Goal: Transaction & Acquisition: Purchase product/service

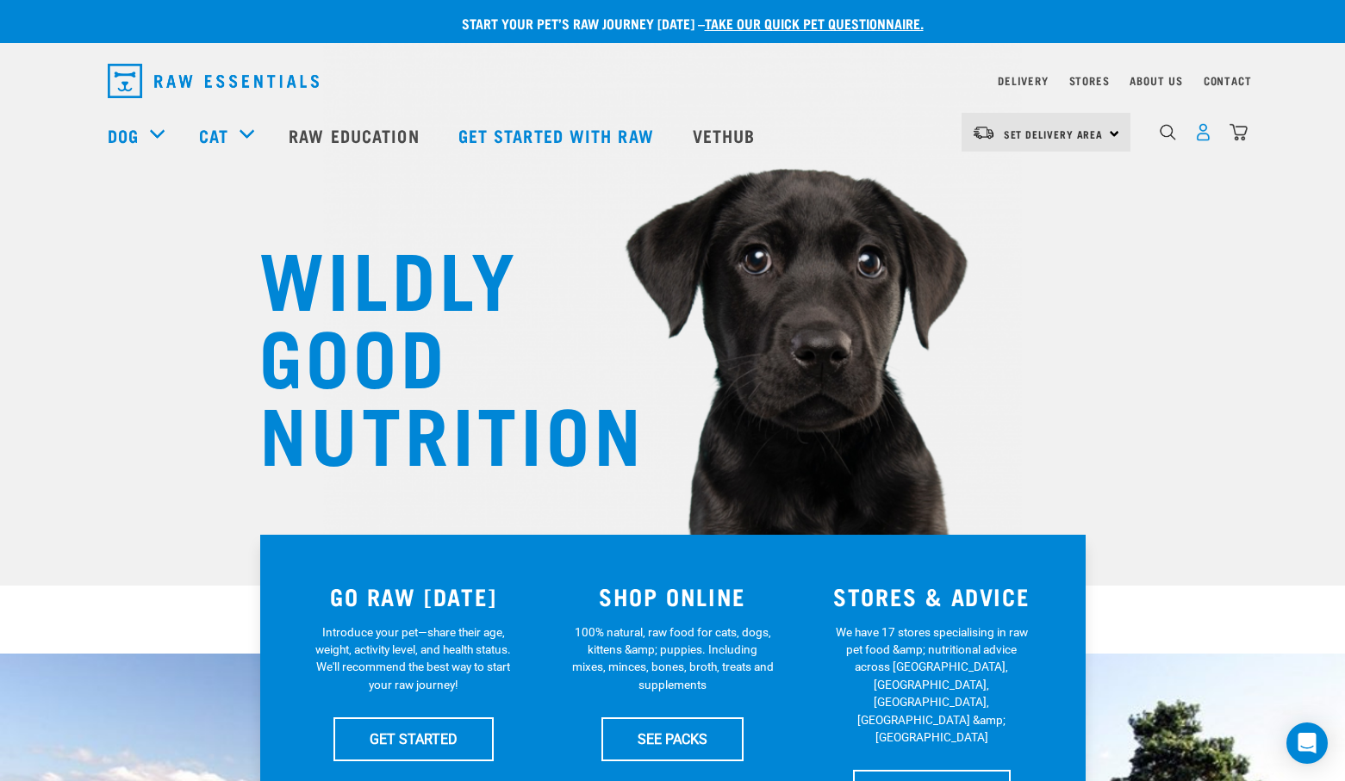
click at [1199, 140] on img "dropdown navigation" at bounding box center [1203, 132] width 18 height 18
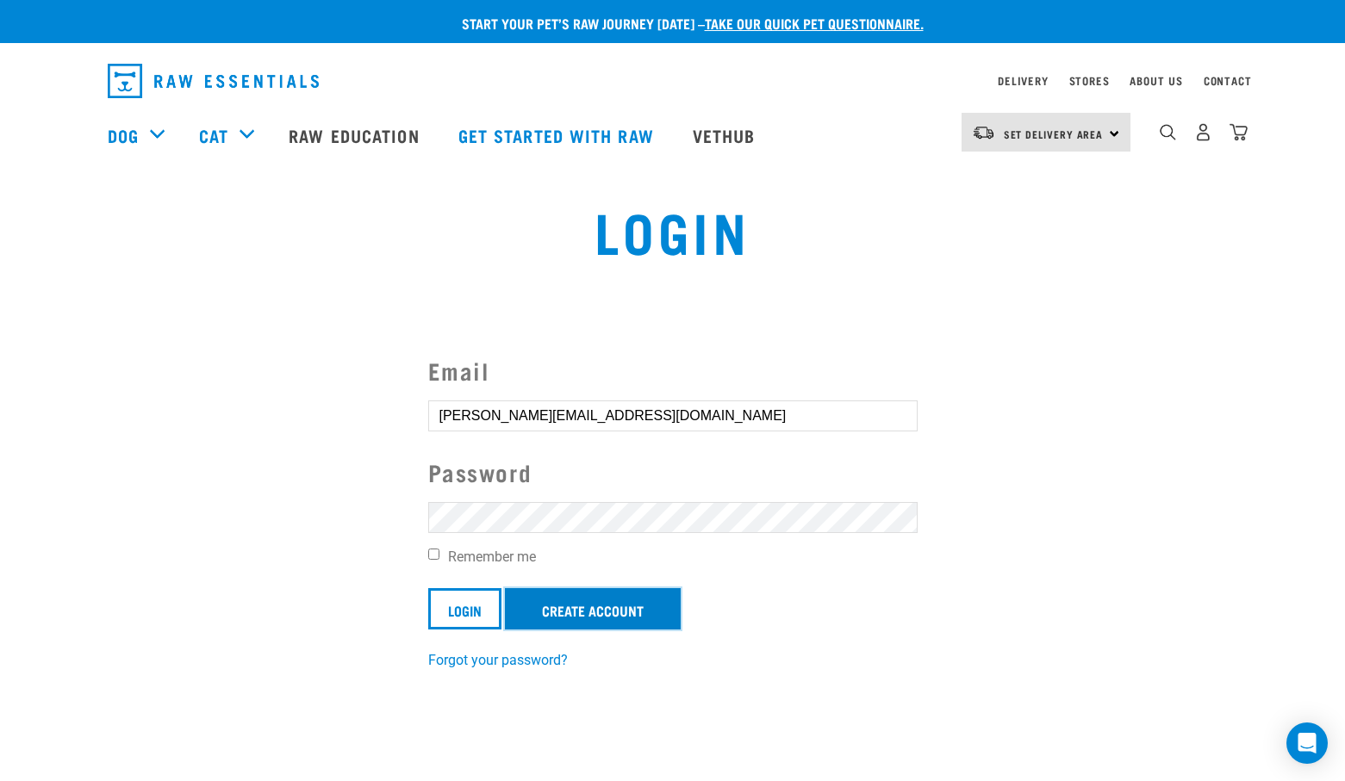
click at [575, 613] on link "Create Account" at bounding box center [593, 608] width 176 height 41
click at [472, 619] on input "Login" at bounding box center [464, 608] width 73 height 41
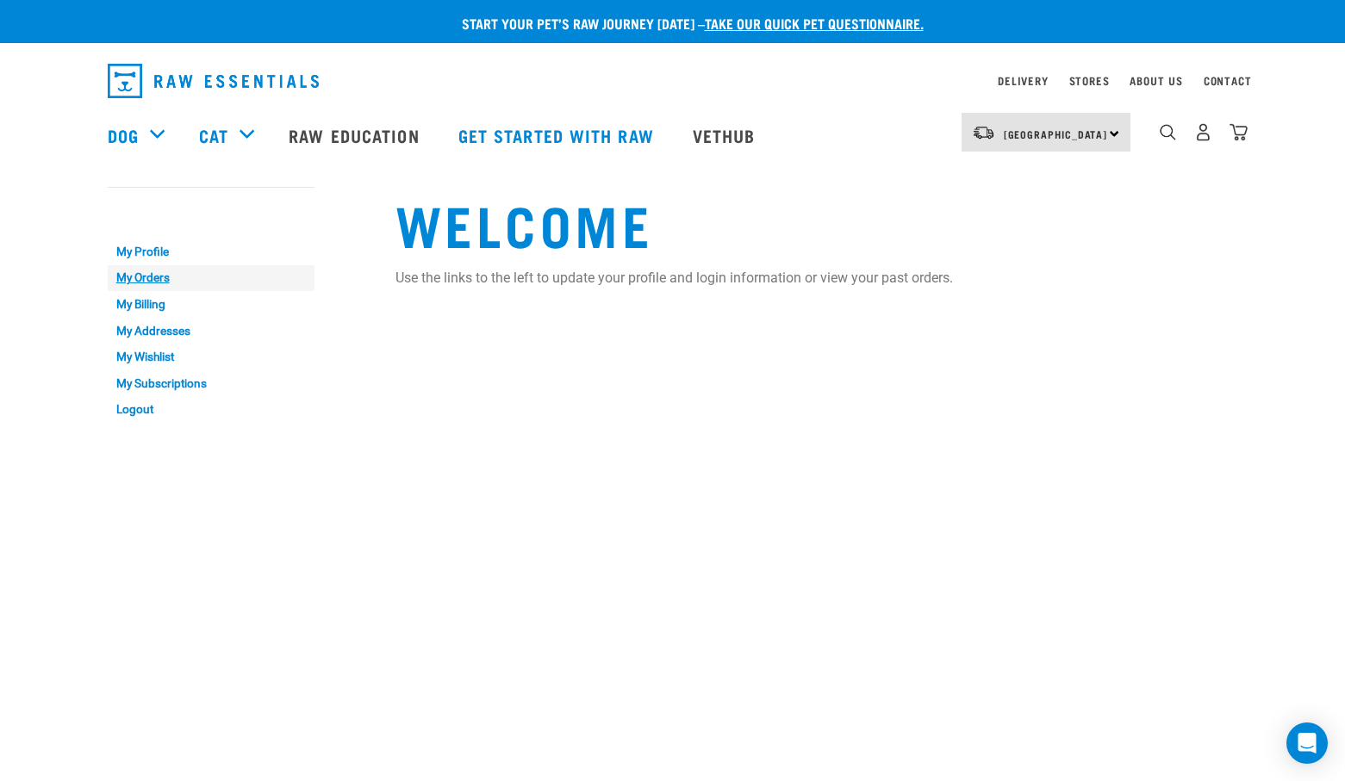
click at [142, 277] on link "My Orders" at bounding box center [211, 278] width 207 height 27
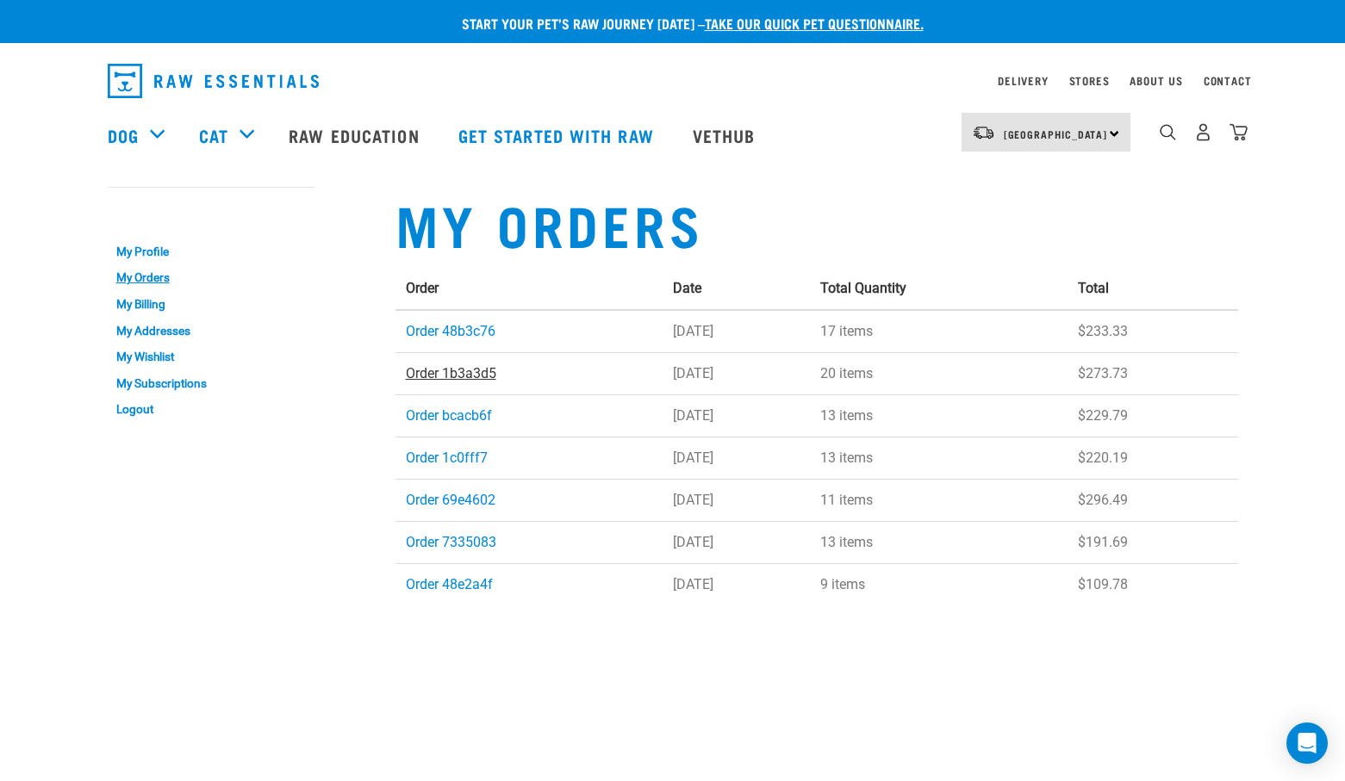
click at [477, 376] on link "Order 1b3a3d5" at bounding box center [451, 373] width 90 height 16
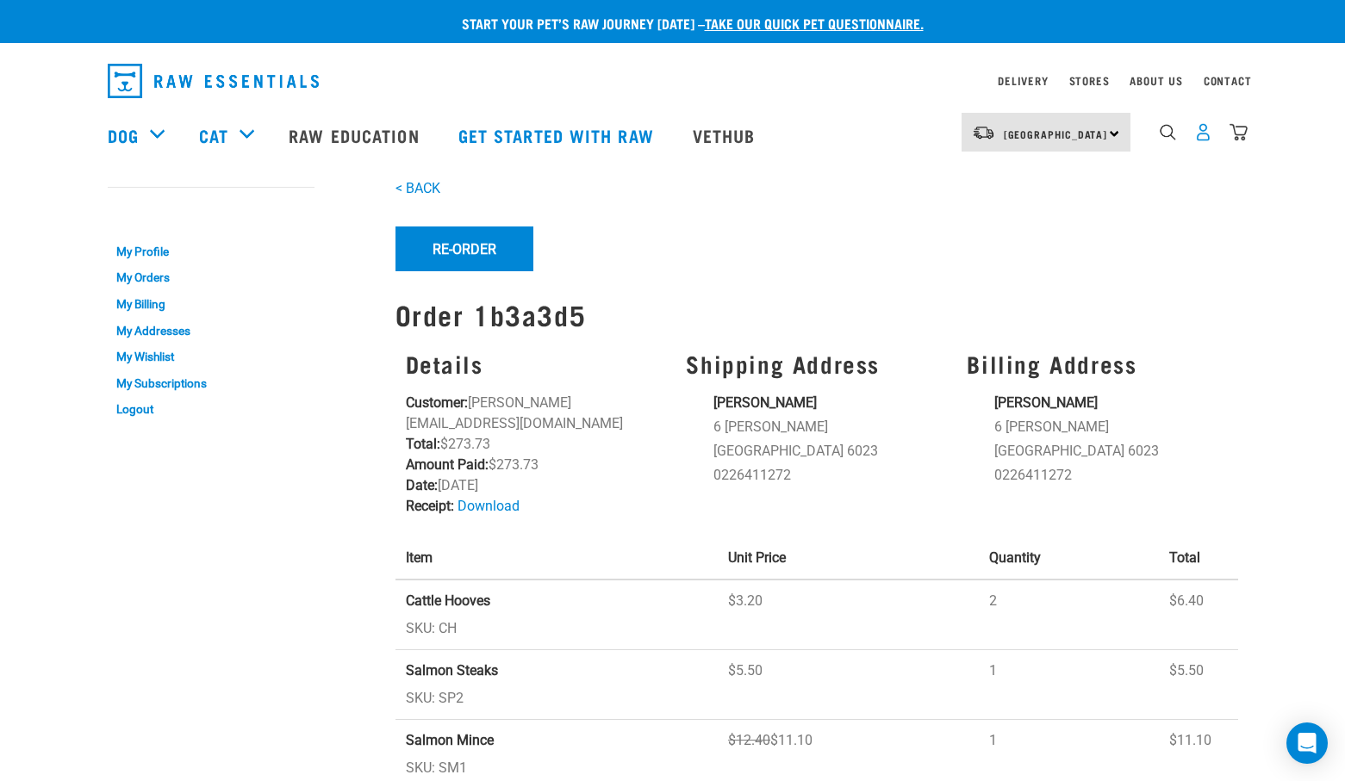
click at [1198, 140] on img "dropdown navigation" at bounding box center [1203, 132] width 18 height 18
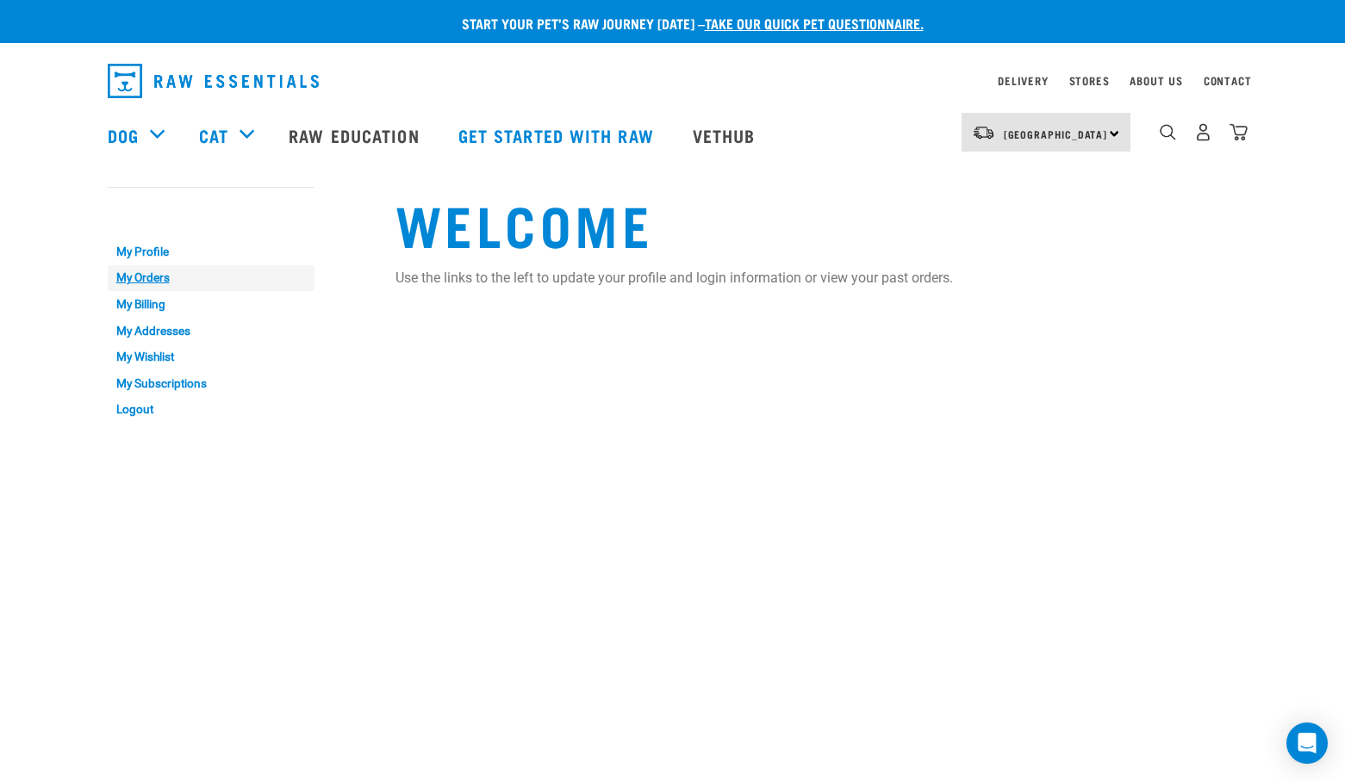
click at [152, 277] on link "My Orders" at bounding box center [211, 278] width 207 height 27
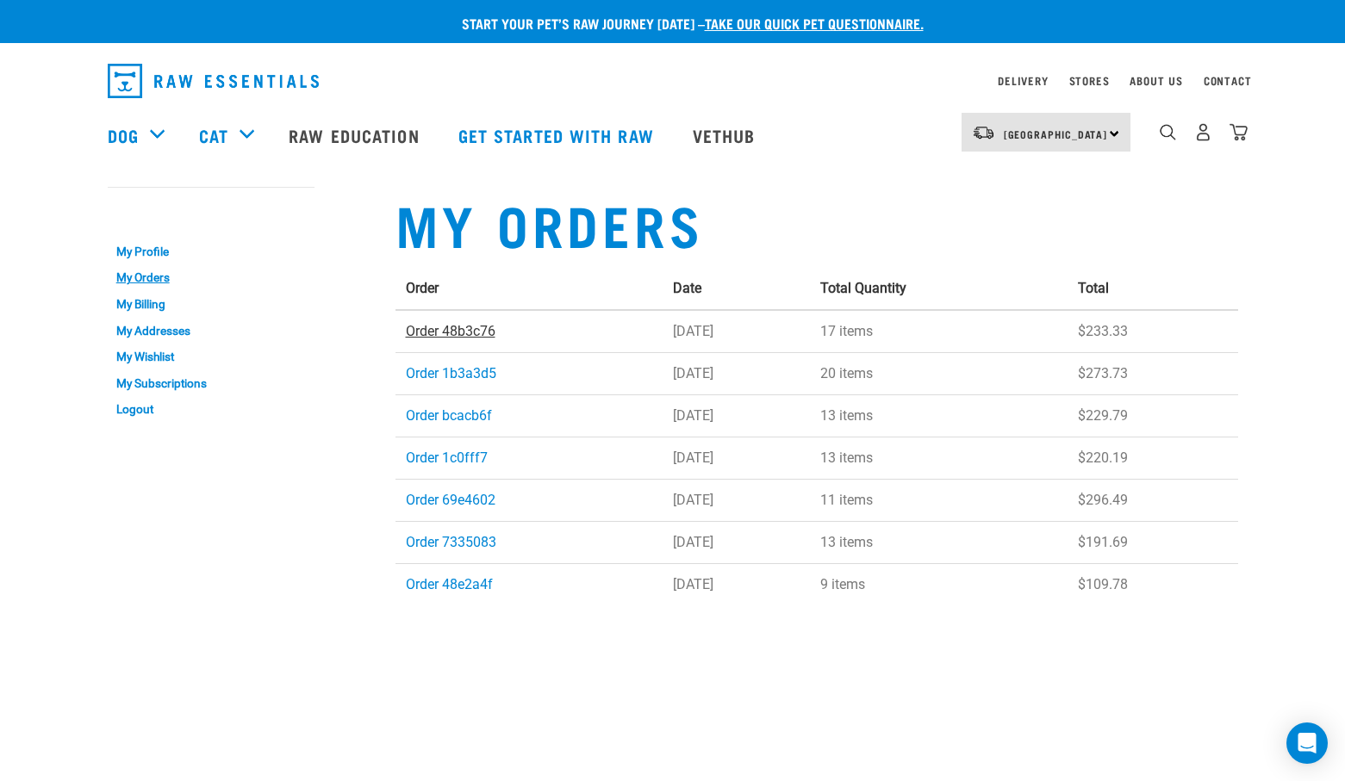
click at [463, 335] on link "Order 48b3c76" at bounding box center [451, 331] width 90 height 16
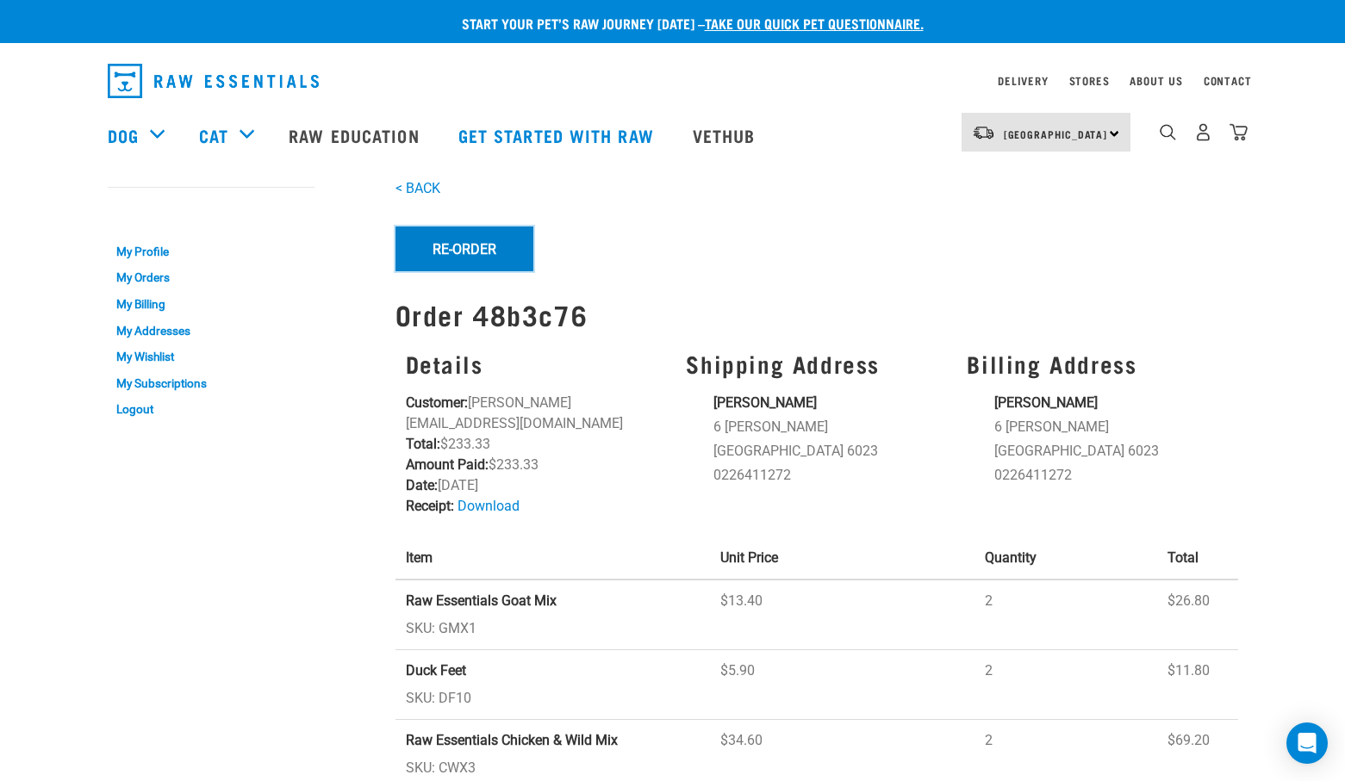
click at [462, 253] on button "Re-Order" at bounding box center [464, 249] width 138 height 45
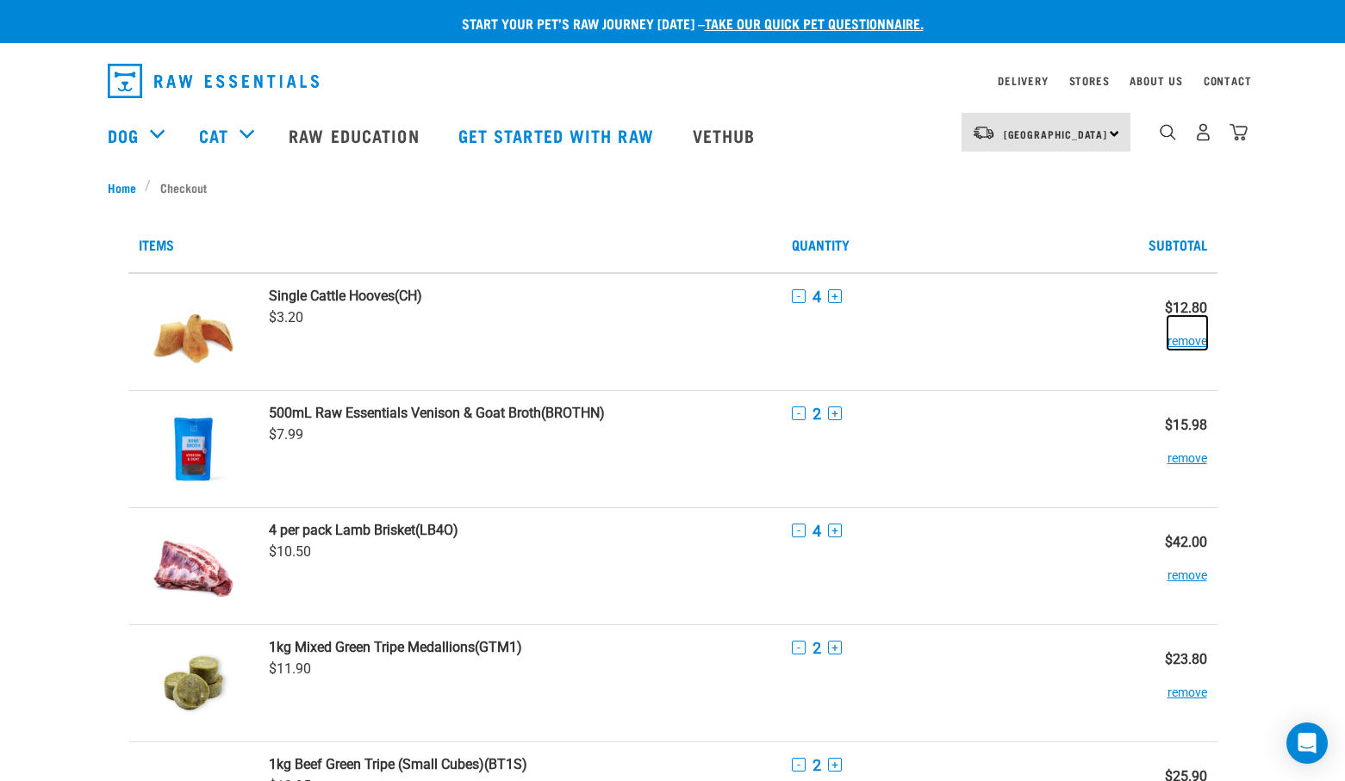
click at [1171, 345] on button "remove" at bounding box center [1187, 333] width 40 height 34
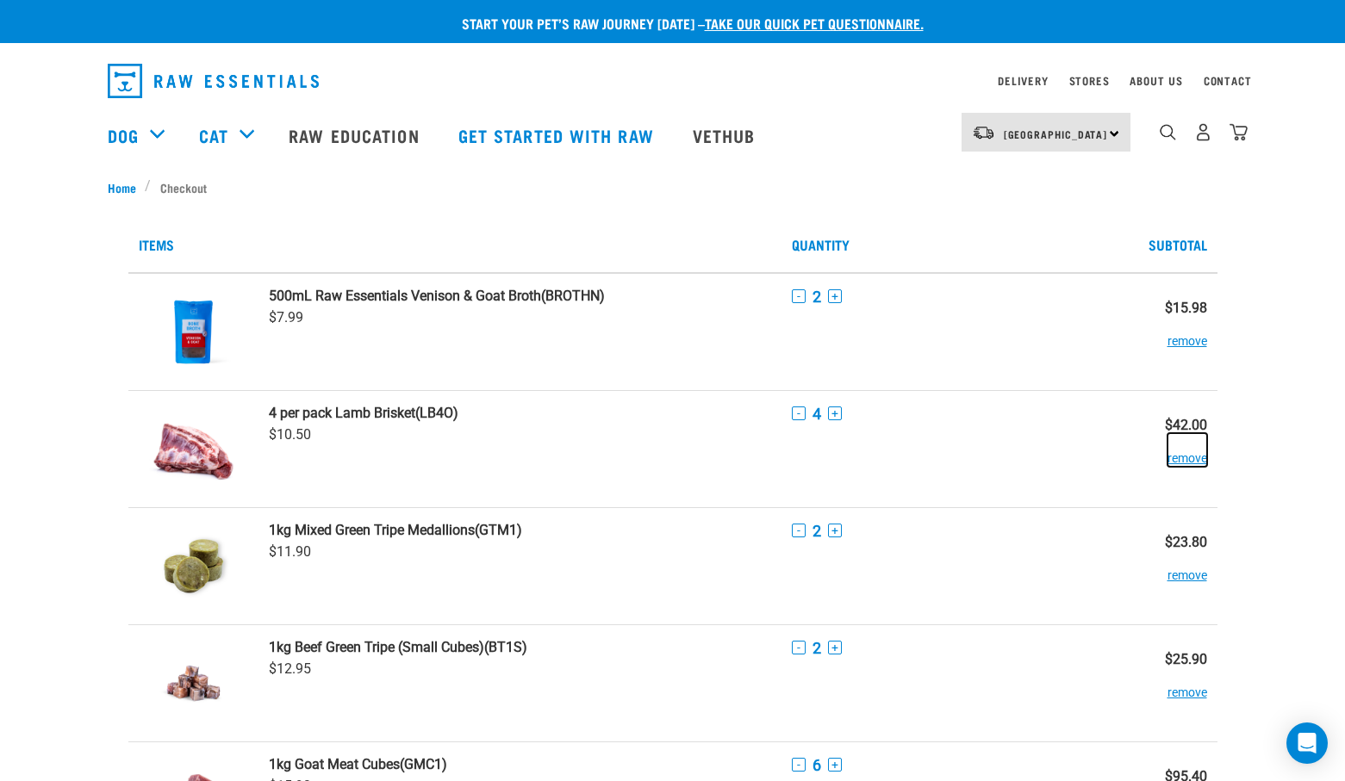
click at [1191, 460] on button "remove" at bounding box center [1187, 450] width 40 height 34
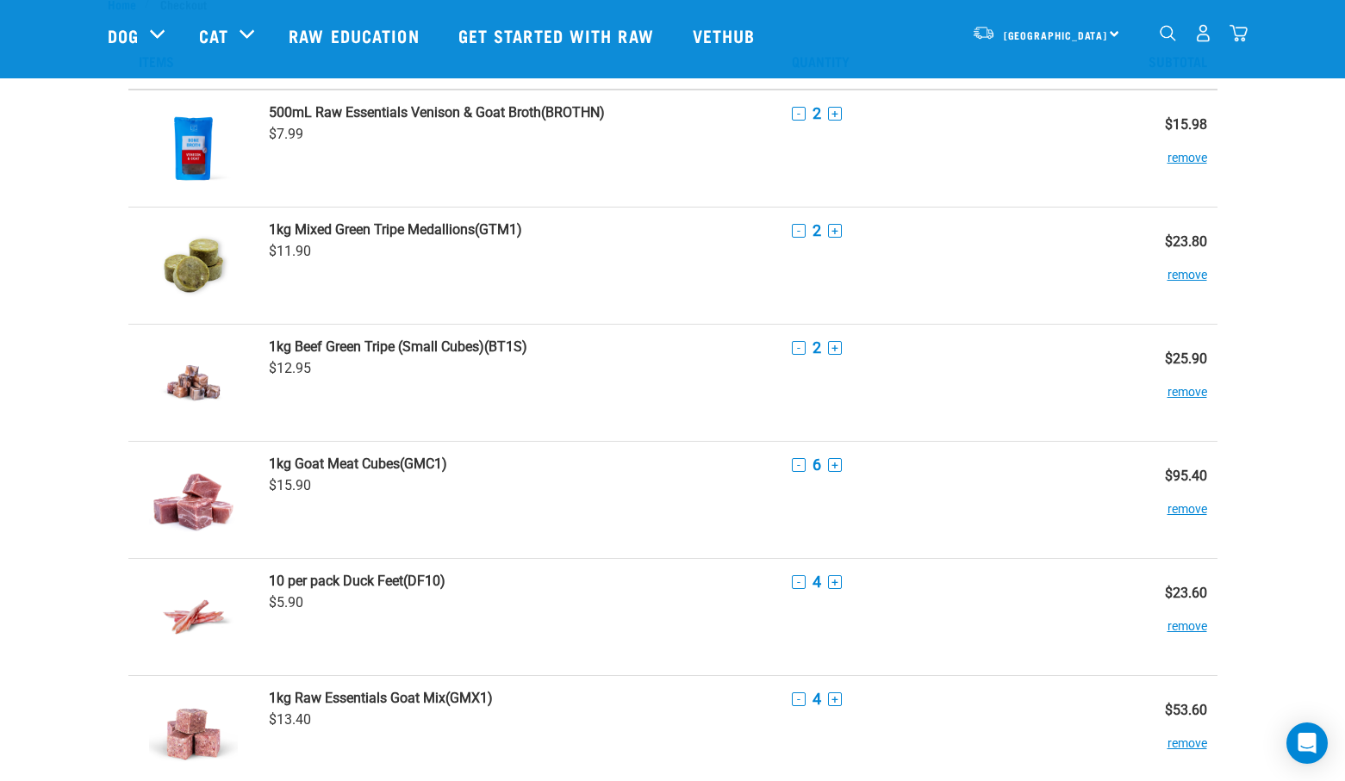
scroll to position [86, 0]
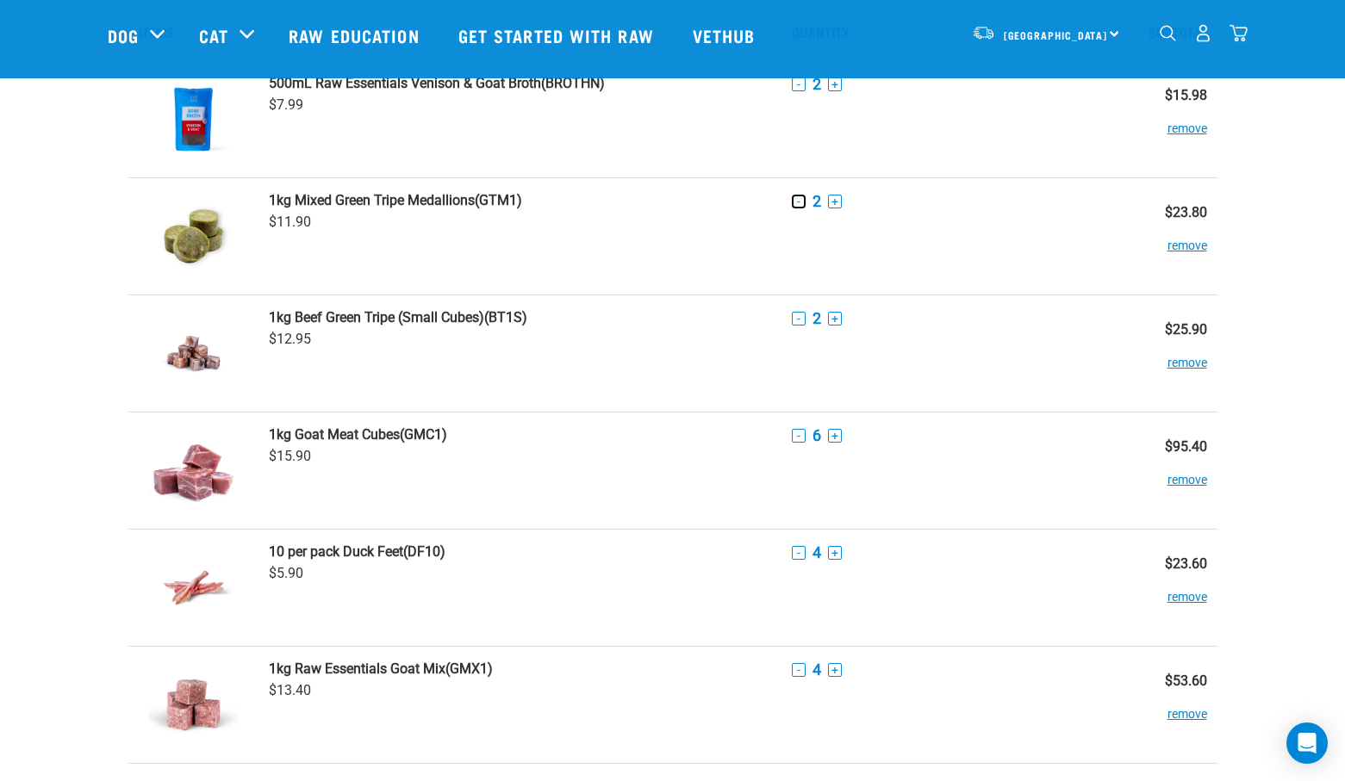
click at [797, 202] on button "-" at bounding box center [799, 202] width 14 height 14
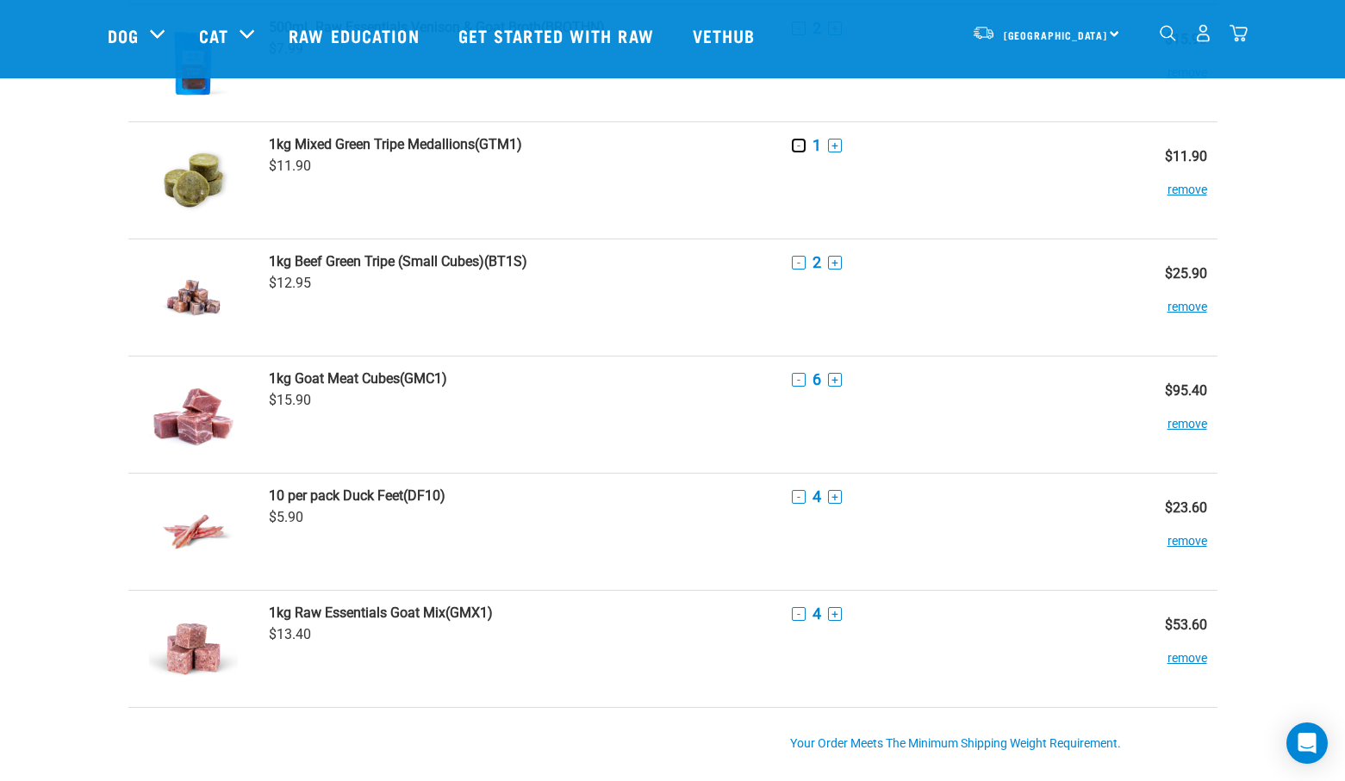
scroll to position [172, 0]
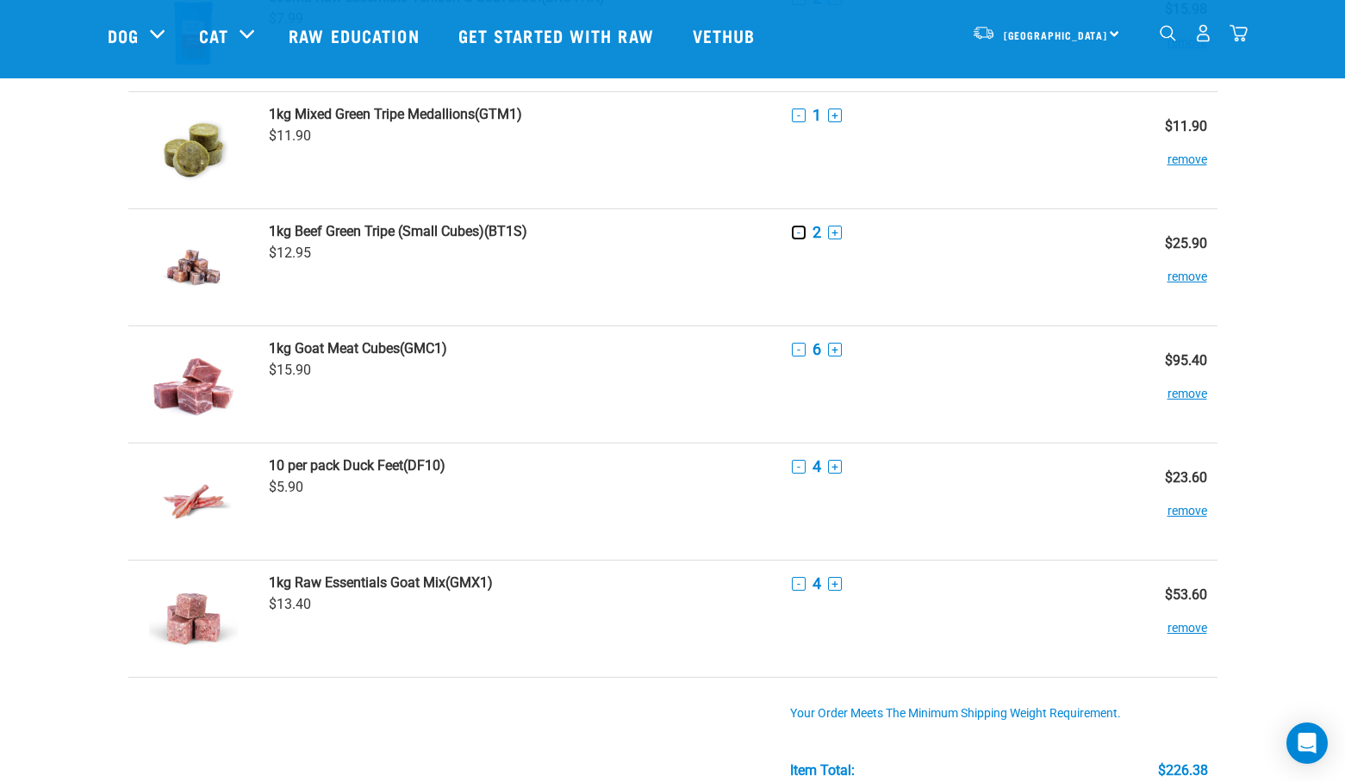
click at [795, 234] on button "-" at bounding box center [799, 233] width 14 height 14
click at [800, 353] on button "-" at bounding box center [799, 350] width 14 height 14
click at [799, 354] on button "-" at bounding box center [799, 350] width 14 height 14
click at [799, 353] on button "-" at bounding box center [799, 350] width 14 height 14
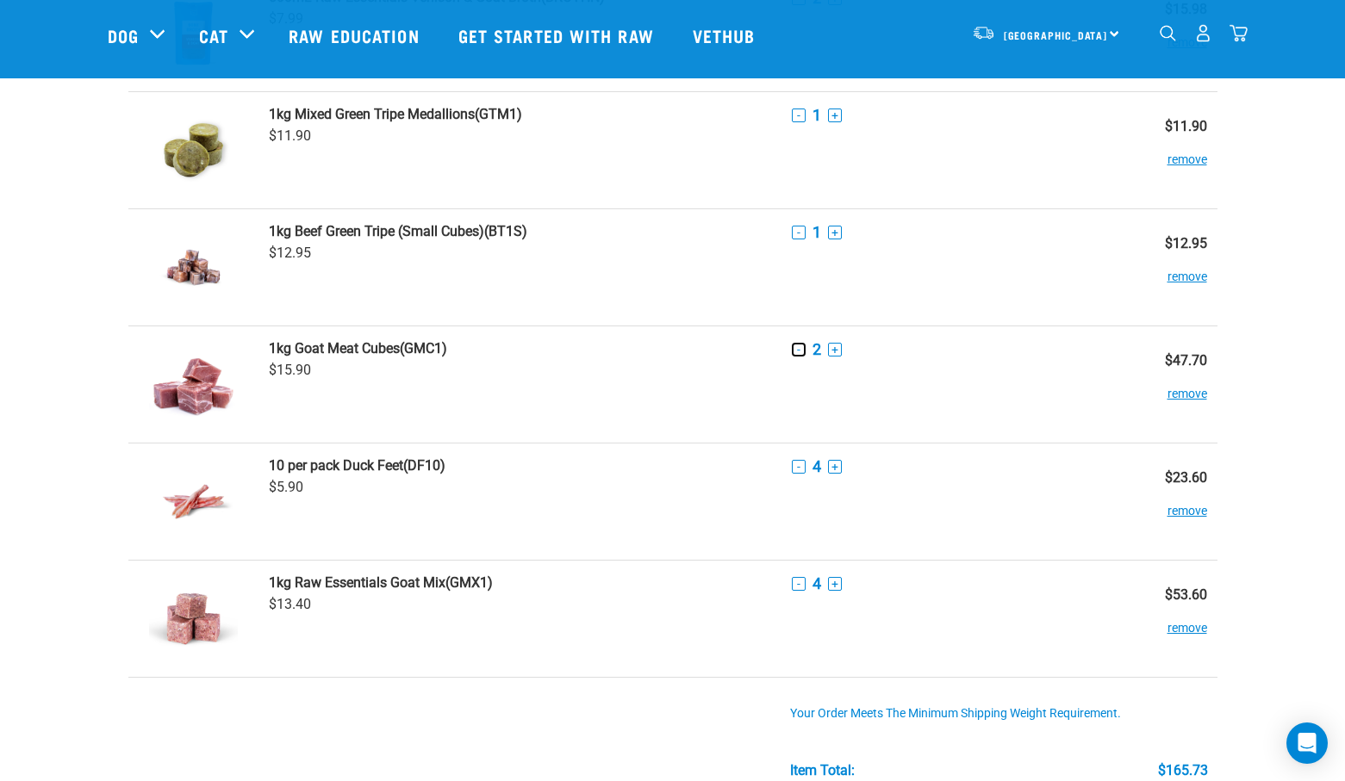
click at [799, 353] on button "-" at bounding box center [799, 350] width 14 height 14
click at [796, 469] on button "-" at bounding box center [799, 467] width 14 height 14
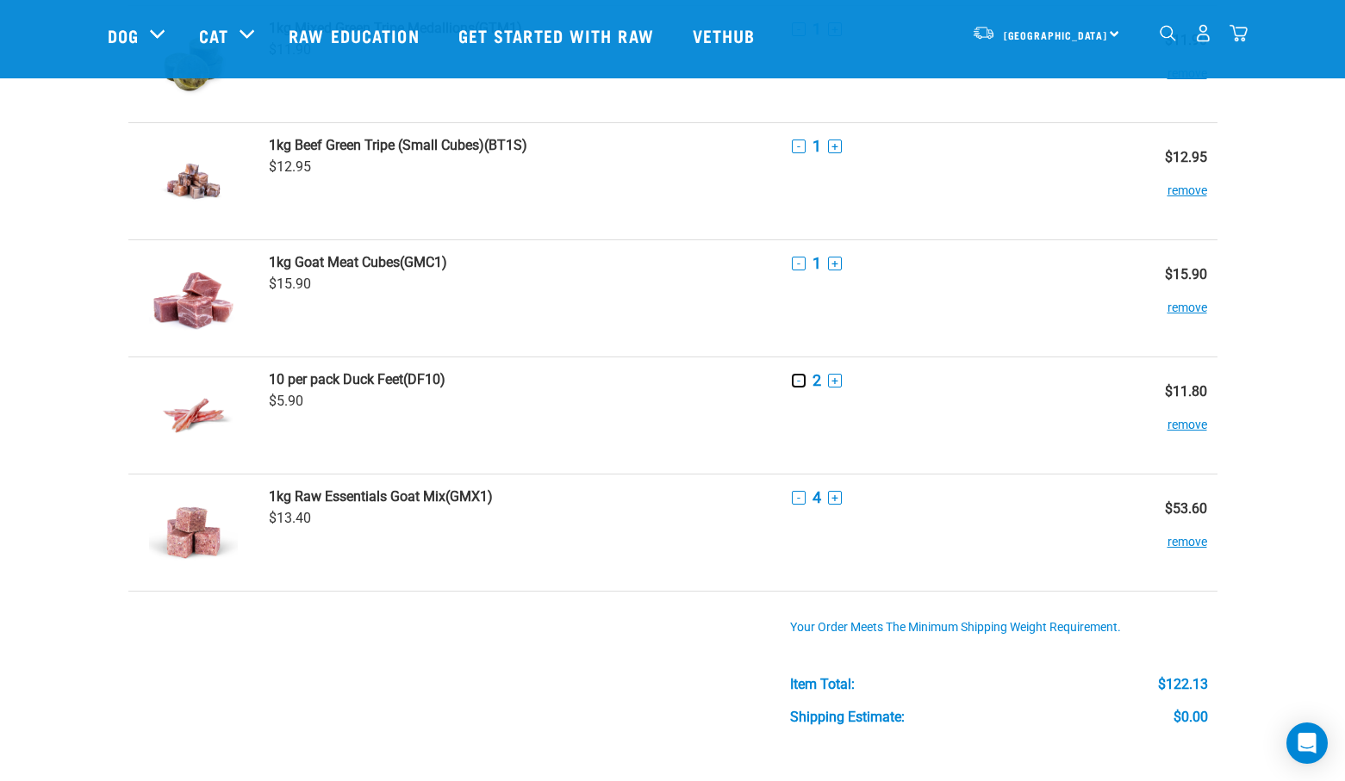
click at [799, 380] on button "-" at bounding box center [799, 381] width 14 height 14
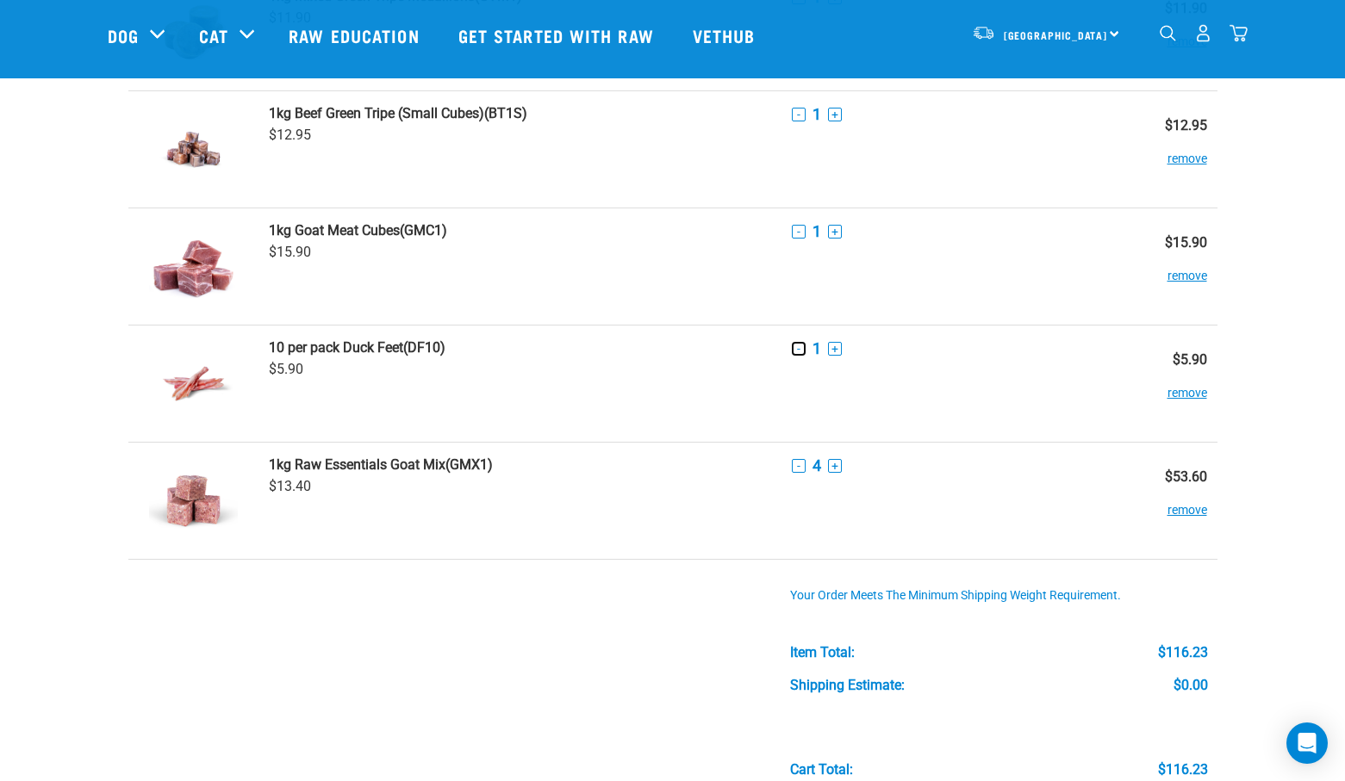
scroll to position [345, 0]
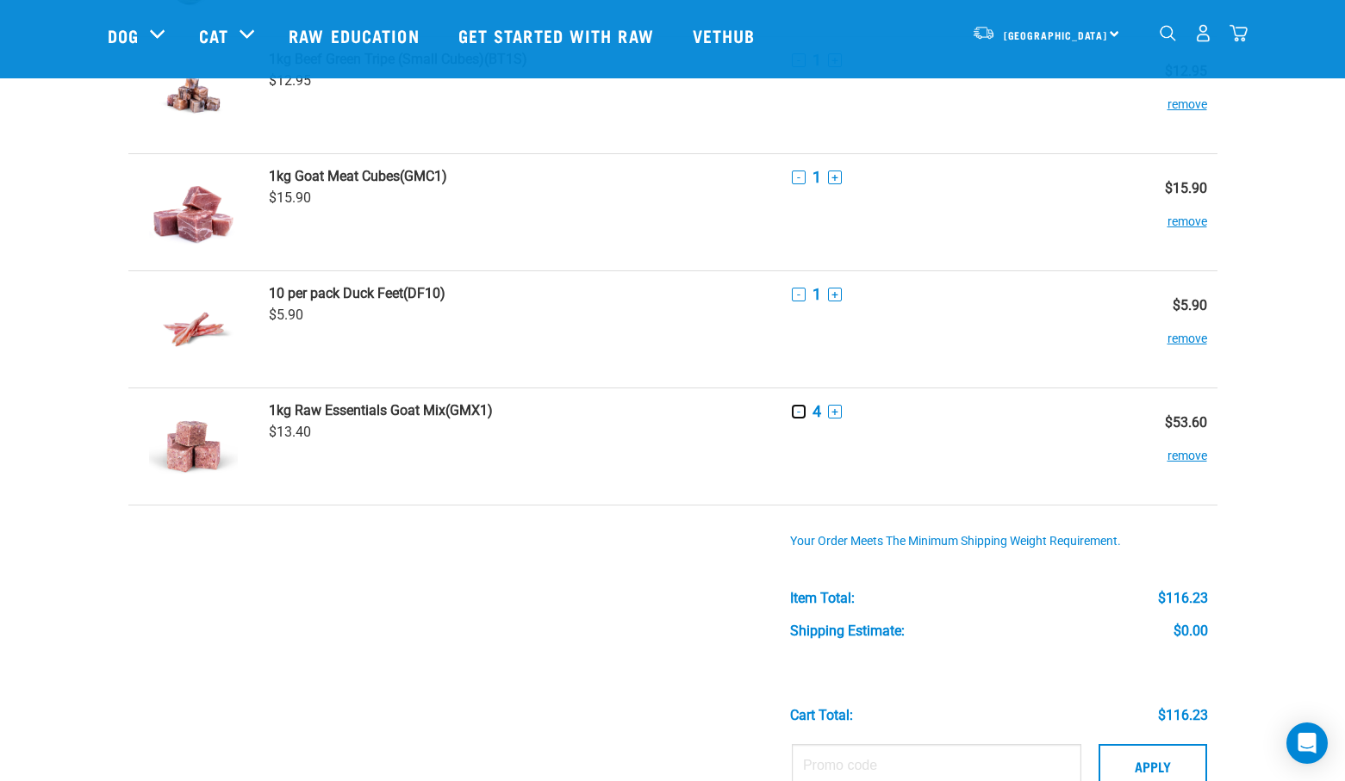
click at [795, 412] on button "-" at bounding box center [799, 412] width 14 height 14
click at [795, 413] on button "-" at bounding box center [799, 412] width 14 height 14
click at [797, 413] on button "-" at bounding box center [799, 412] width 14 height 14
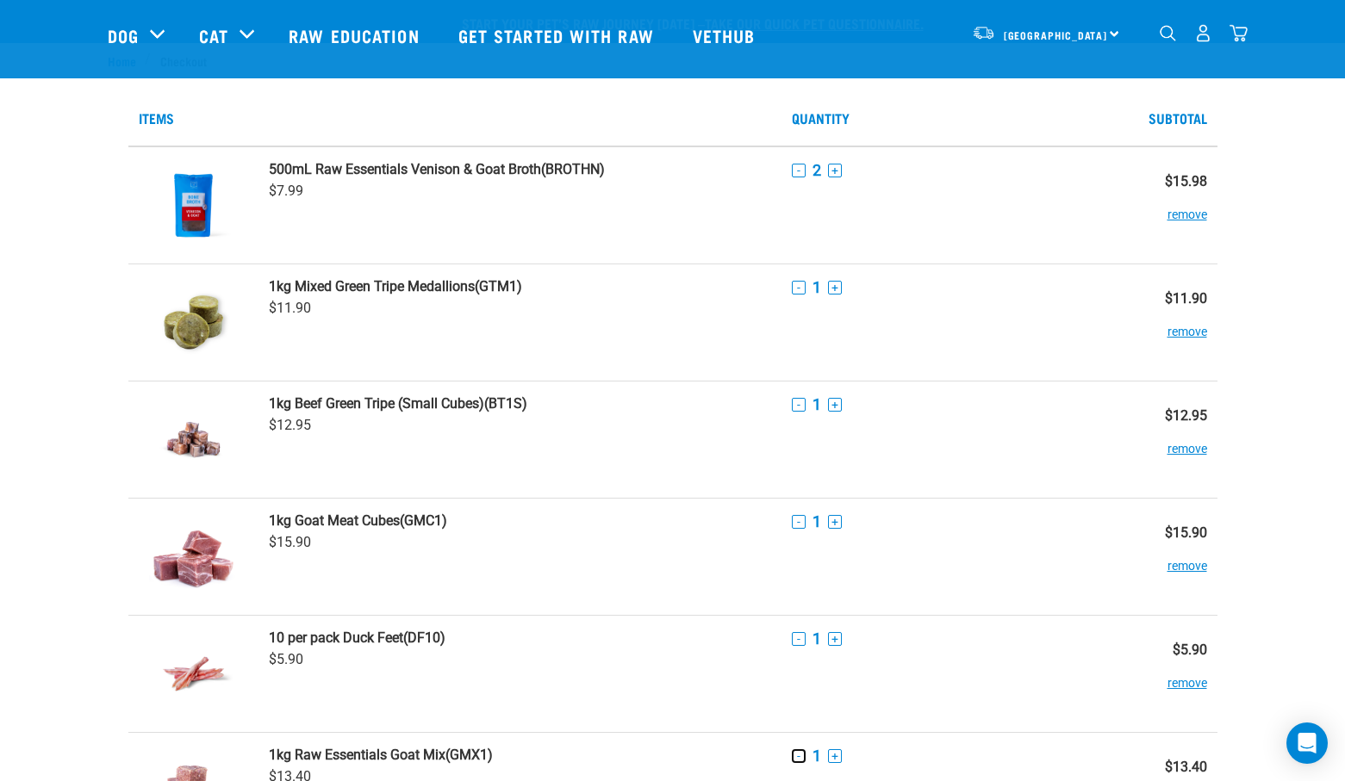
scroll to position [431, 0]
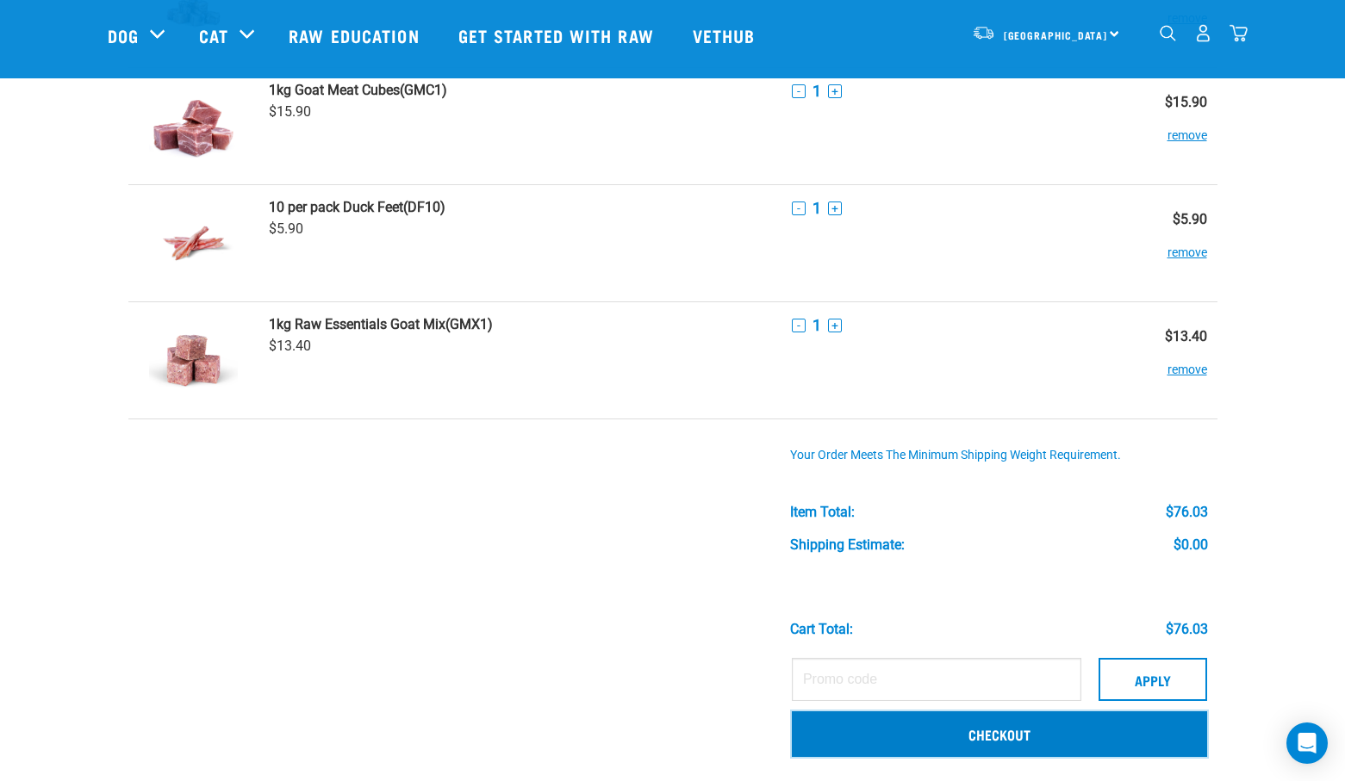
drag, startPoint x: 1006, startPoint y: 738, endPoint x: 1120, endPoint y: 723, distance: 114.8
click at [1006, 738] on link "Checkout" at bounding box center [999, 734] width 415 height 45
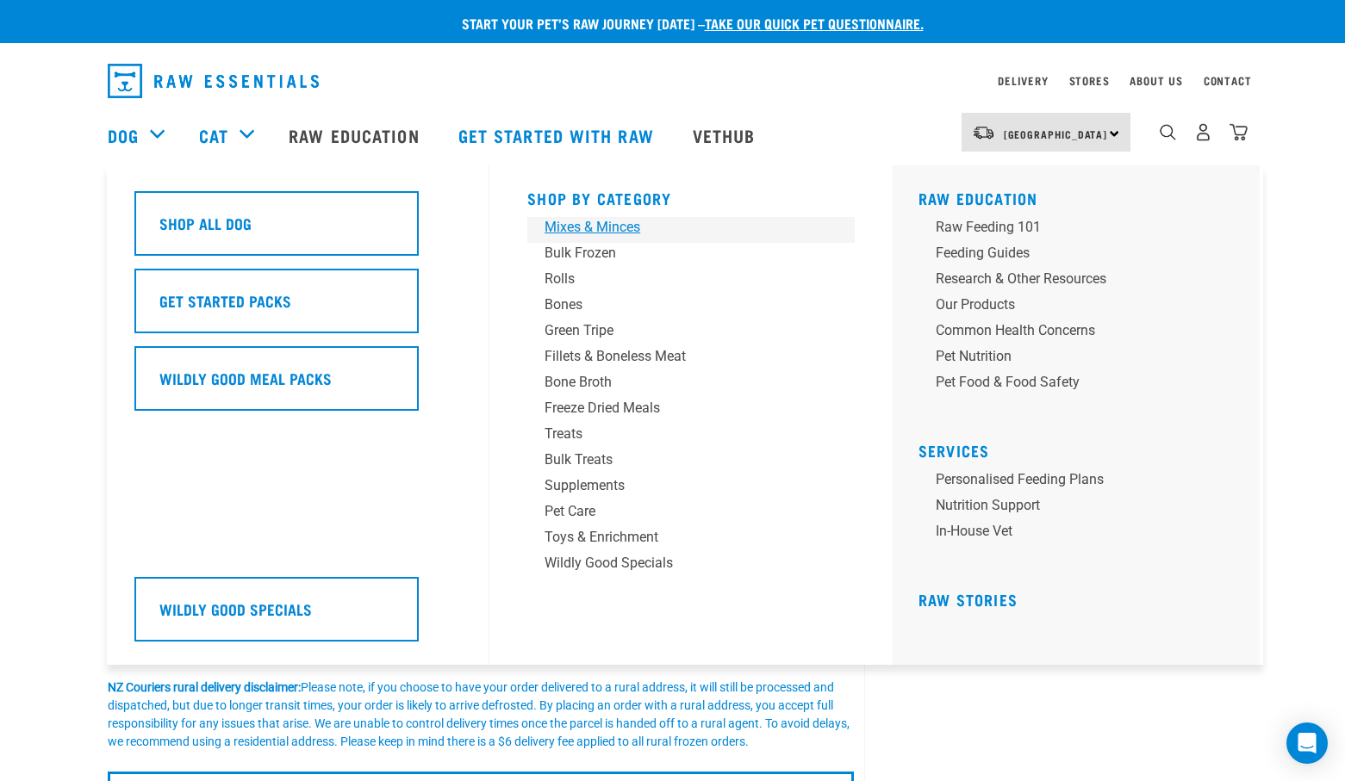
click at [593, 230] on div "Mixes & Minces" at bounding box center [678, 227] width 269 height 21
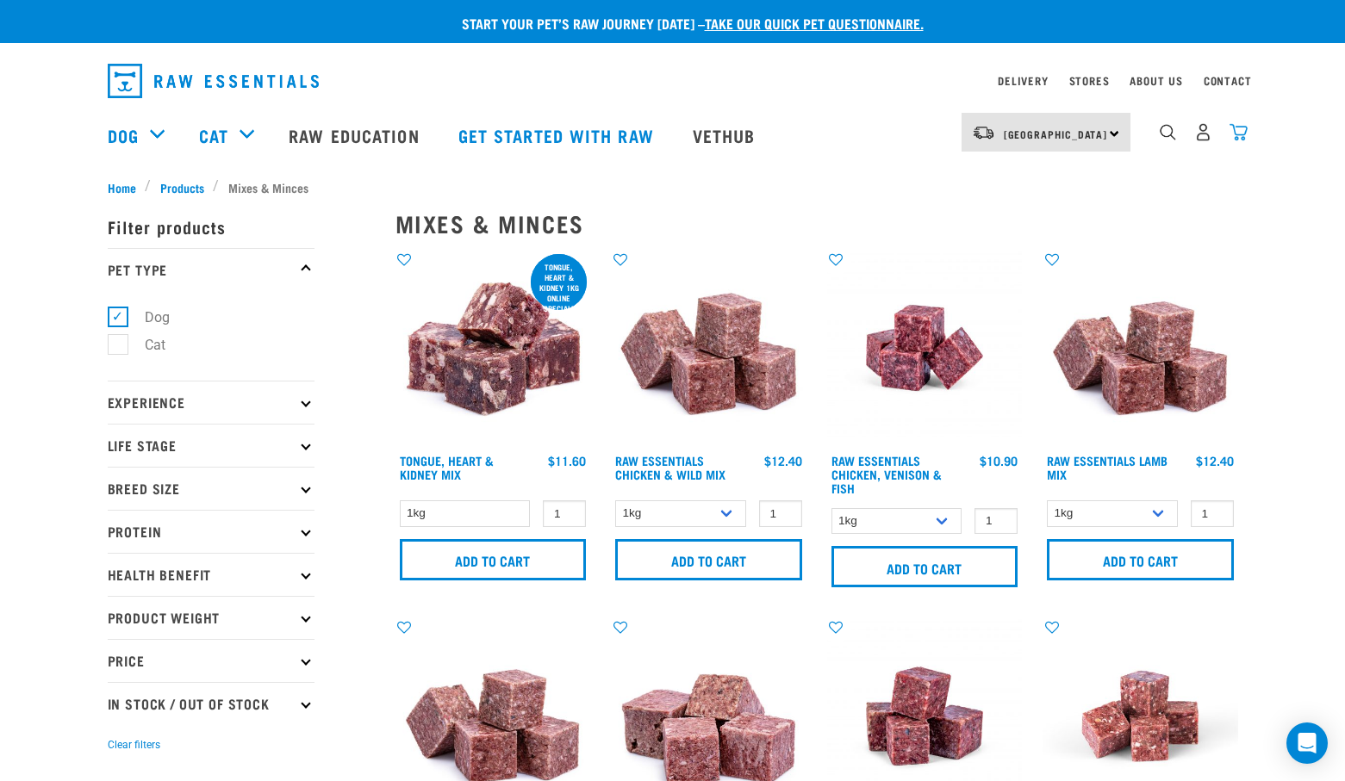
click at [1240, 138] on img "dropdown navigation" at bounding box center [1238, 132] width 18 height 18
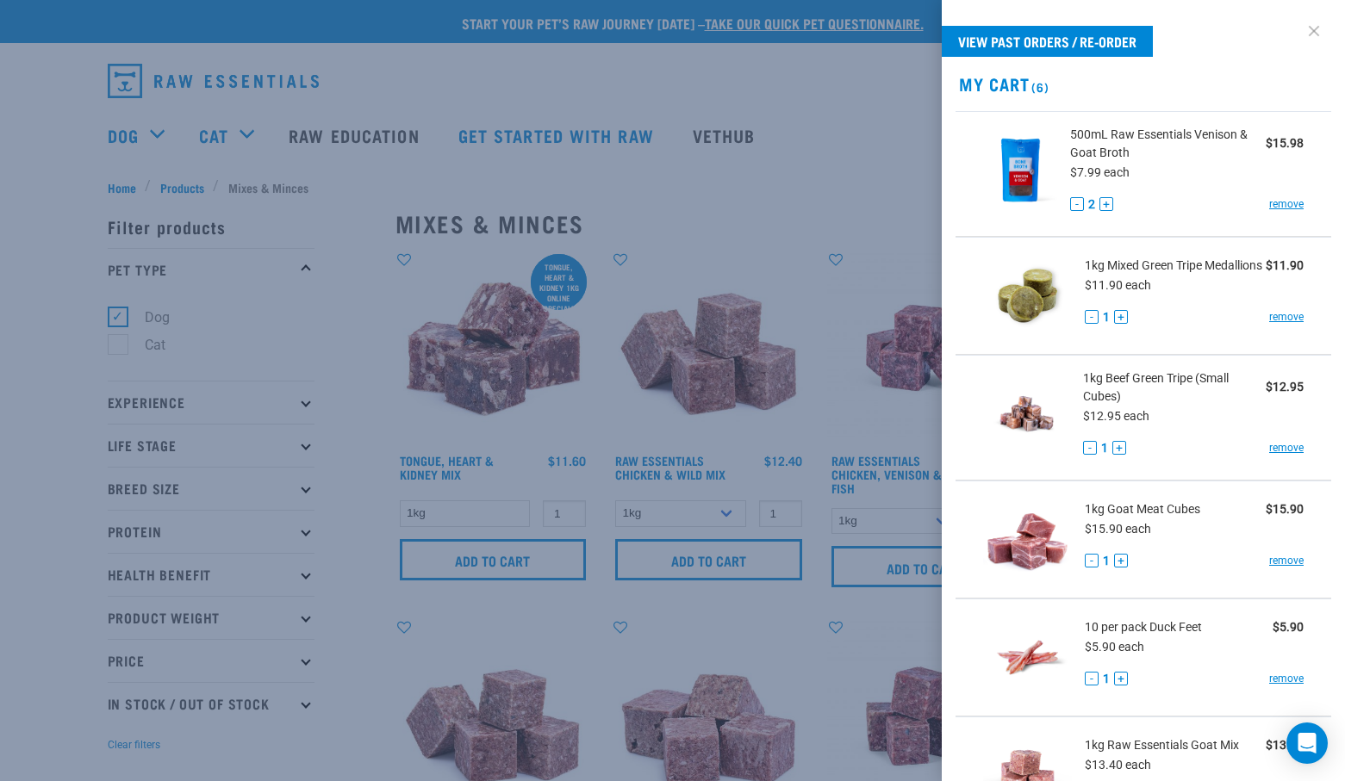
click at [1300, 31] on link at bounding box center [1314, 31] width 28 height 28
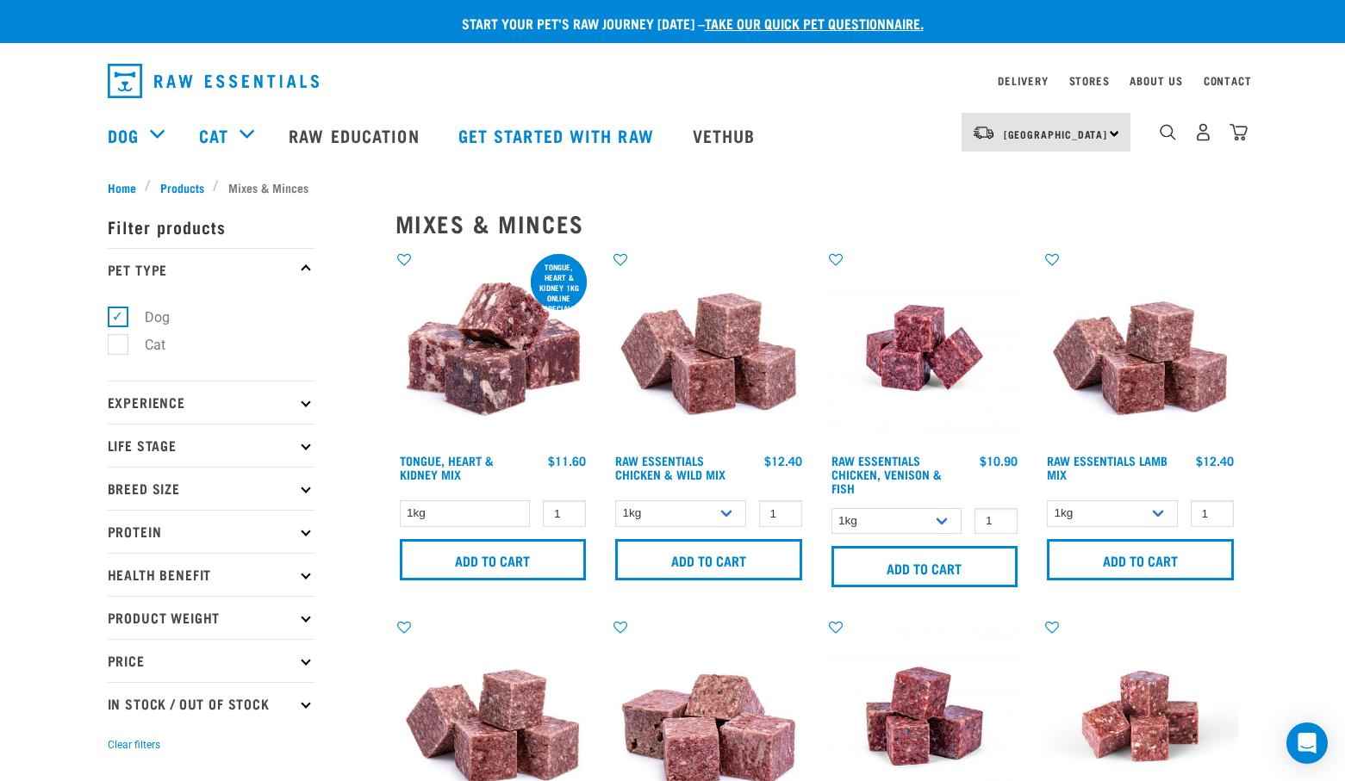
click at [307, 488] on icon at bounding box center [305, 487] width 9 height 9
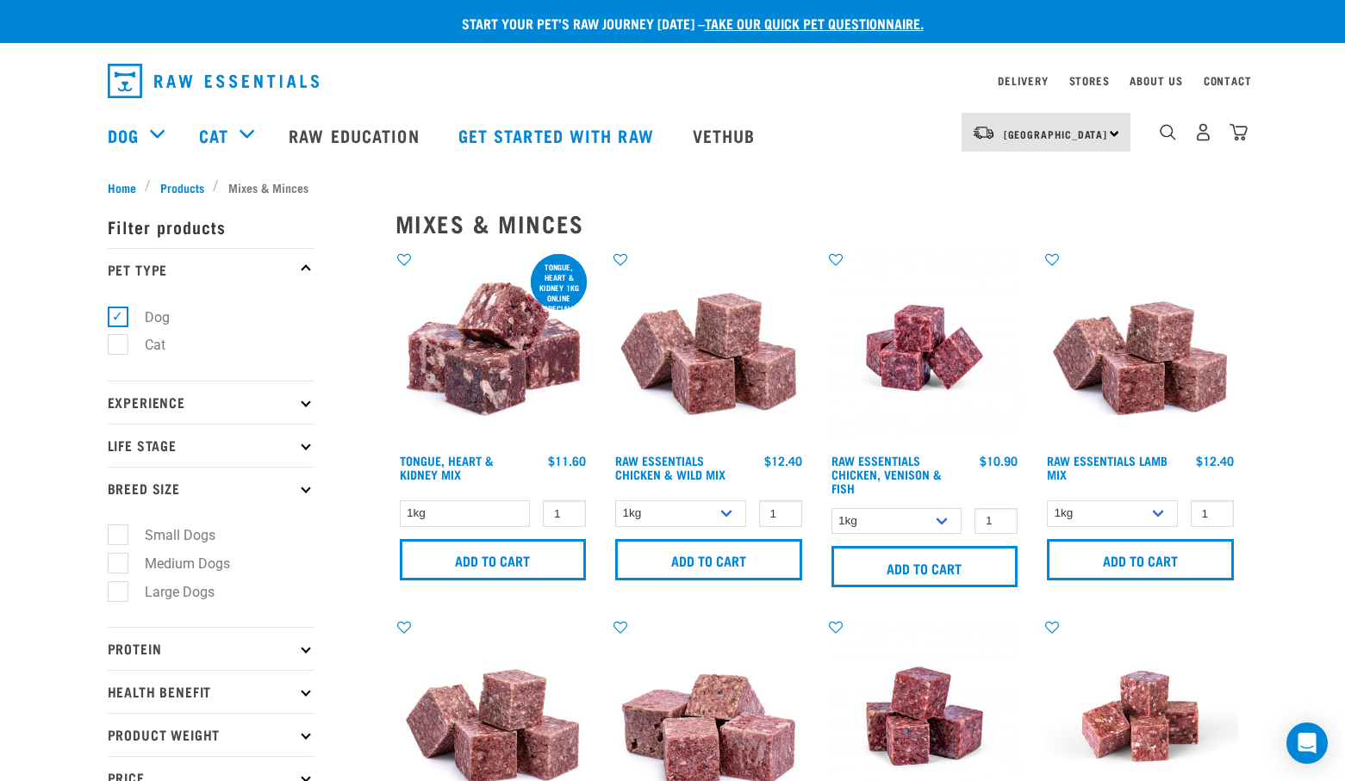
click at [121, 563] on label "Medium Dogs" at bounding box center [177, 564] width 120 height 22
click at [119, 563] on input "Medium Dogs" at bounding box center [113, 560] width 11 height 11
checkbox input "true"
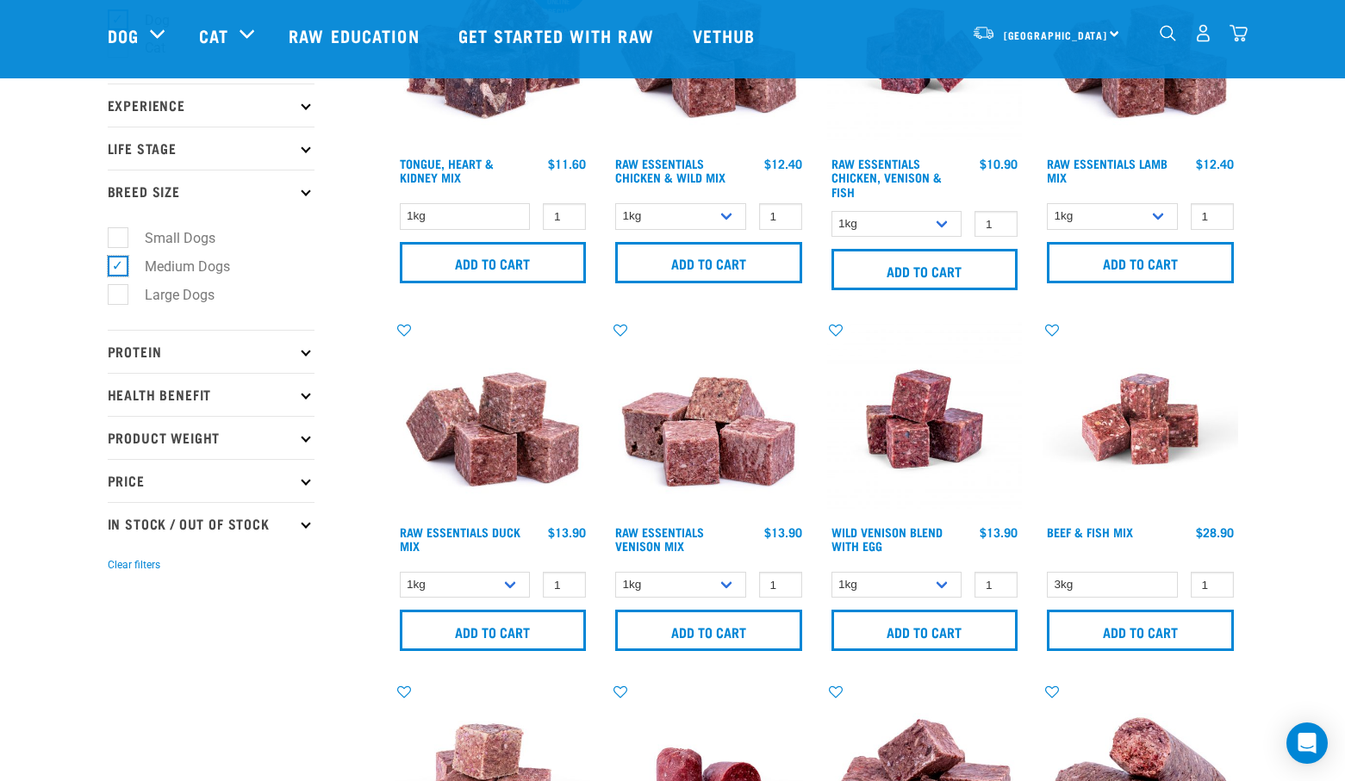
scroll to position [172, 0]
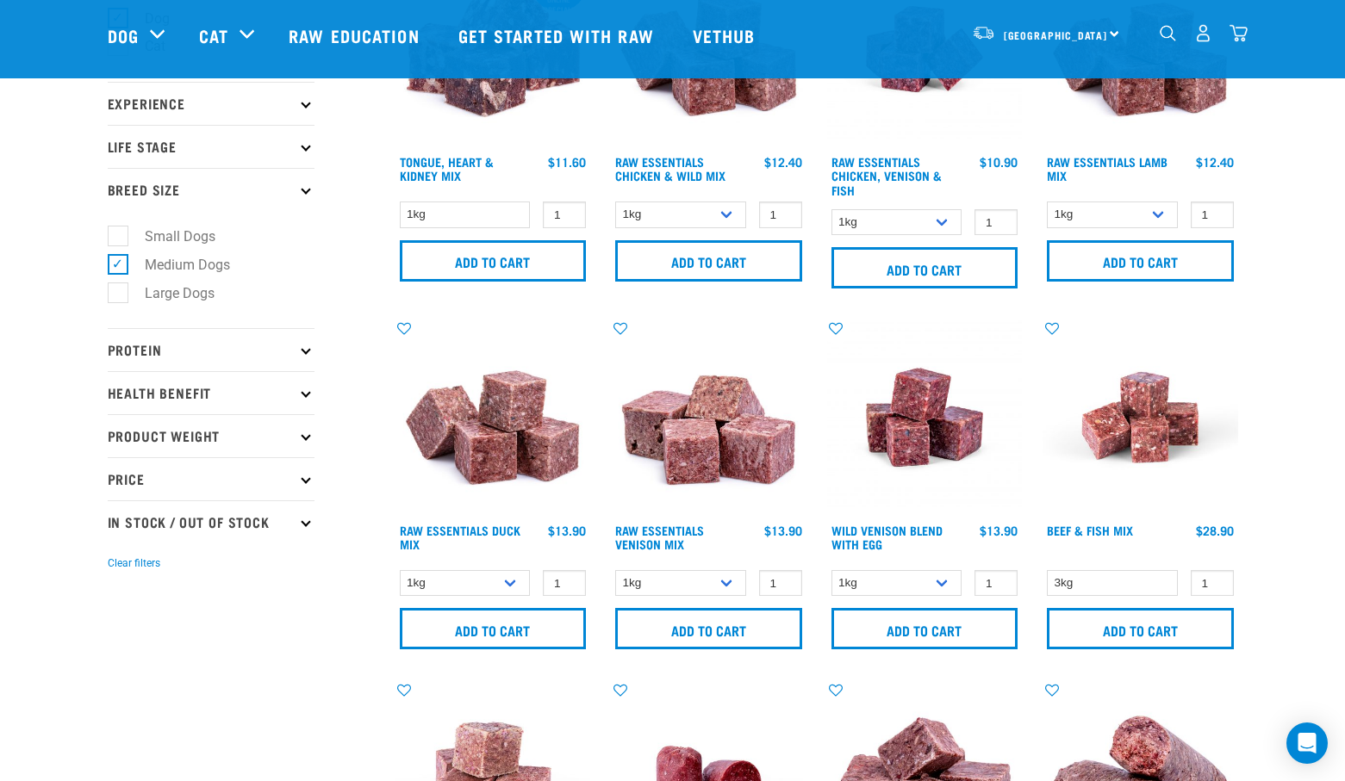
click at [304, 348] on icon at bounding box center [305, 349] width 9 height 9
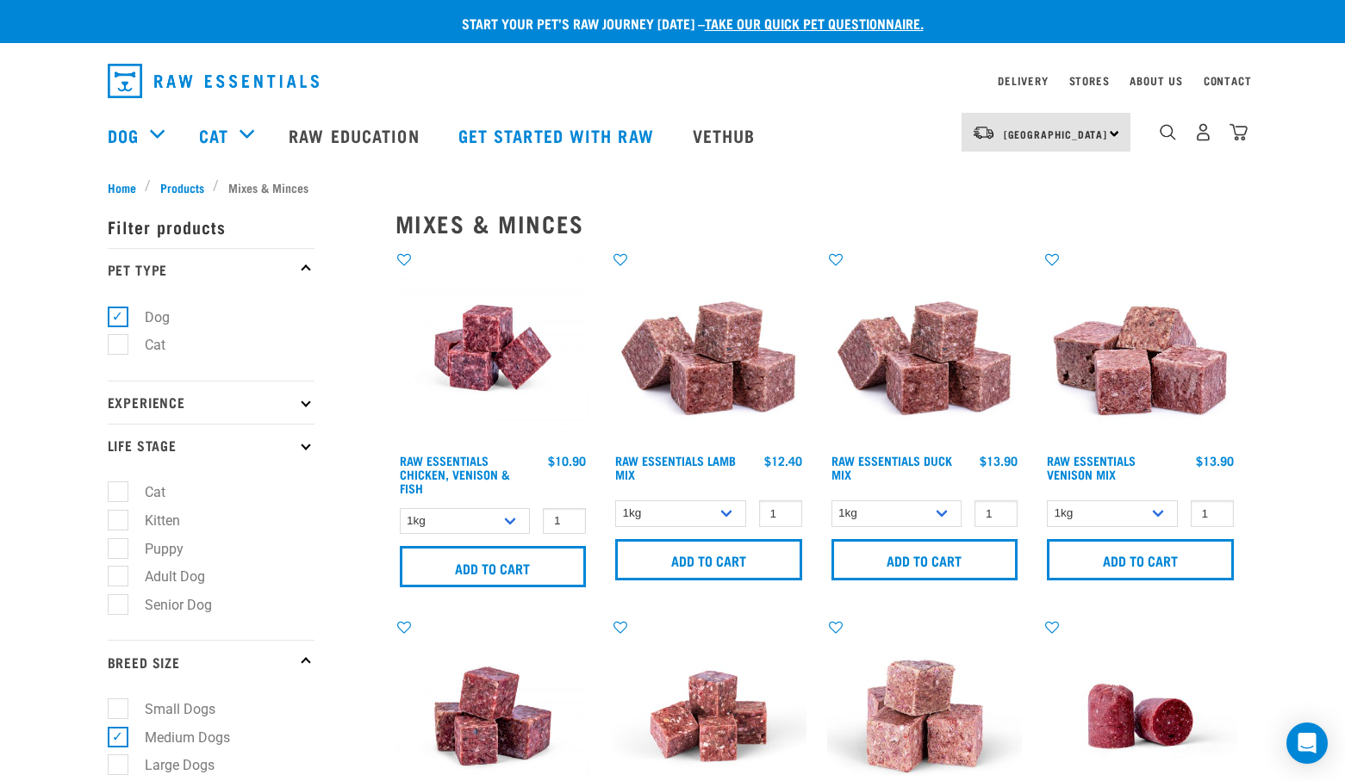
click at [307, 444] on icon at bounding box center [305, 444] width 9 height 9
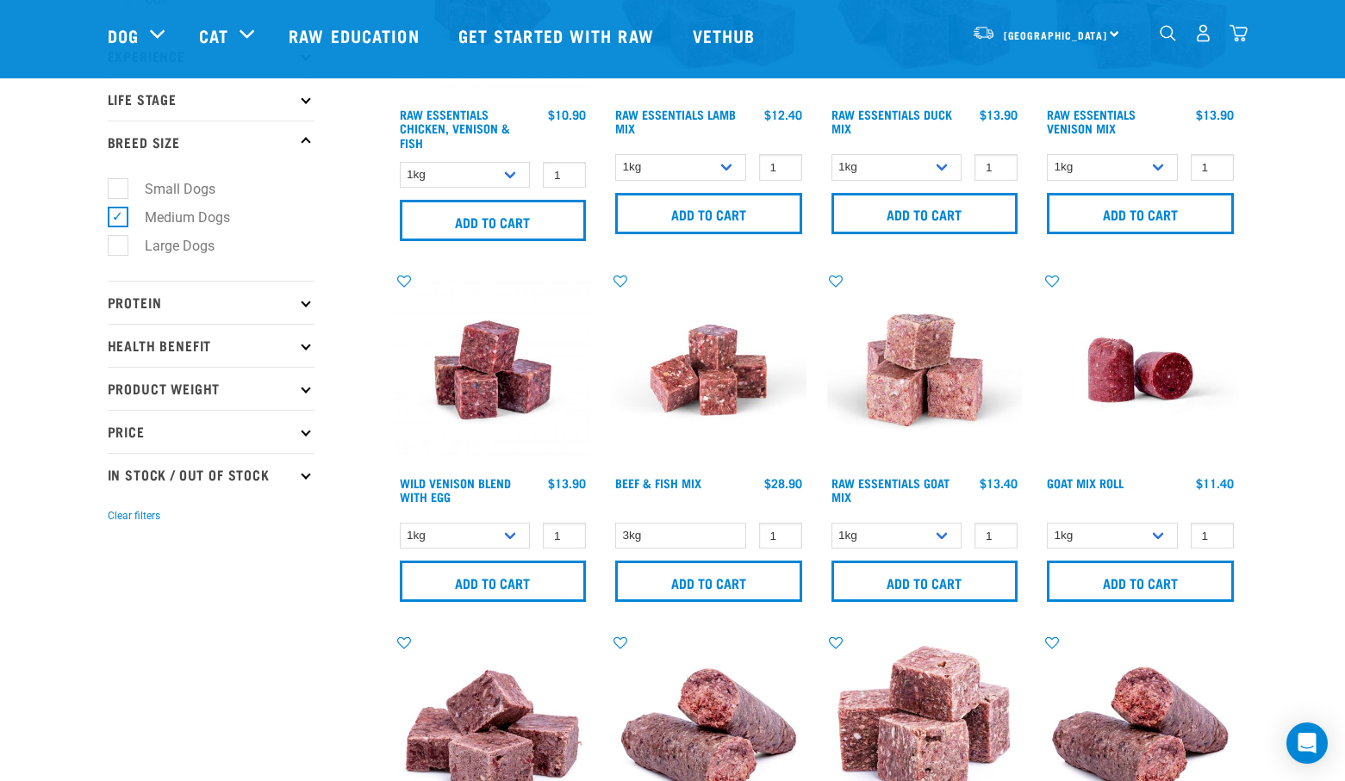
scroll to position [258, 0]
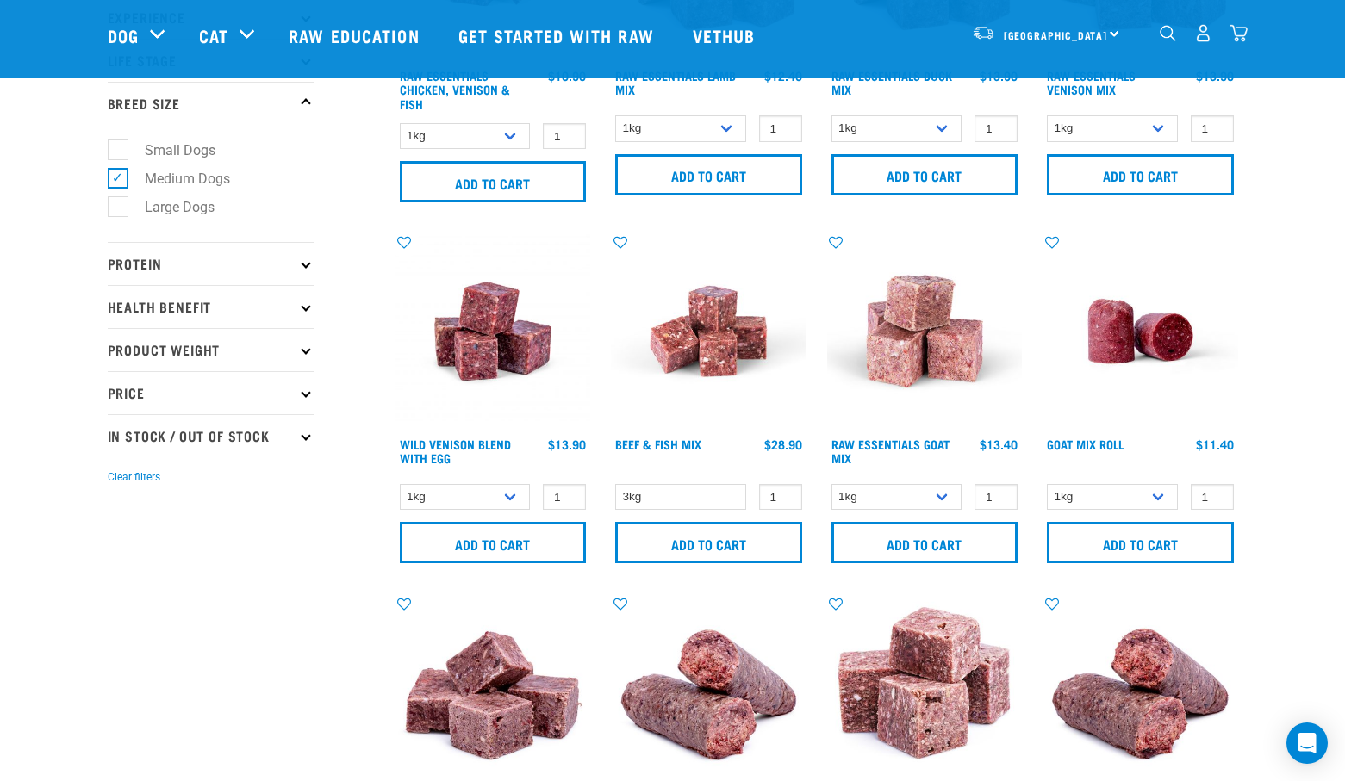
click at [300, 269] on p "Protein" at bounding box center [211, 263] width 207 height 43
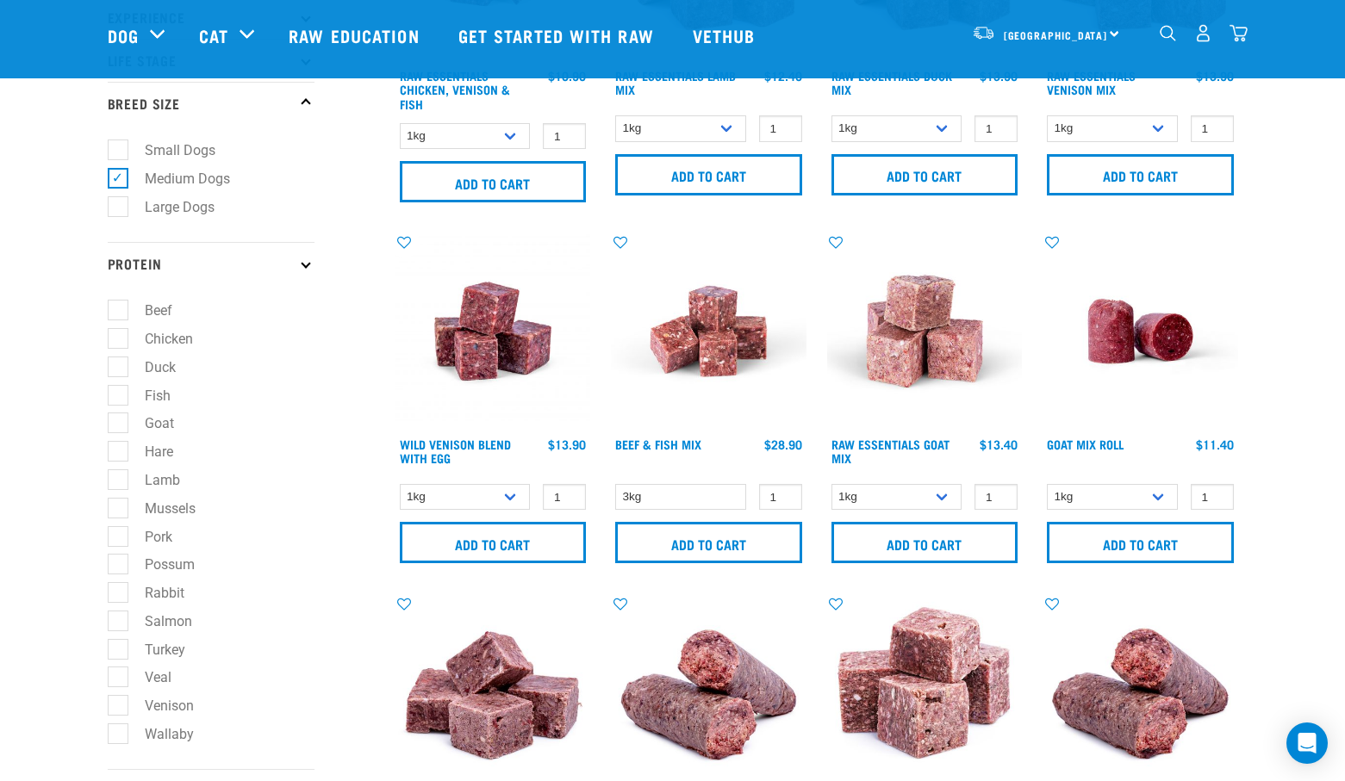
click at [121, 342] on label "Chicken" at bounding box center [158, 339] width 83 height 22
click at [119, 342] on input "Chicken" at bounding box center [113, 336] width 11 height 11
checkbox input "true"
click at [118, 370] on label "Duck" at bounding box center [149, 368] width 65 height 22
click at [118, 370] on input "Duck" at bounding box center [113, 363] width 11 height 11
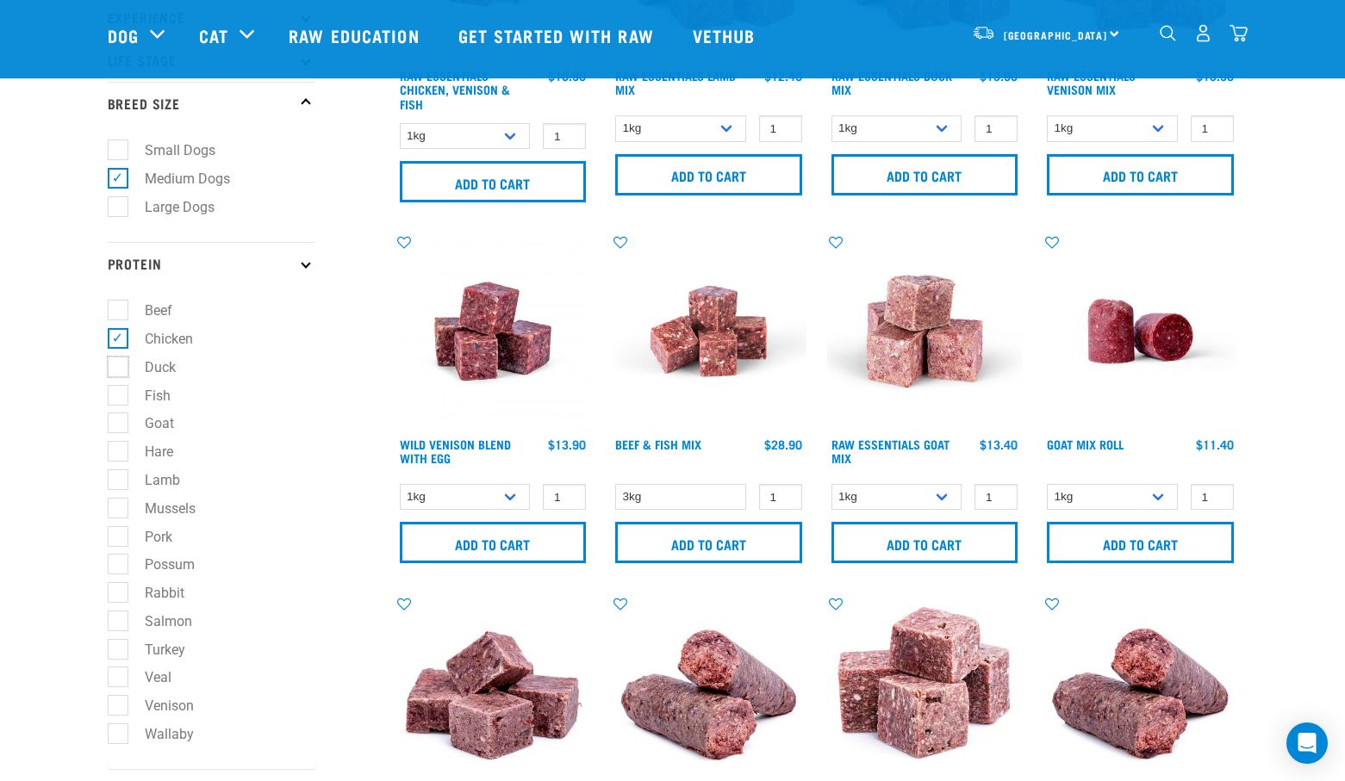
checkbox input "true"
click at [117, 395] on label "Fish" at bounding box center [147, 396] width 60 height 22
click at [115, 395] on input "Fish" at bounding box center [113, 392] width 11 height 11
checkbox input "true"
click at [117, 420] on label "Goat" at bounding box center [149, 424] width 64 height 22
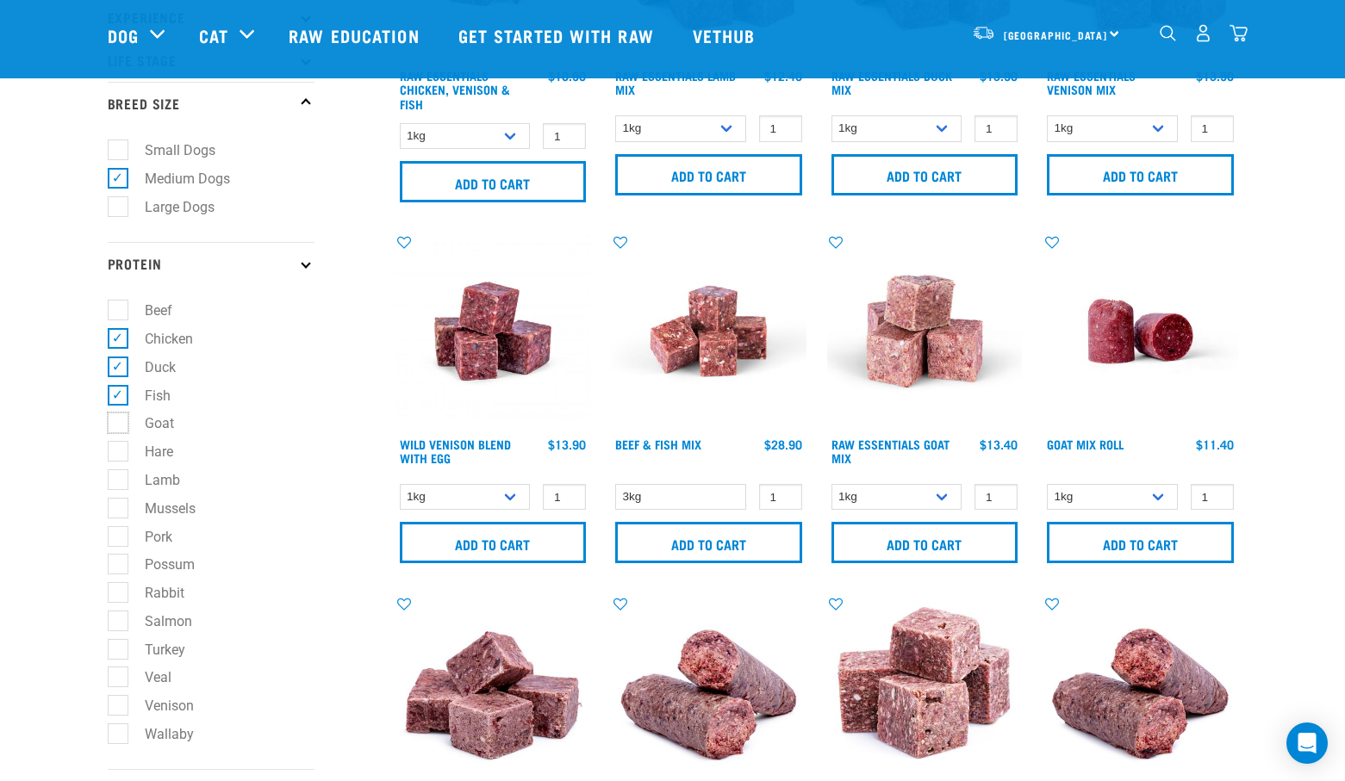
click at [115, 420] on input "Goat" at bounding box center [113, 420] width 11 height 11
checkbox input "true"
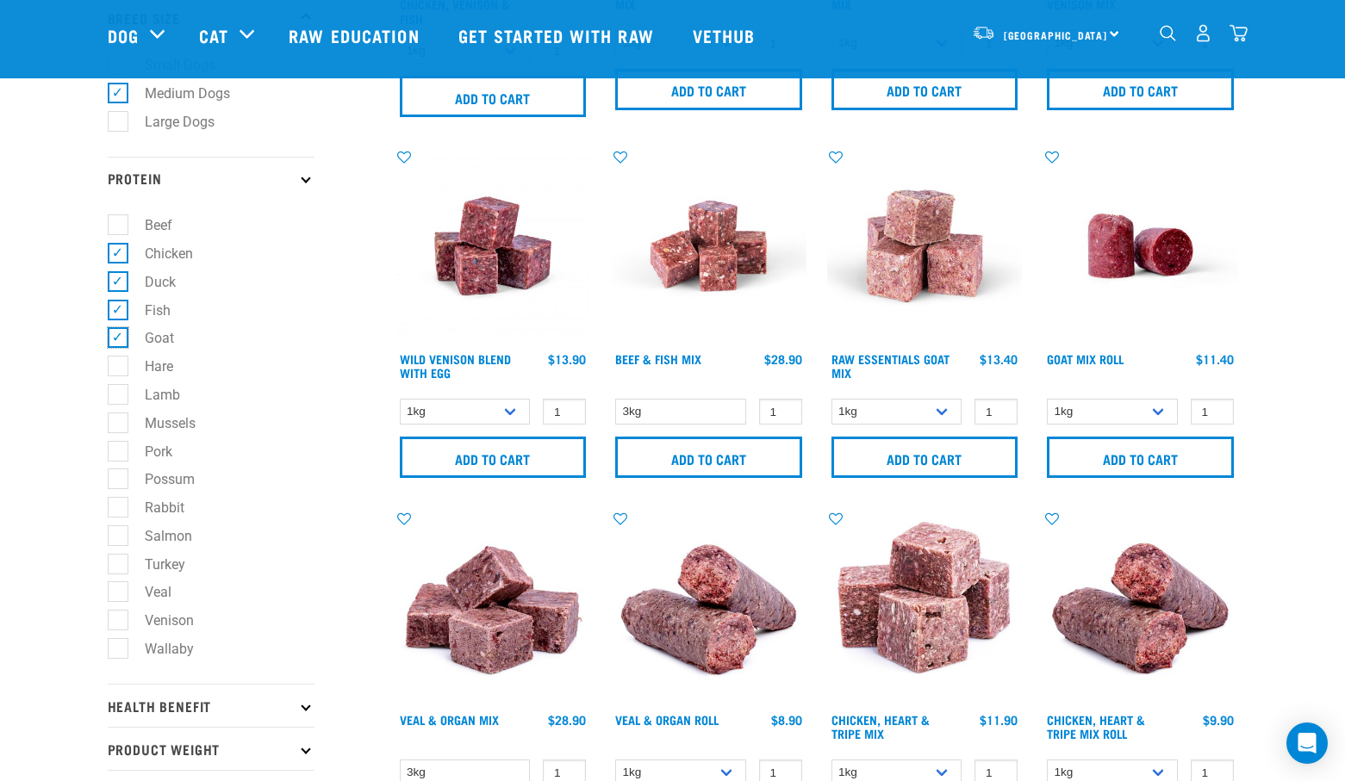
scroll to position [345, 0]
click at [119, 481] on label "Possum" at bounding box center [159, 479] width 84 height 22
click at [119, 481] on input "Possum" at bounding box center [113, 475] width 11 height 11
checkbox input "true"
click at [117, 538] on label "Salmon" at bounding box center [158, 536] width 82 height 22
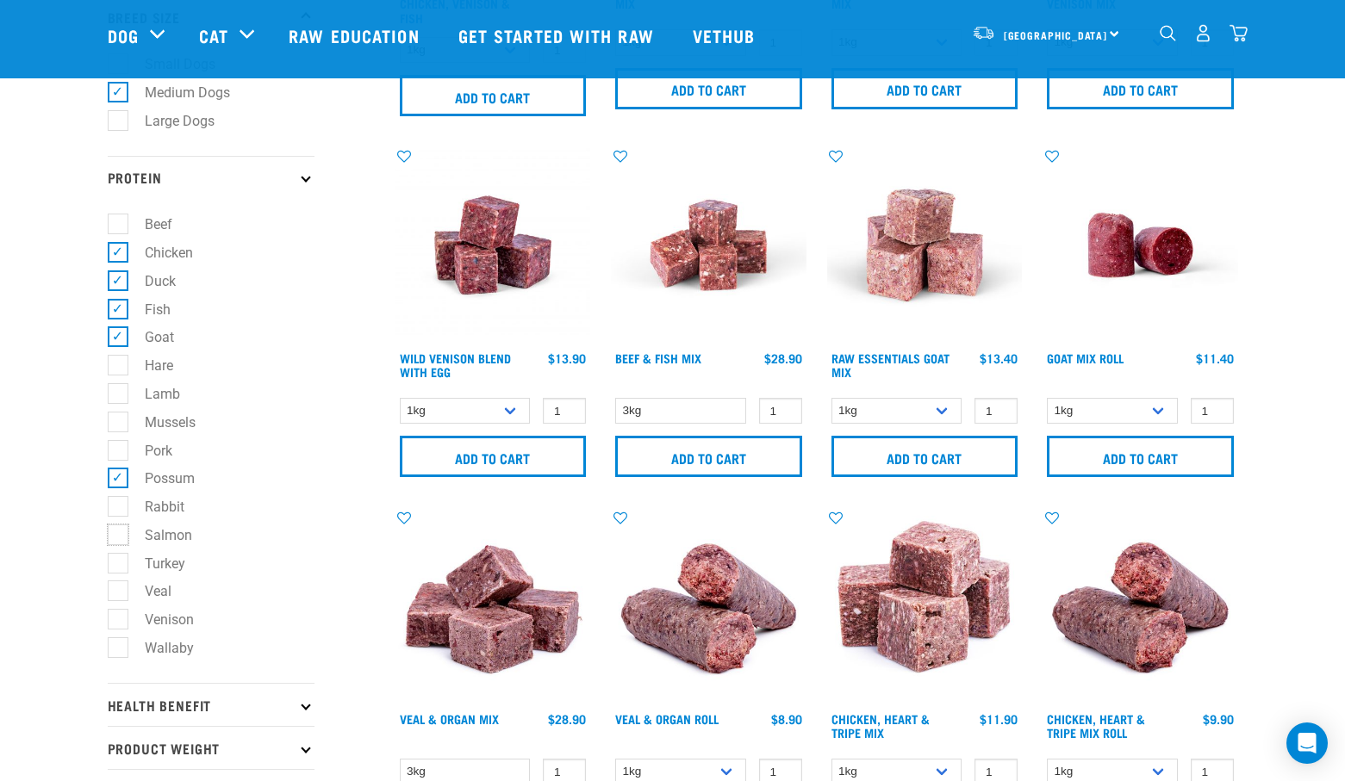
click at [116, 538] on input "Salmon" at bounding box center [113, 531] width 11 height 11
checkbox input "true"
click at [117, 615] on label "Venison" at bounding box center [159, 620] width 84 height 22
click at [115, 615] on input "Venison" at bounding box center [113, 617] width 11 height 11
checkbox input "true"
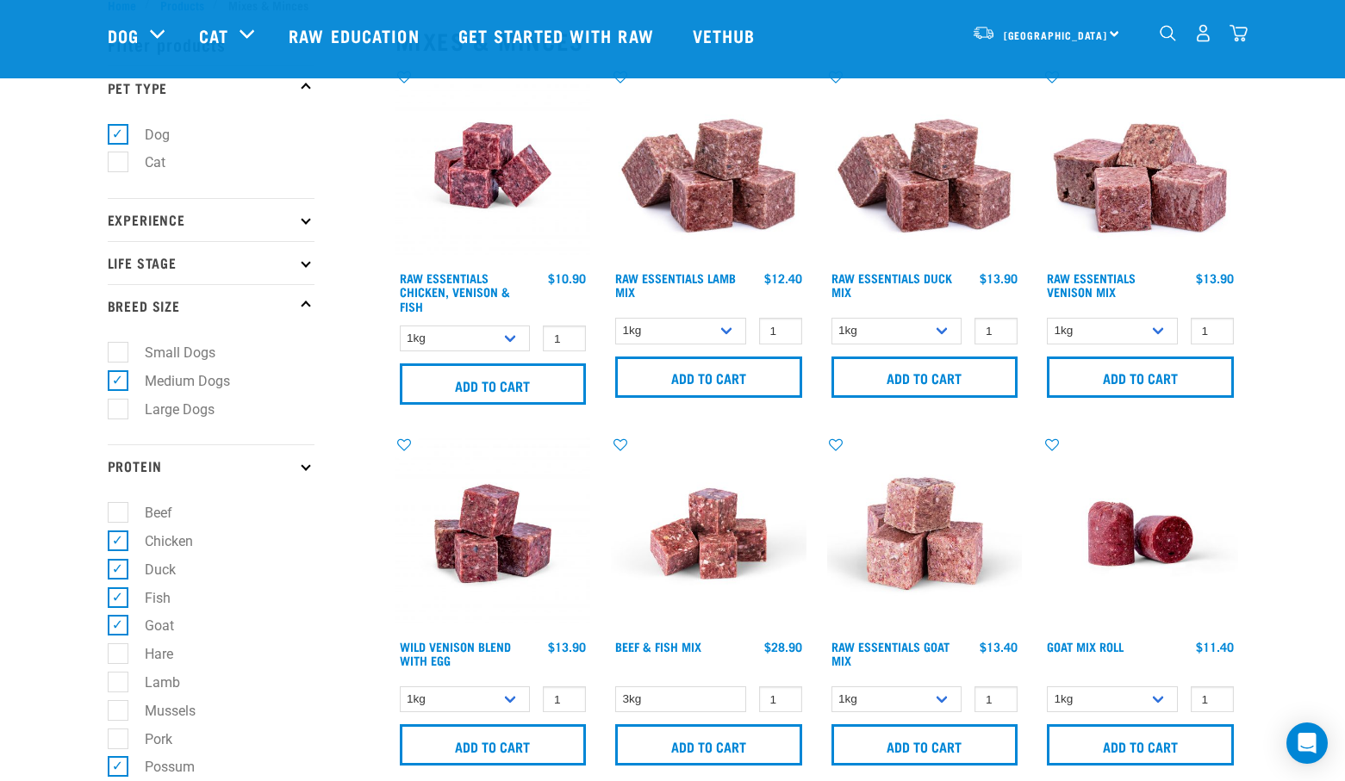
scroll to position [86, 0]
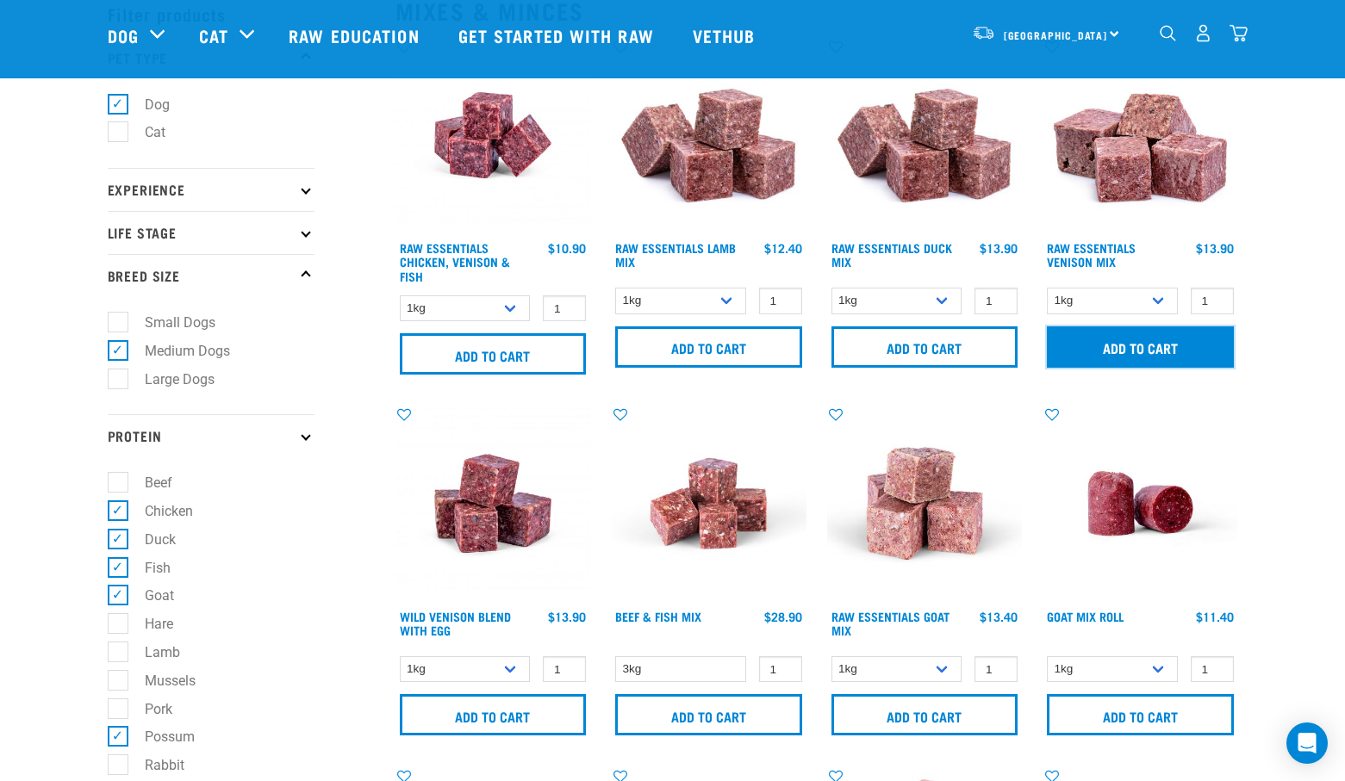
click at [1164, 350] on input "Add to cart" at bounding box center [1140, 346] width 187 height 41
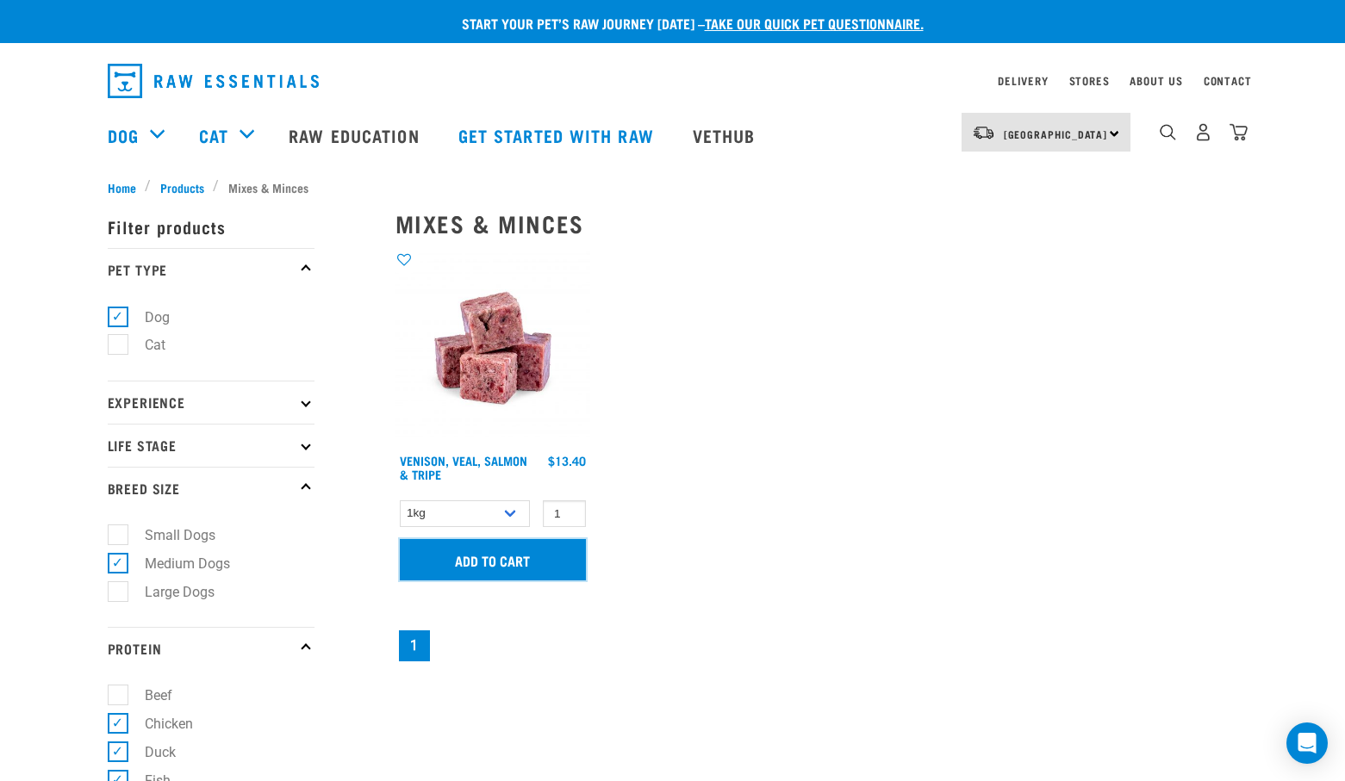
click at [513, 563] on input "Add to cart" at bounding box center [493, 559] width 187 height 41
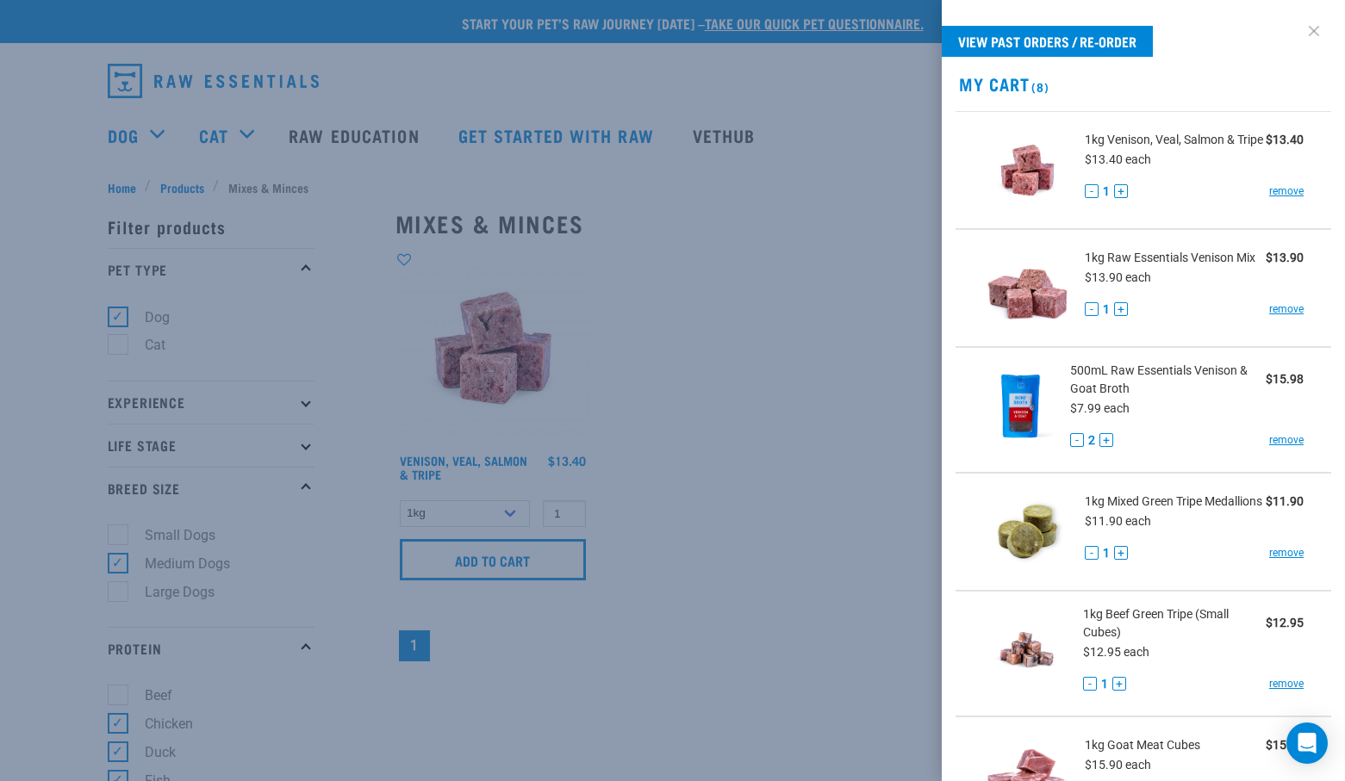
click at [1300, 29] on link at bounding box center [1314, 31] width 28 height 28
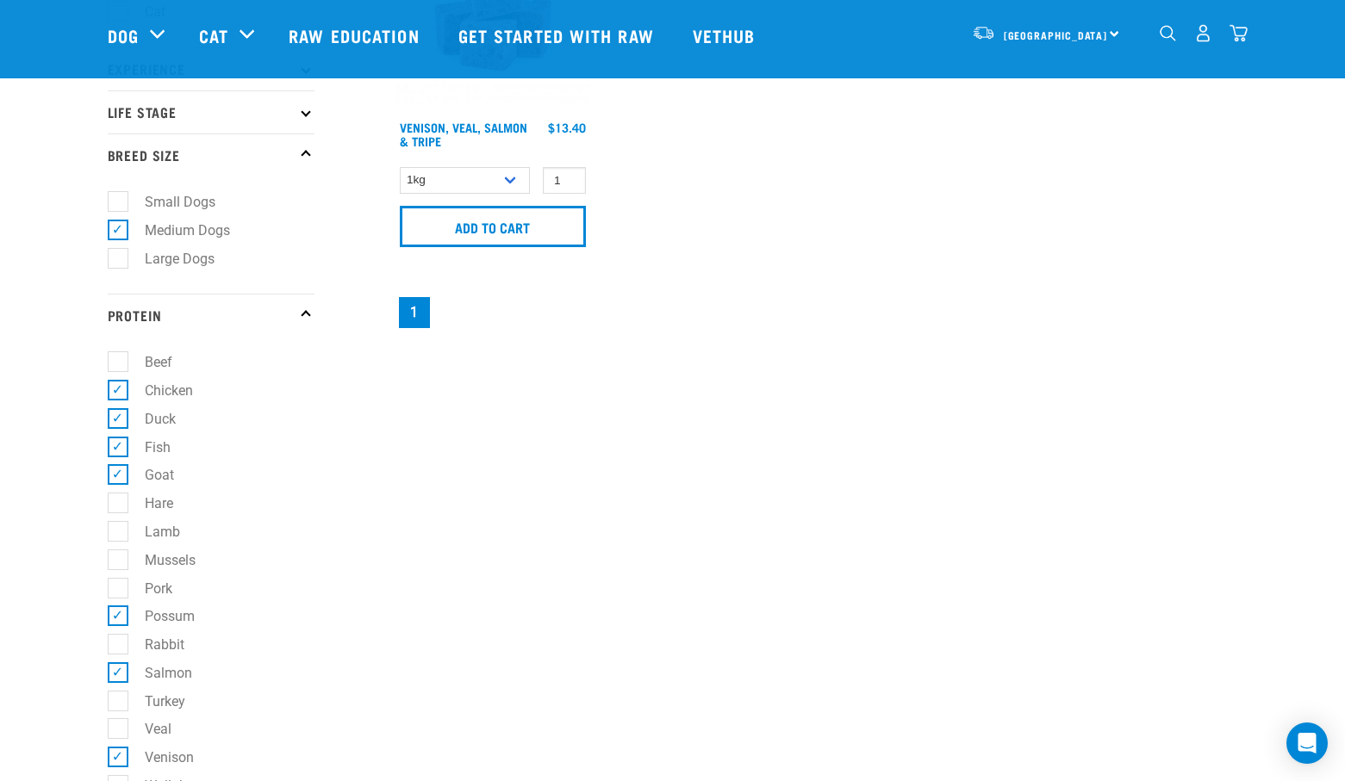
scroll to position [431, 0]
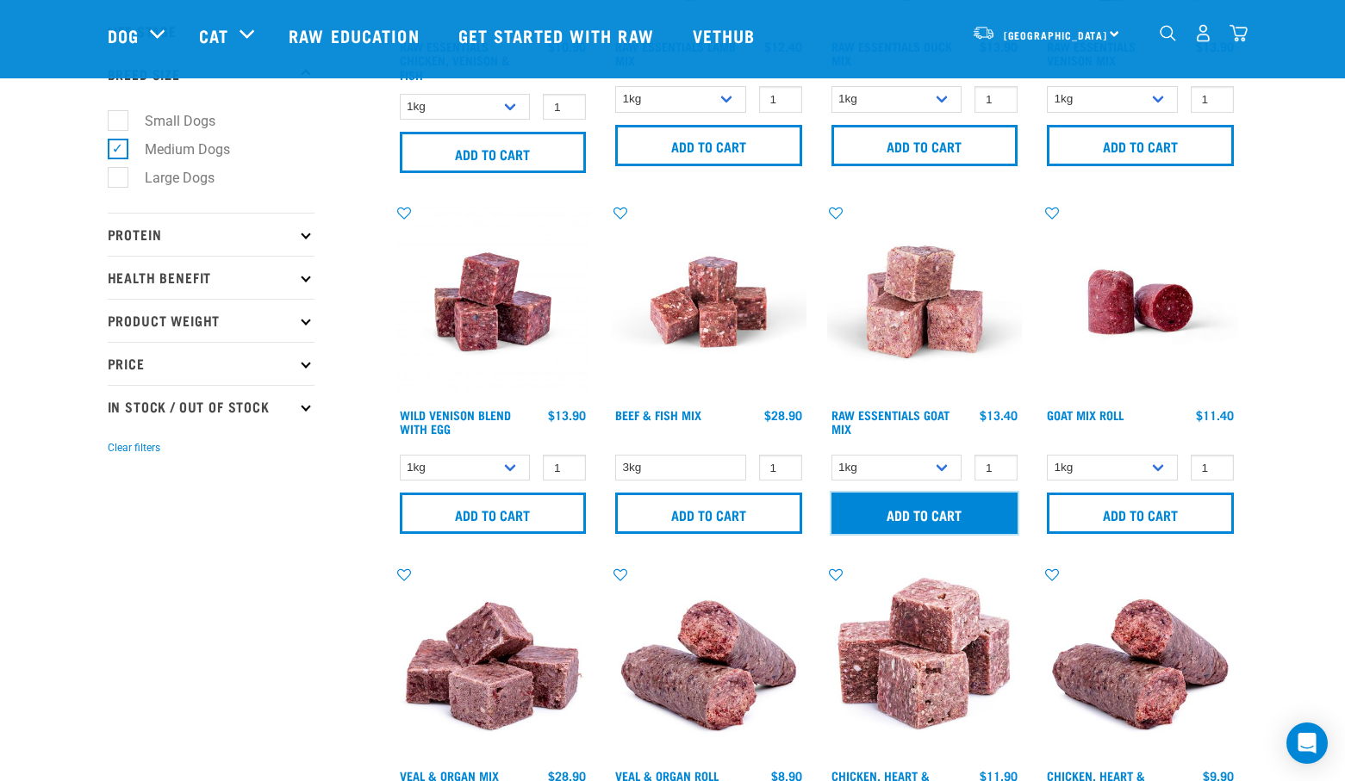
click at [920, 515] on input "Add to cart" at bounding box center [924, 513] width 187 height 41
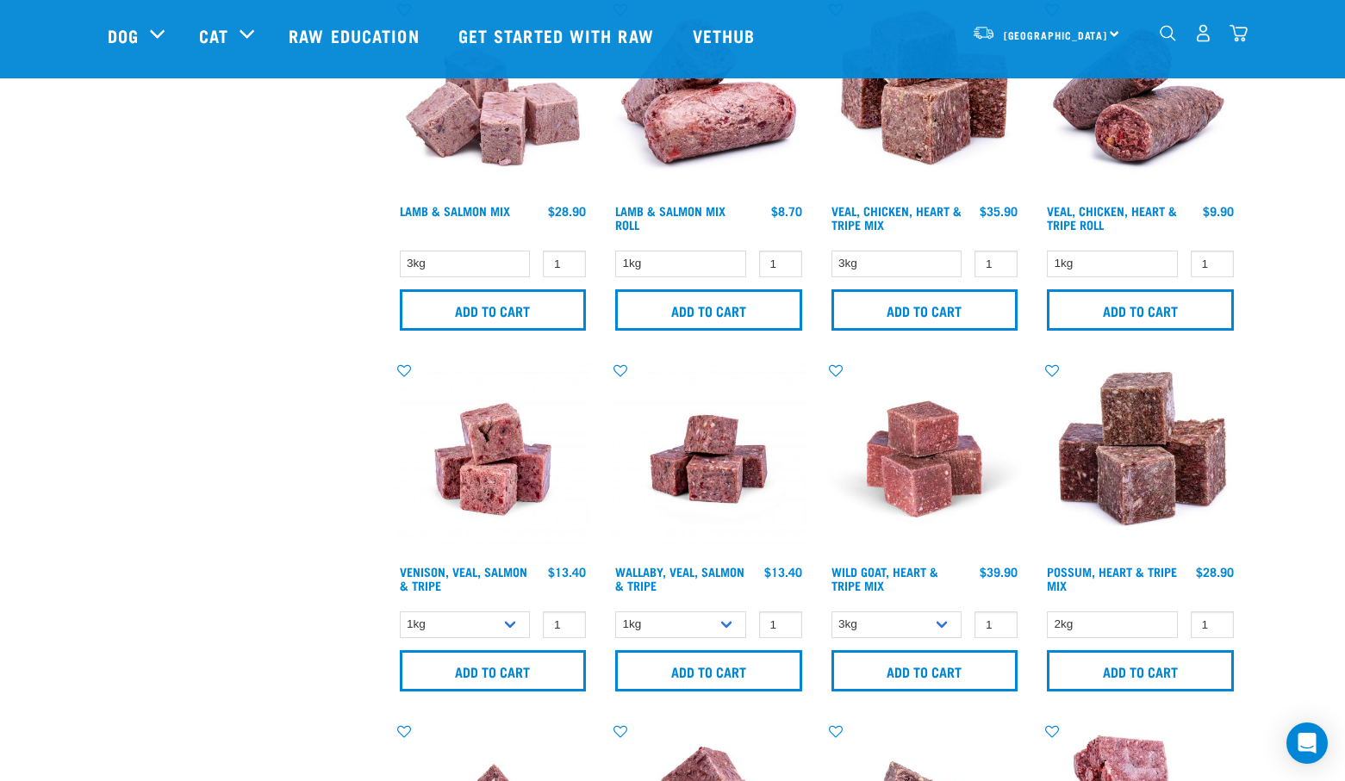
scroll to position [1235, 0]
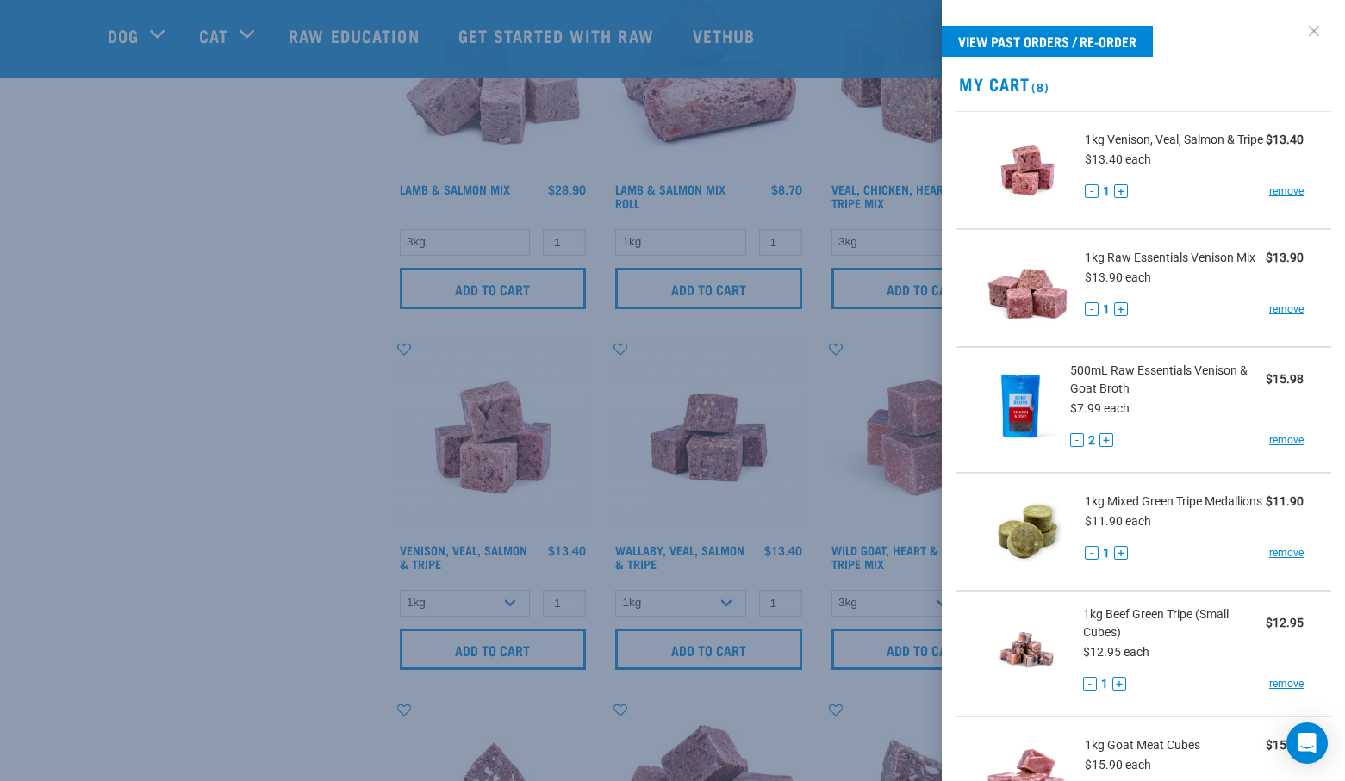
click at [1306, 33] on link at bounding box center [1314, 31] width 28 height 28
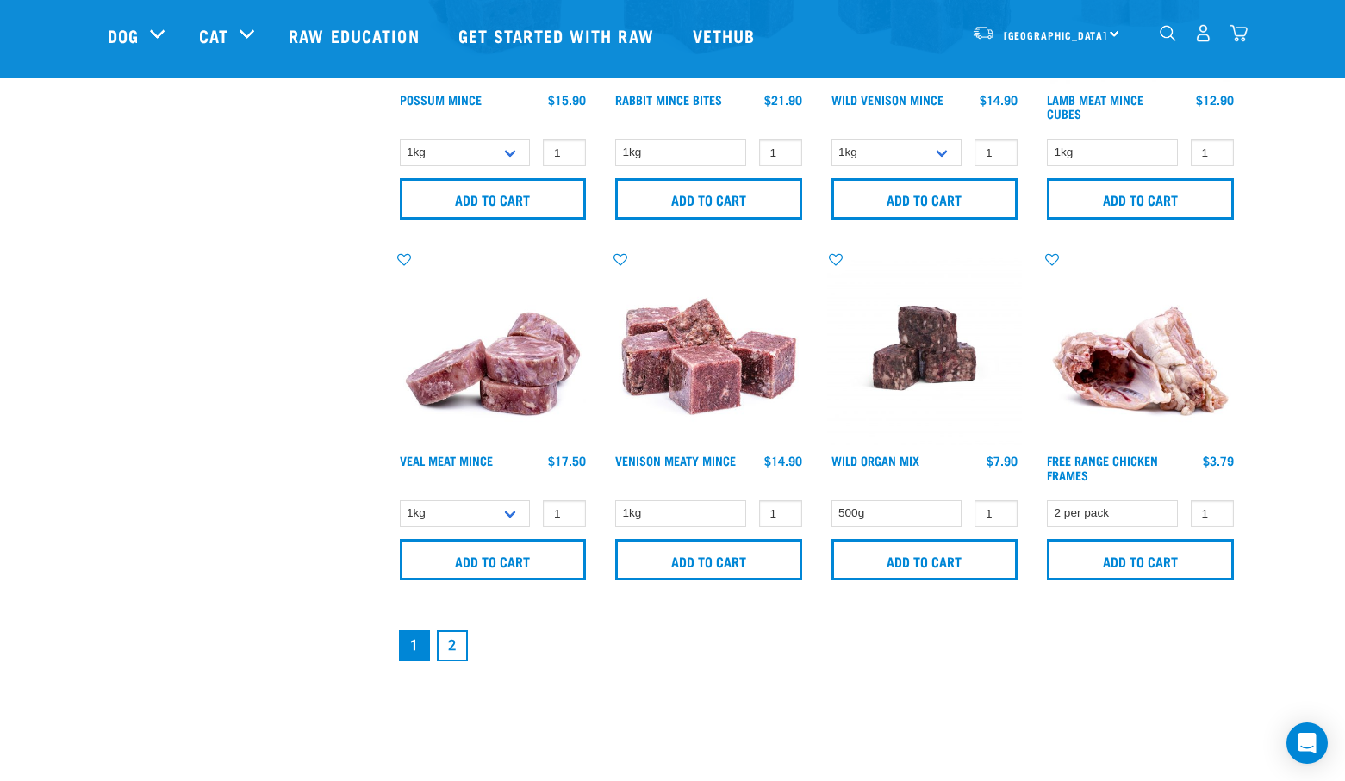
scroll to position [2412, 0]
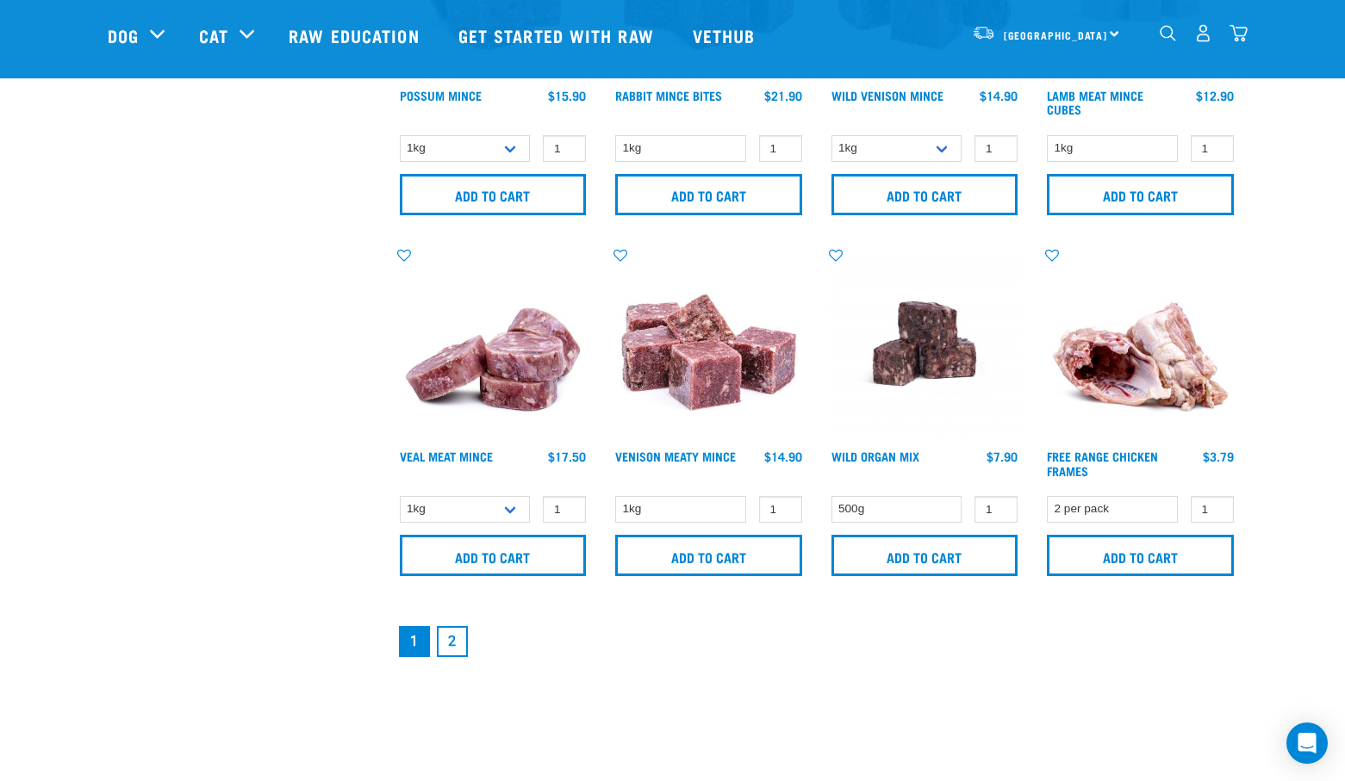
drag, startPoint x: 457, startPoint y: 641, endPoint x: 317, endPoint y: 662, distance: 141.1
click at [457, 641] on link "2" at bounding box center [452, 641] width 31 height 31
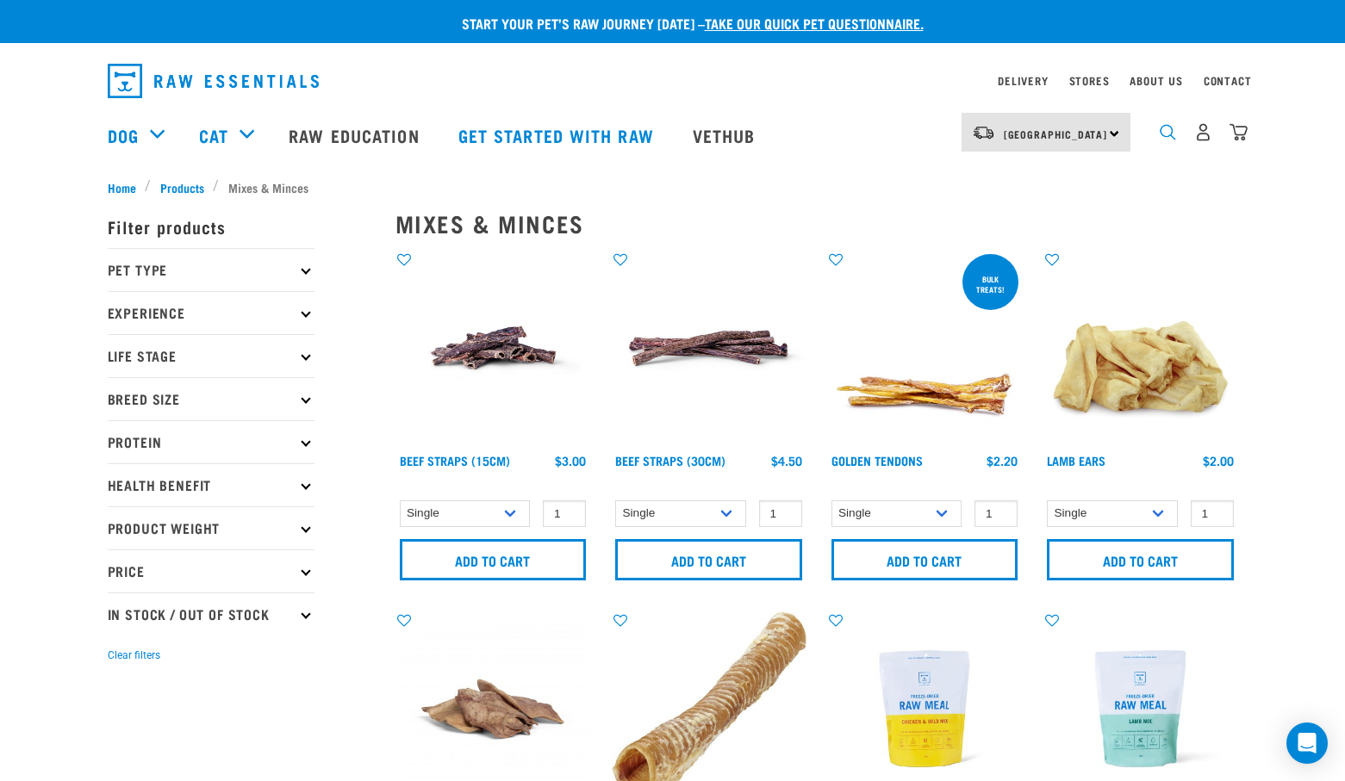
click at [1172, 139] on img "dropdown navigation" at bounding box center [1167, 132] width 16 height 16
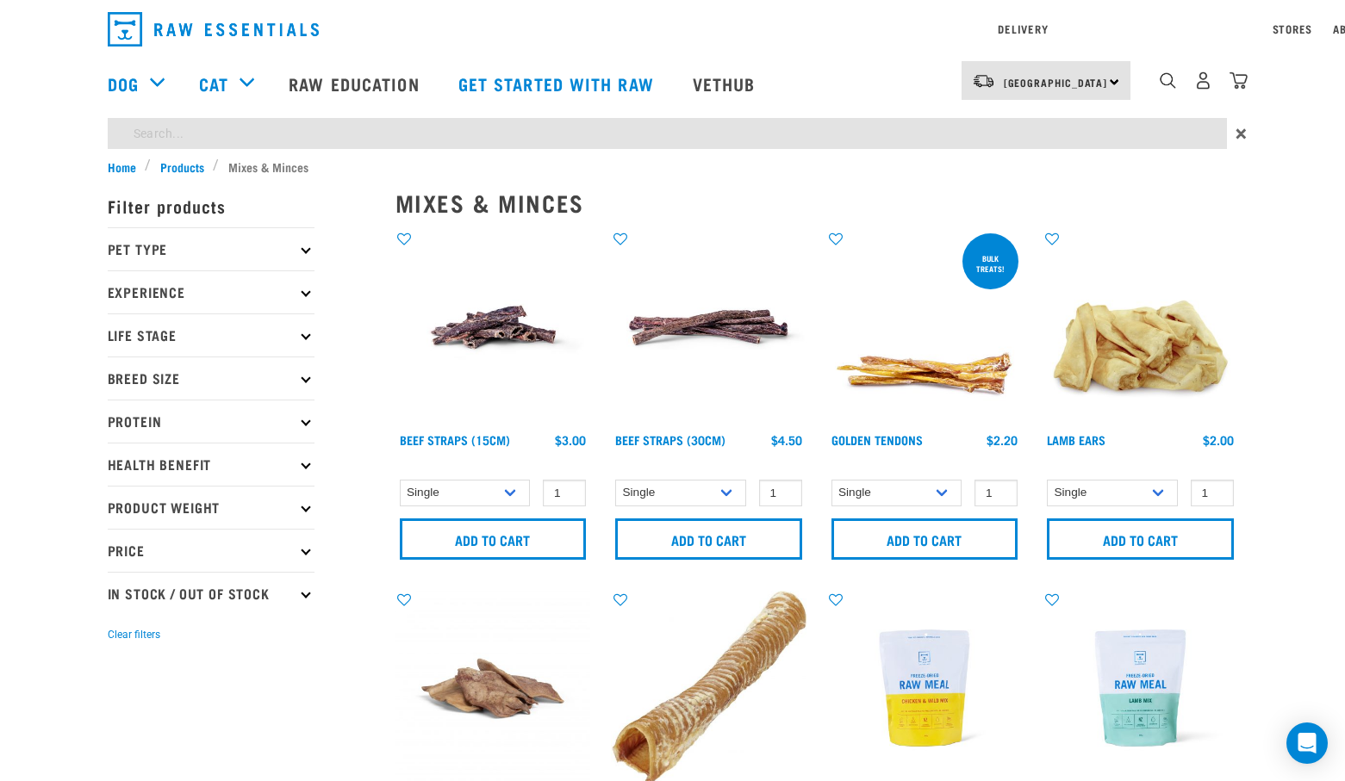
click at [409, 122] on input "search" at bounding box center [667, 133] width 1119 height 31
type input "chicken and wild"
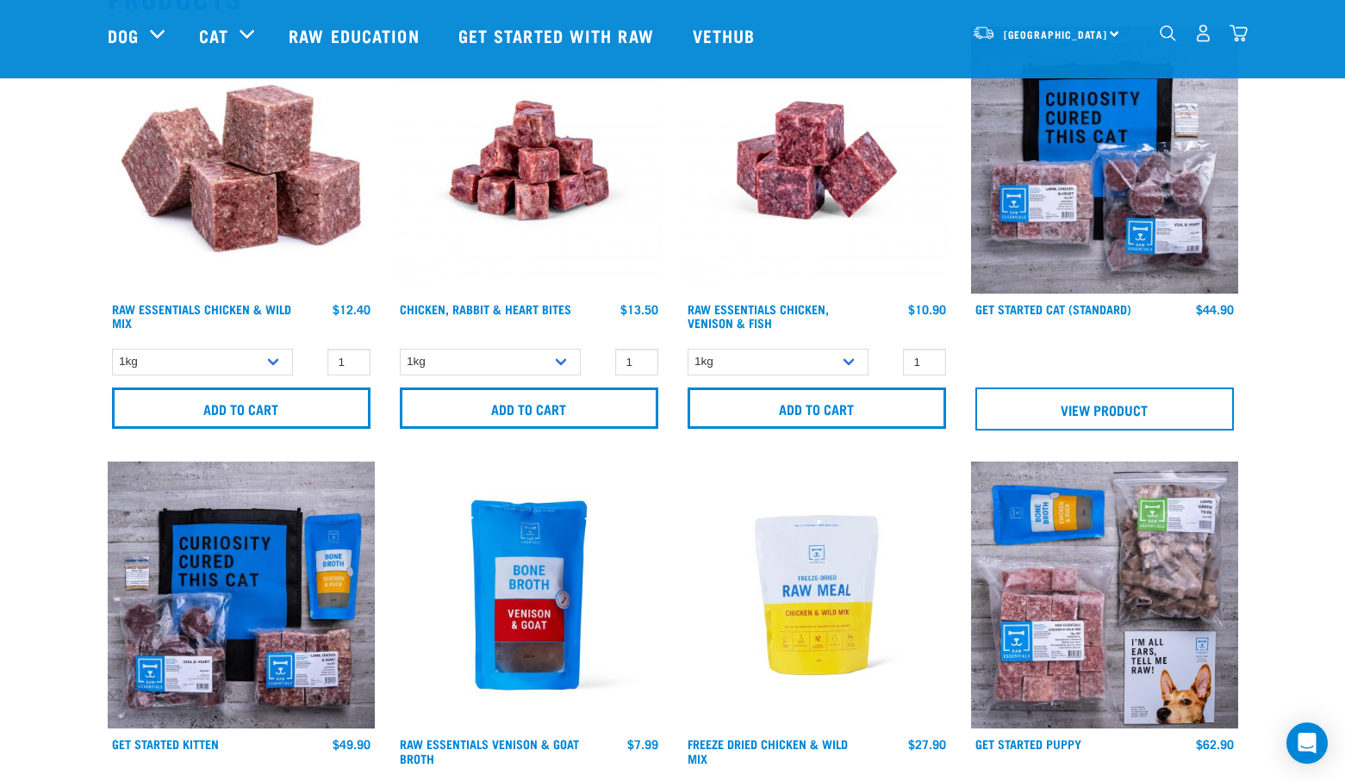
scroll to position [258, 0]
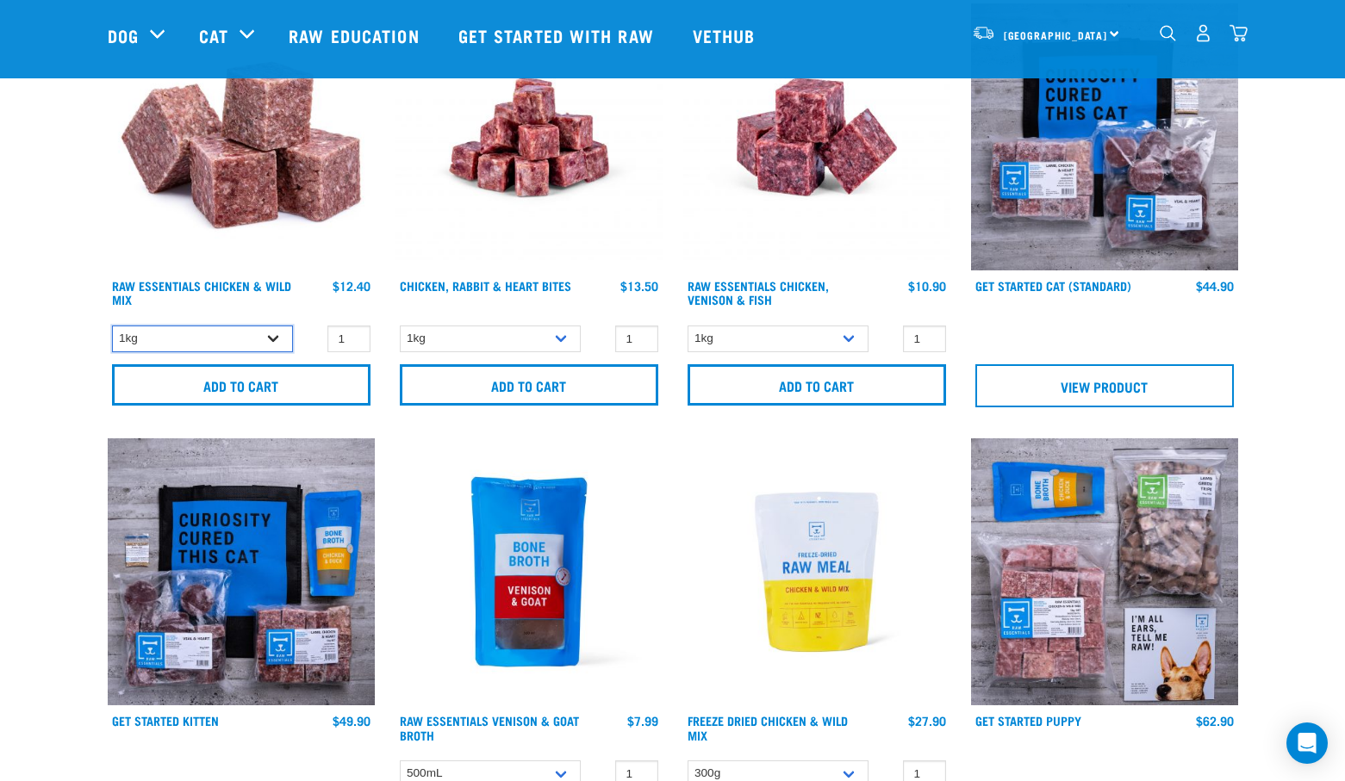
click at [271, 334] on select "1kg Bulk (10kg) Bulk (20kg)" at bounding box center [202, 339] width 181 height 27
click at [63, 395] on section "Products Raw Essentials Chicken & Wild Mix $12.40 1 0 100" at bounding box center [672, 616] width 1345 height 1385
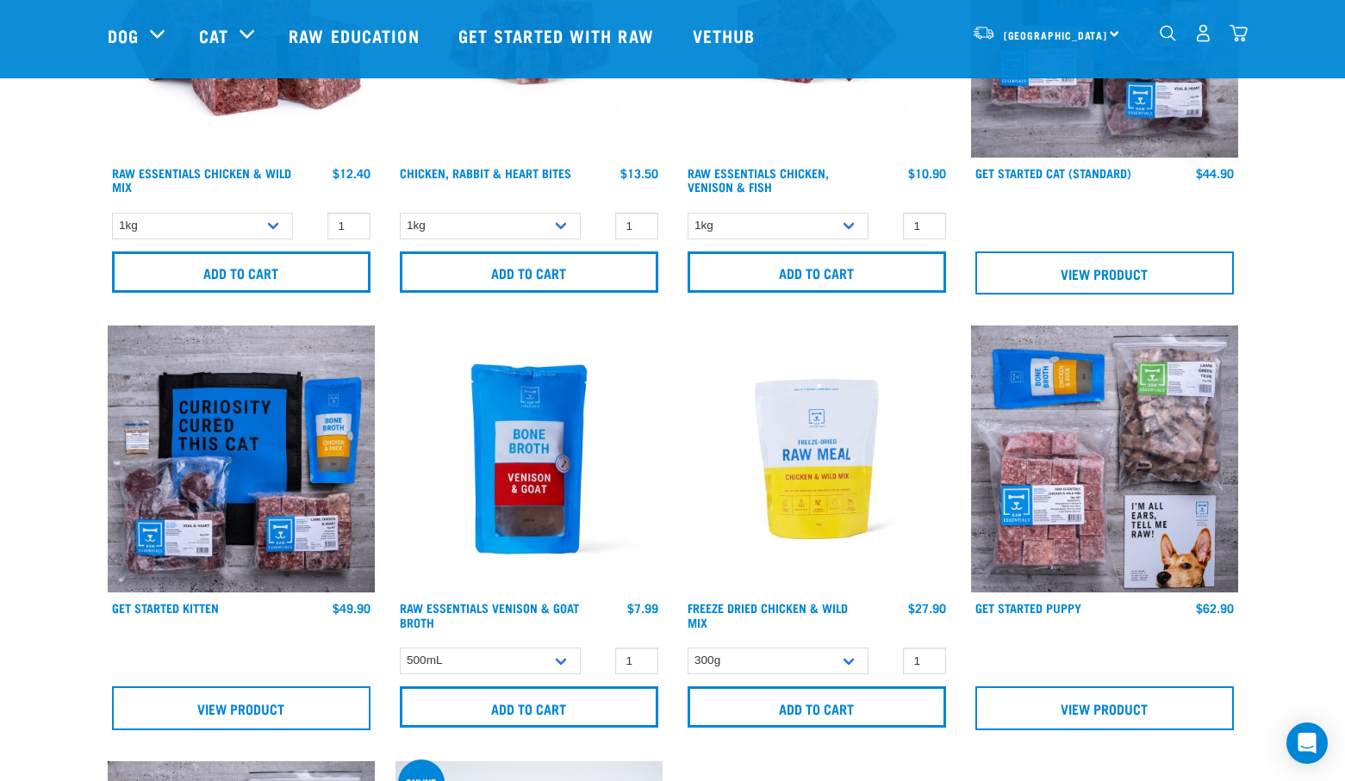
scroll to position [431, 0]
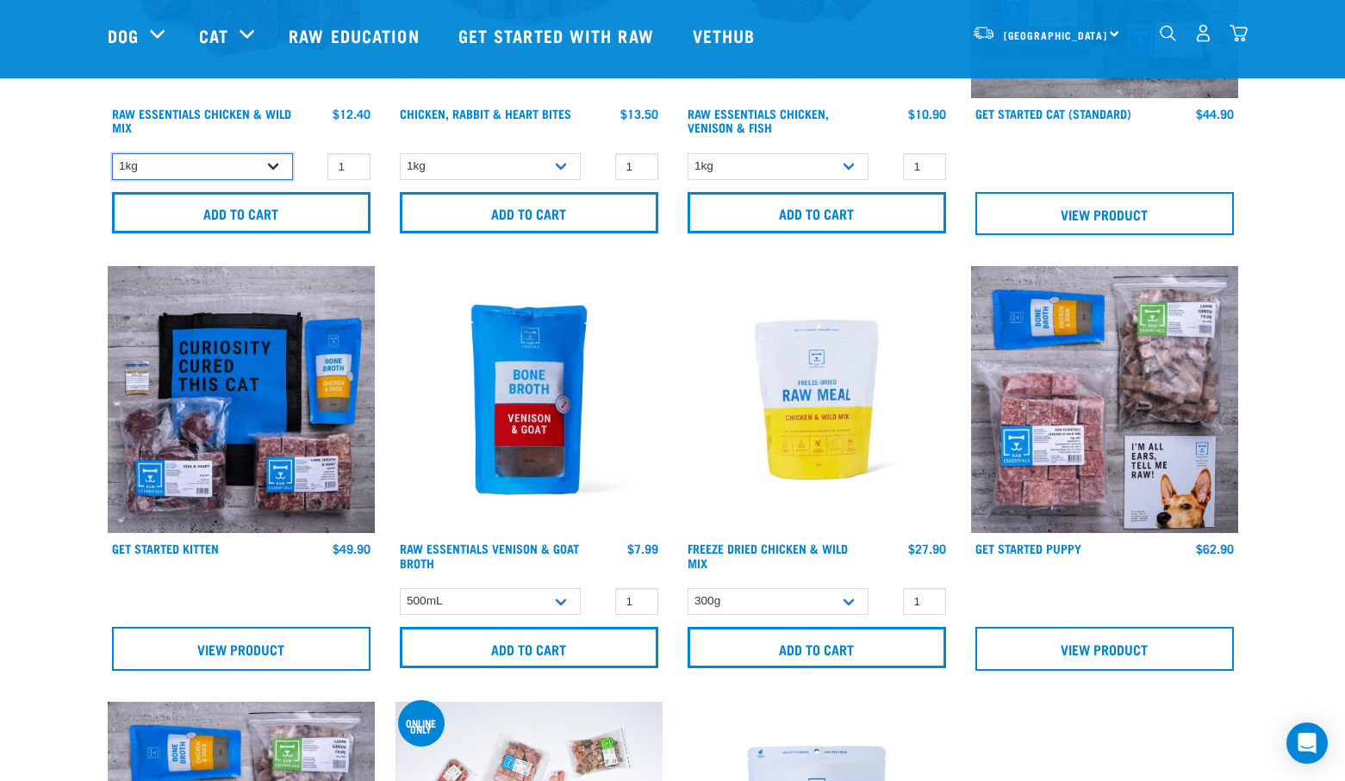
click at [270, 165] on select "1kg Bulk (10kg) Bulk (20kg)" at bounding box center [202, 166] width 181 height 27
click at [112, 153] on select "1kg Bulk (10kg) Bulk (20kg)" at bounding box center [202, 166] width 181 height 27
click at [352, 159] on input "2" at bounding box center [348, 166] width 43 height 27
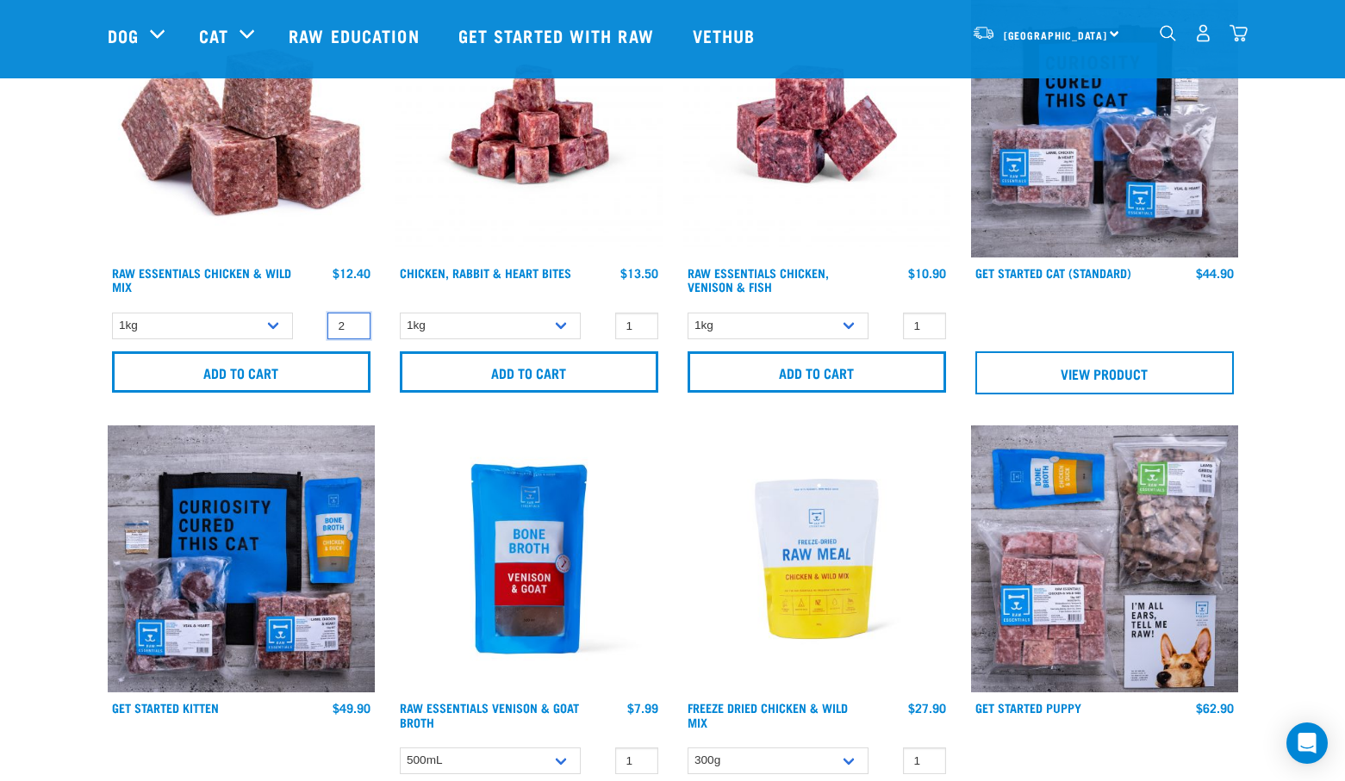
scroll to position [258, 0]
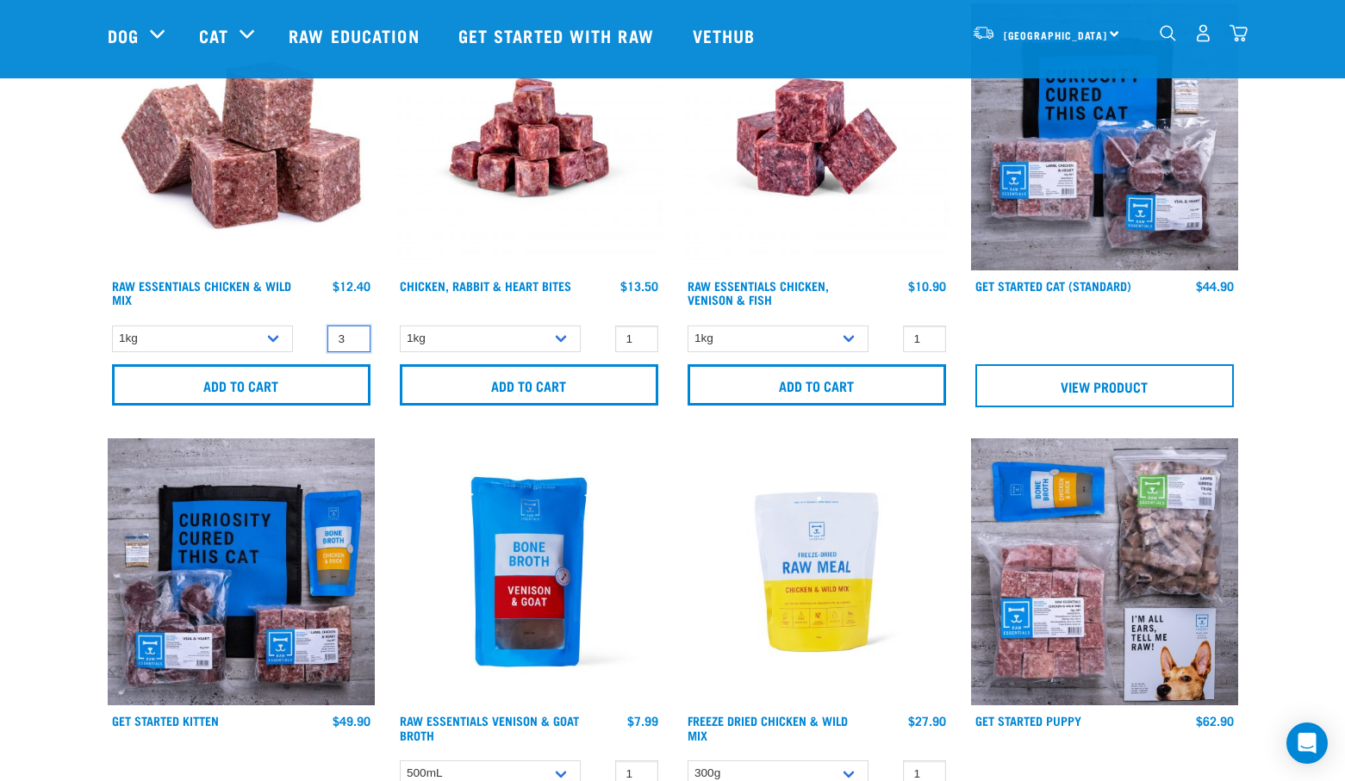
type input "3"
click at [352, 336] on input "3" at bounding box center [348, 339] width 43 height 27
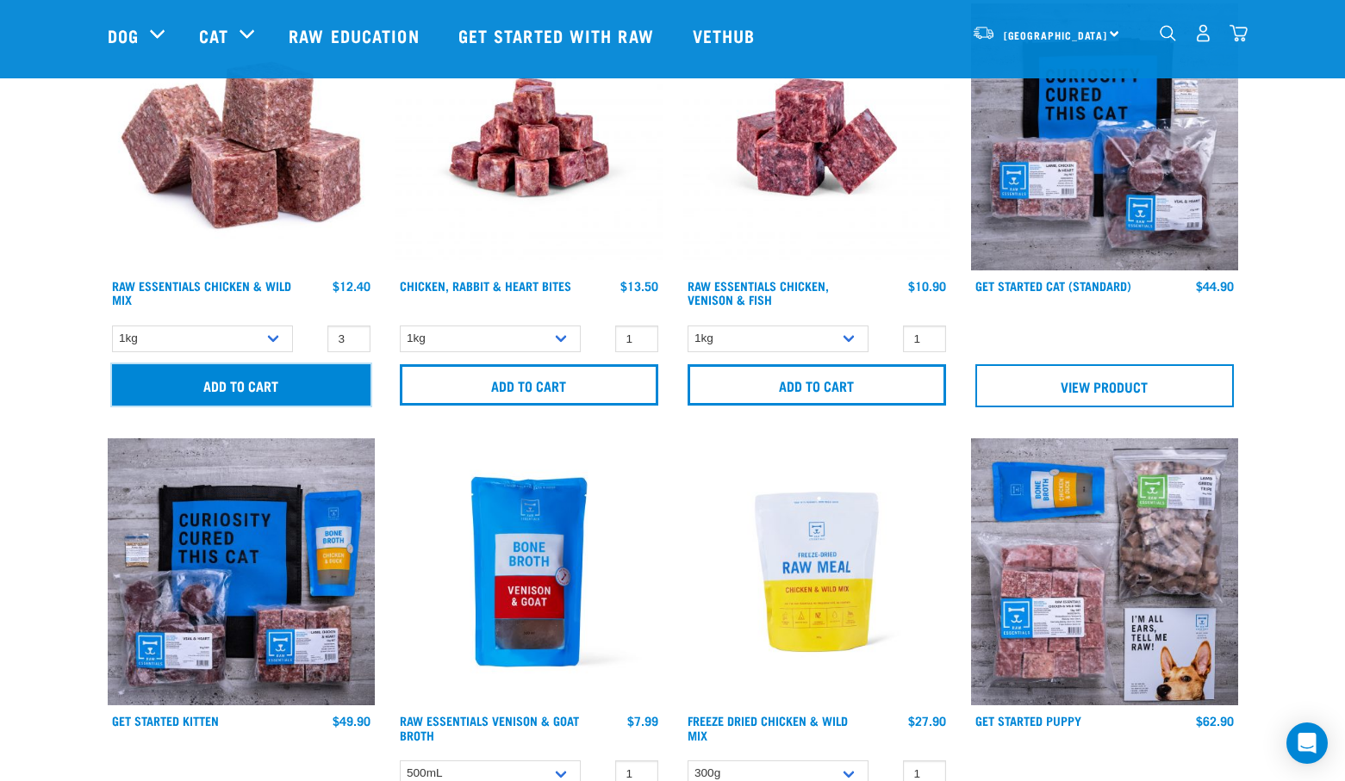
click at [249, 383] on input "Add to cart" at bounding box center [241, 384] width 258 height 41
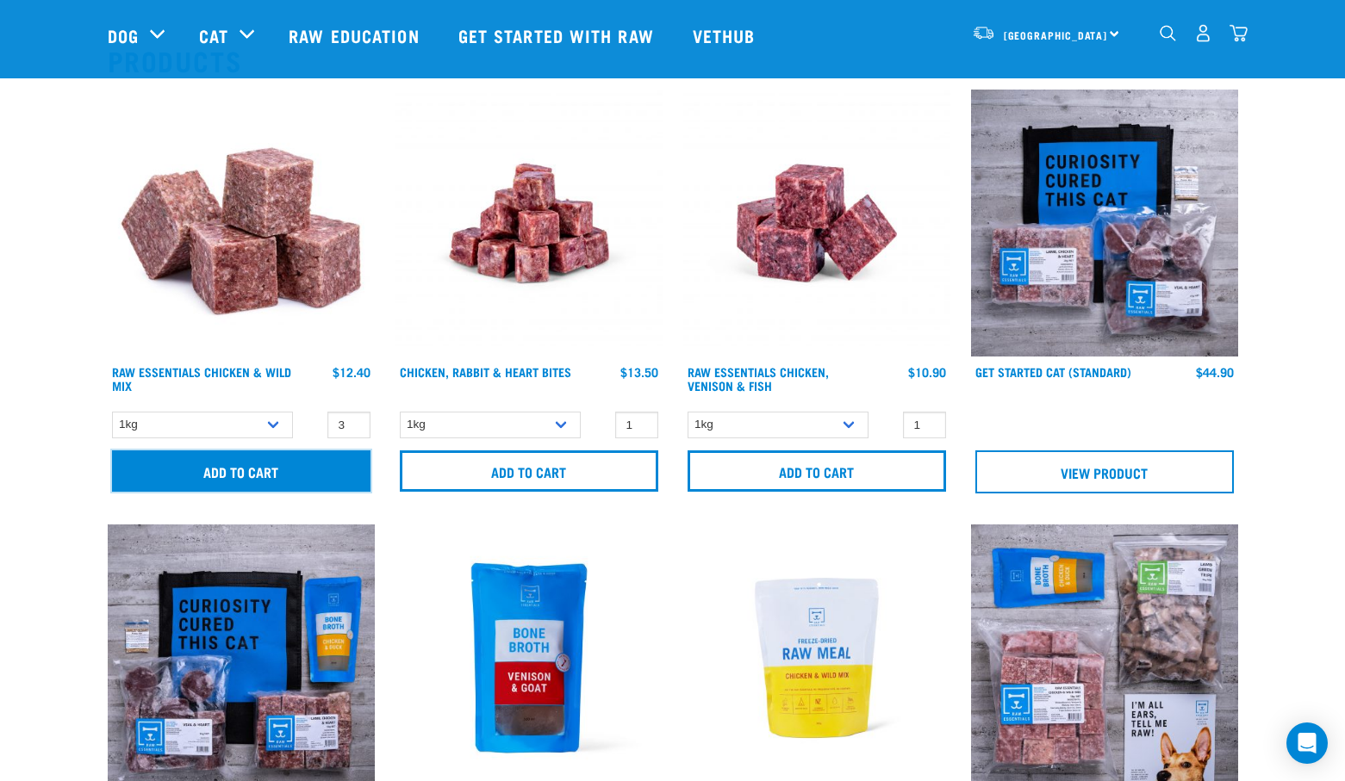
scroll to position [0, 0]
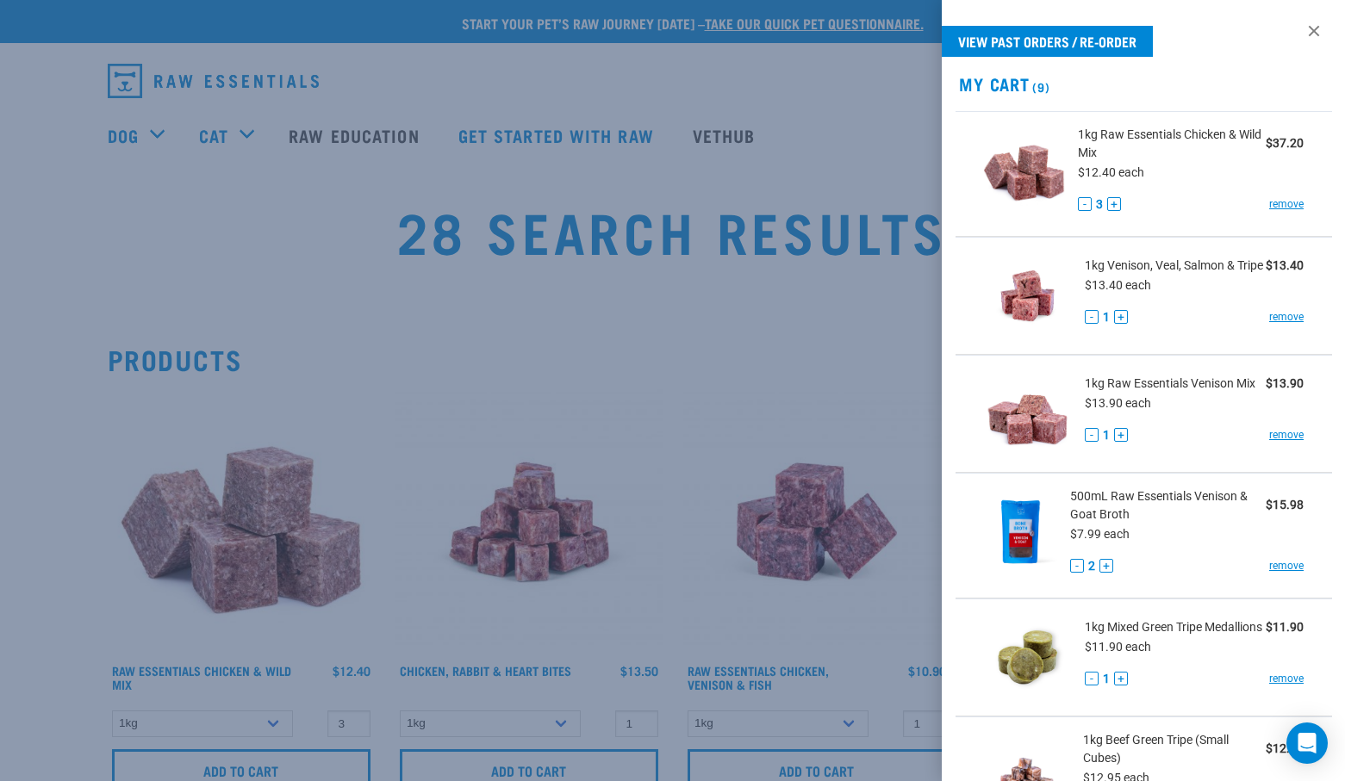
click at [127, 138] on div at bounding box center [672, 390] width 1345 height 781
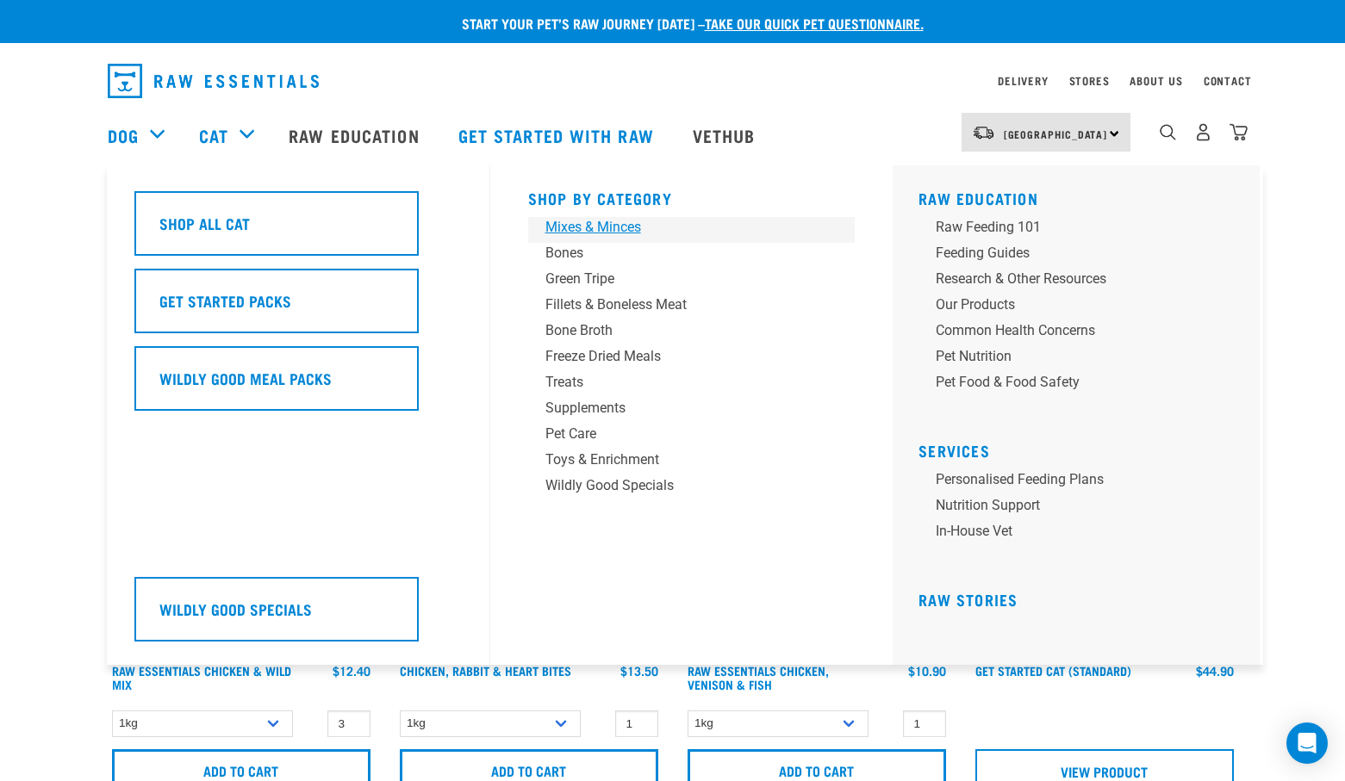
click at [612, 226] on div "Mixes & Minces" at bounding box center [679, 227] width 269 height 21
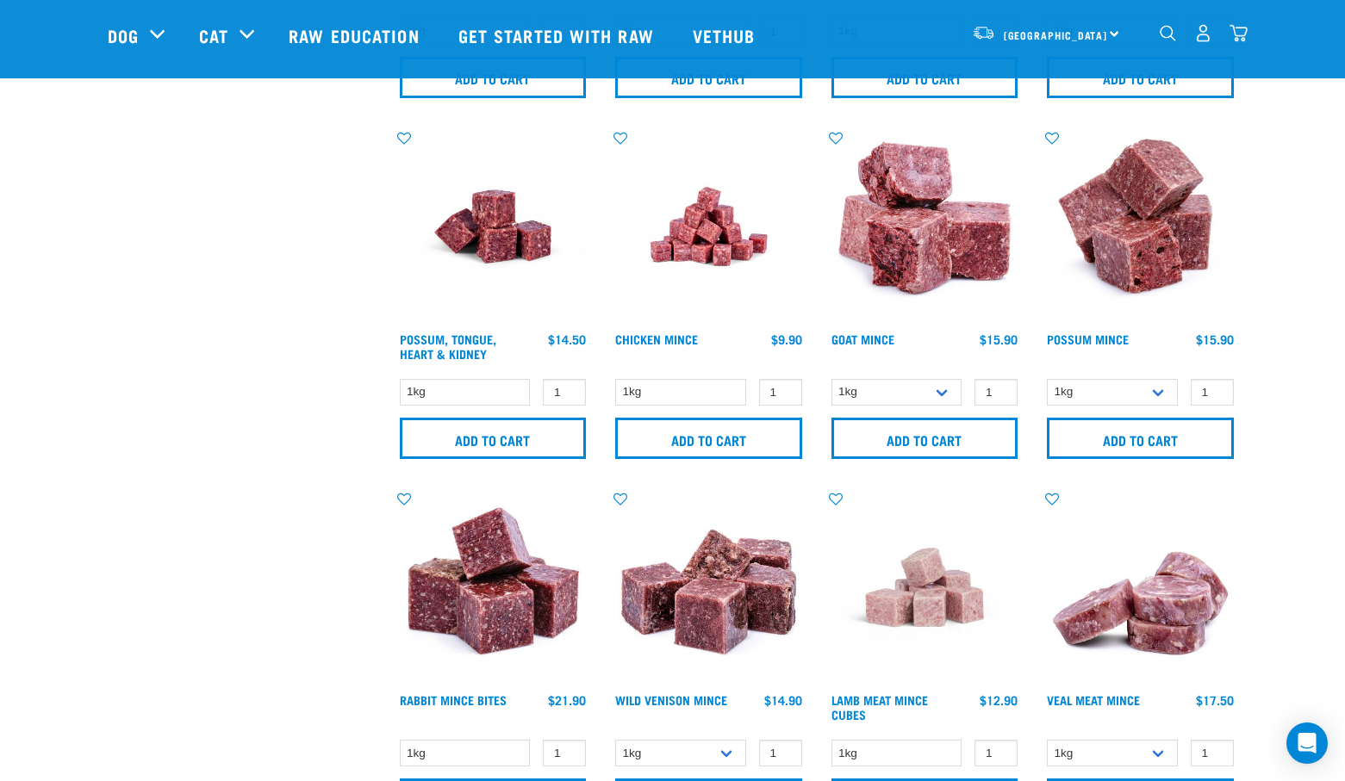
scroll to position [1120, 0]
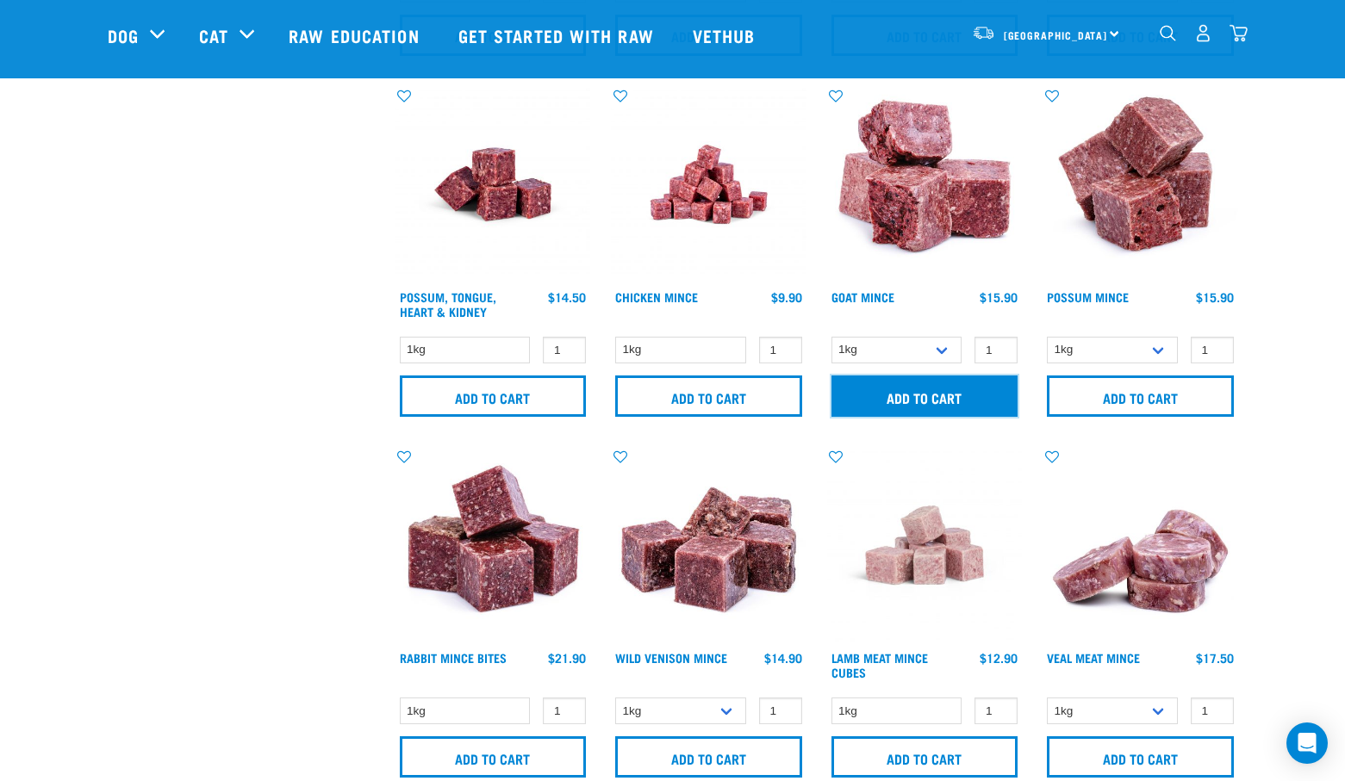
click at [917, 407] on input "Add to cart" at bounding box center [924, 396] width 187 height 41
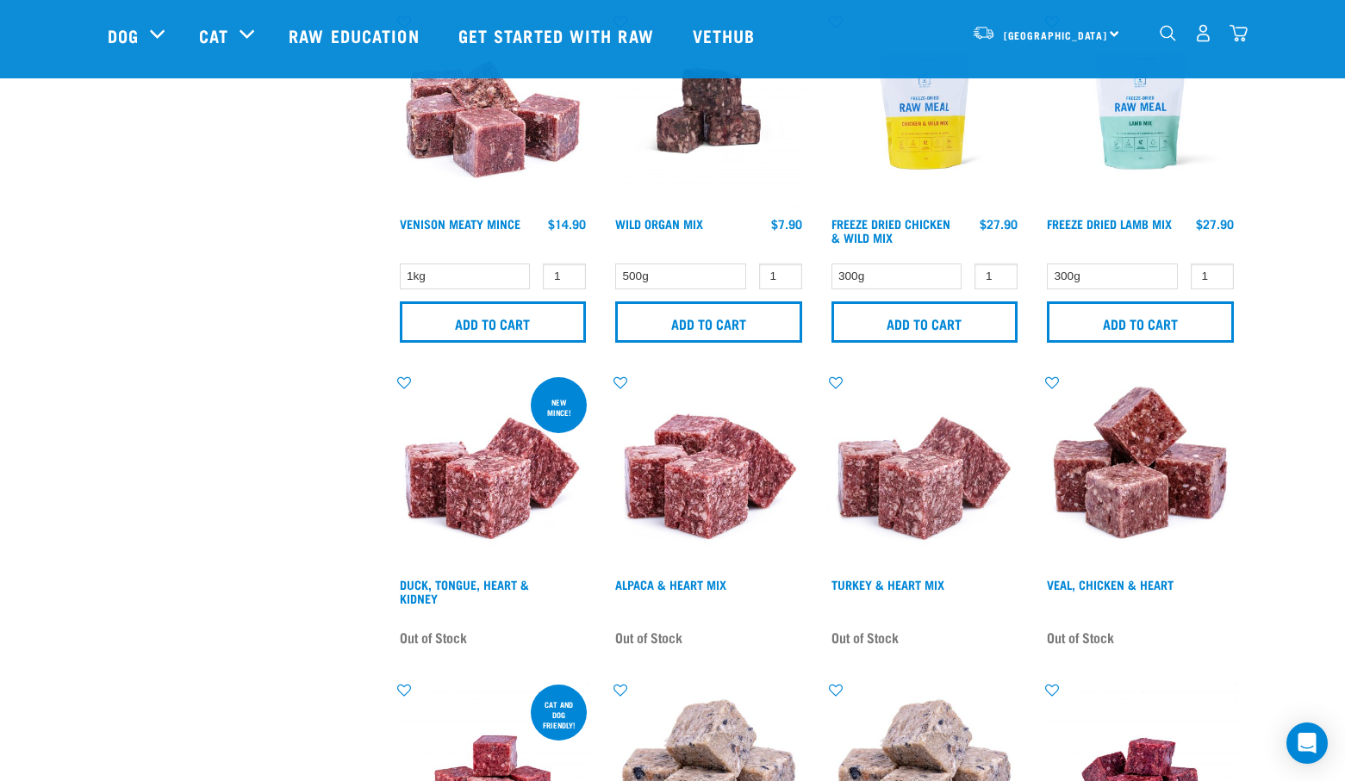
scroll to position [1981, 0]
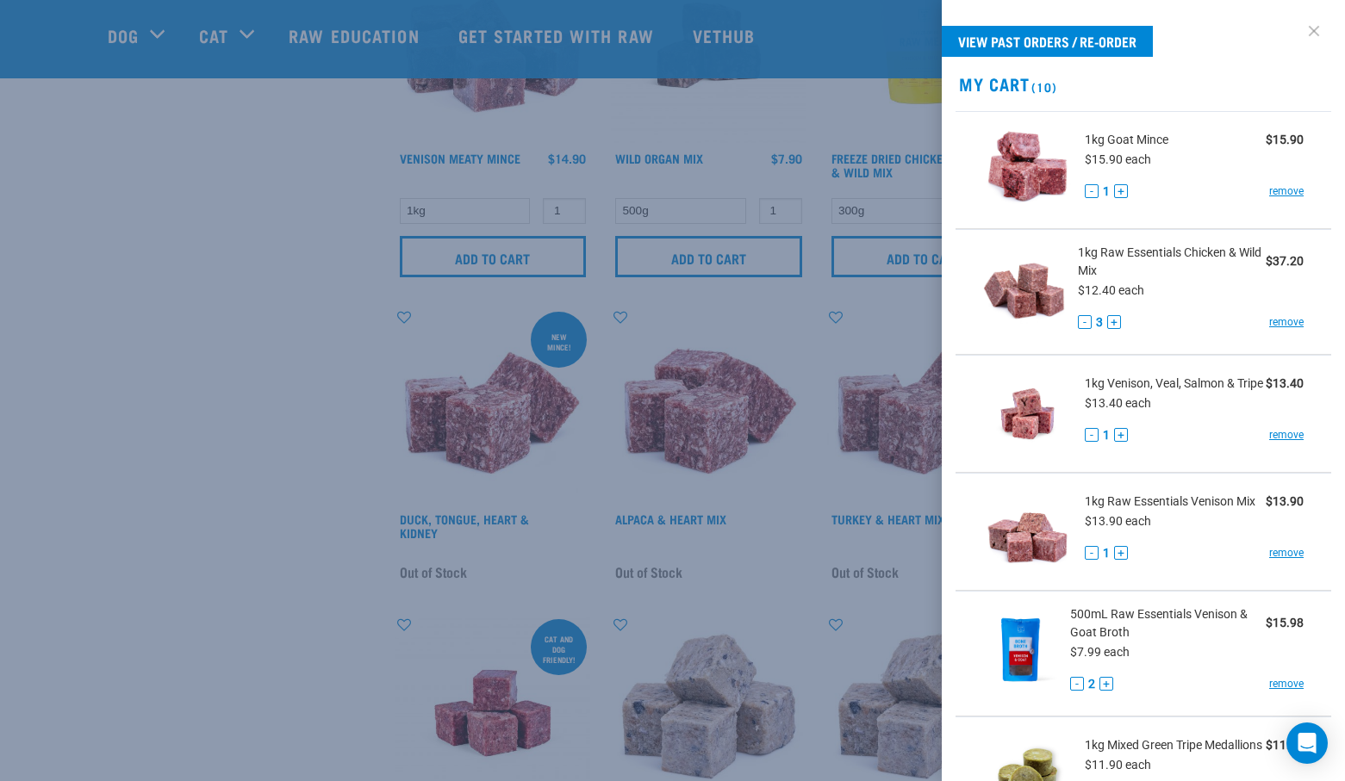
click at [1300, 30] on link at bounding box center [1314, 31] width 28 height 28
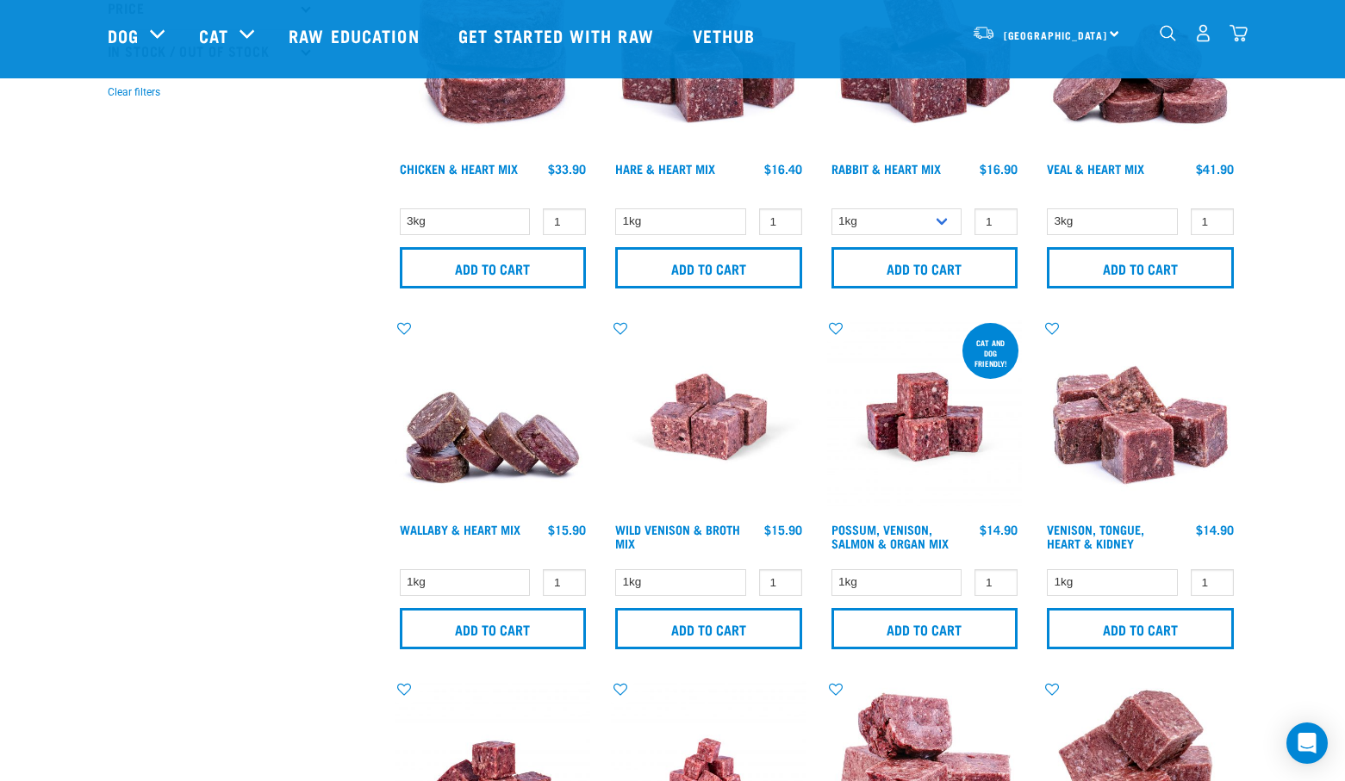
scroll to position [517, 0]
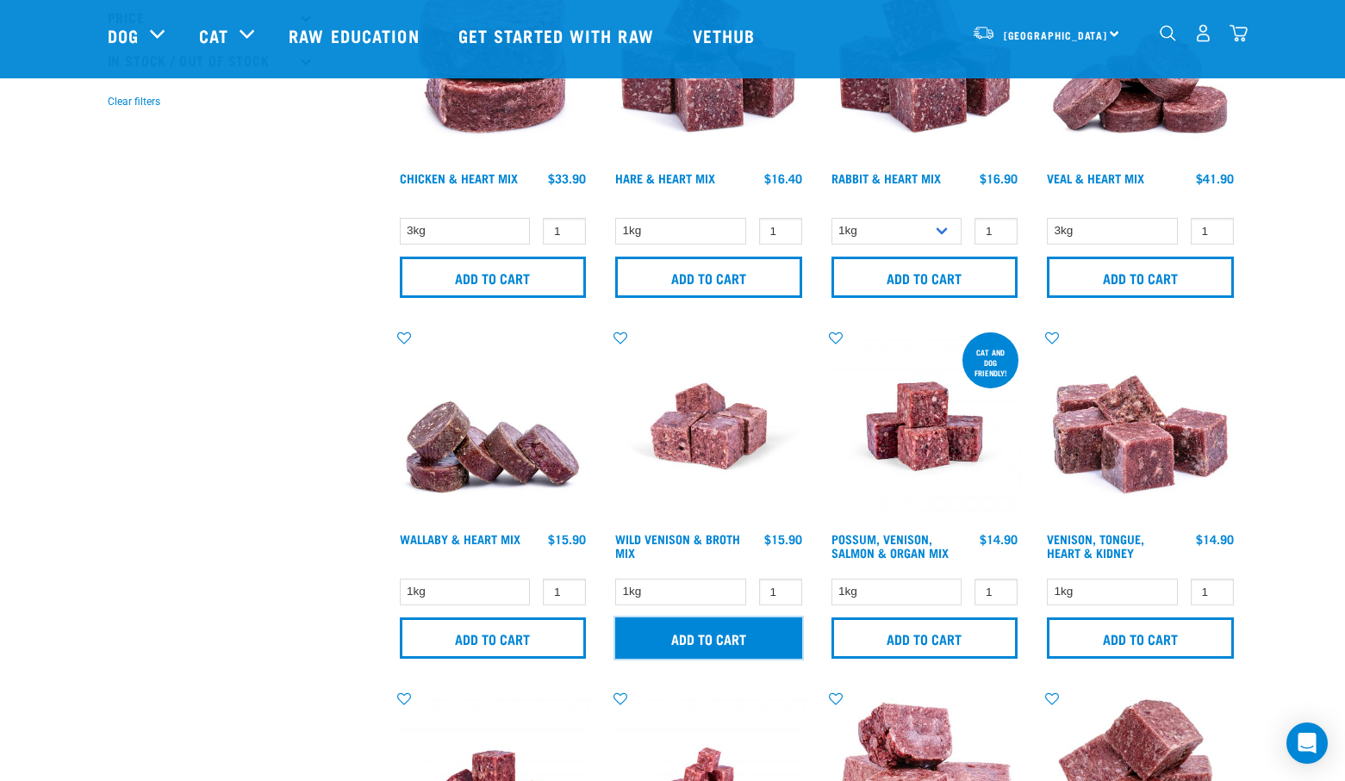
click at [730, 635] on input "Add to cart" at bounding box center [708, 638] width 187 height 41
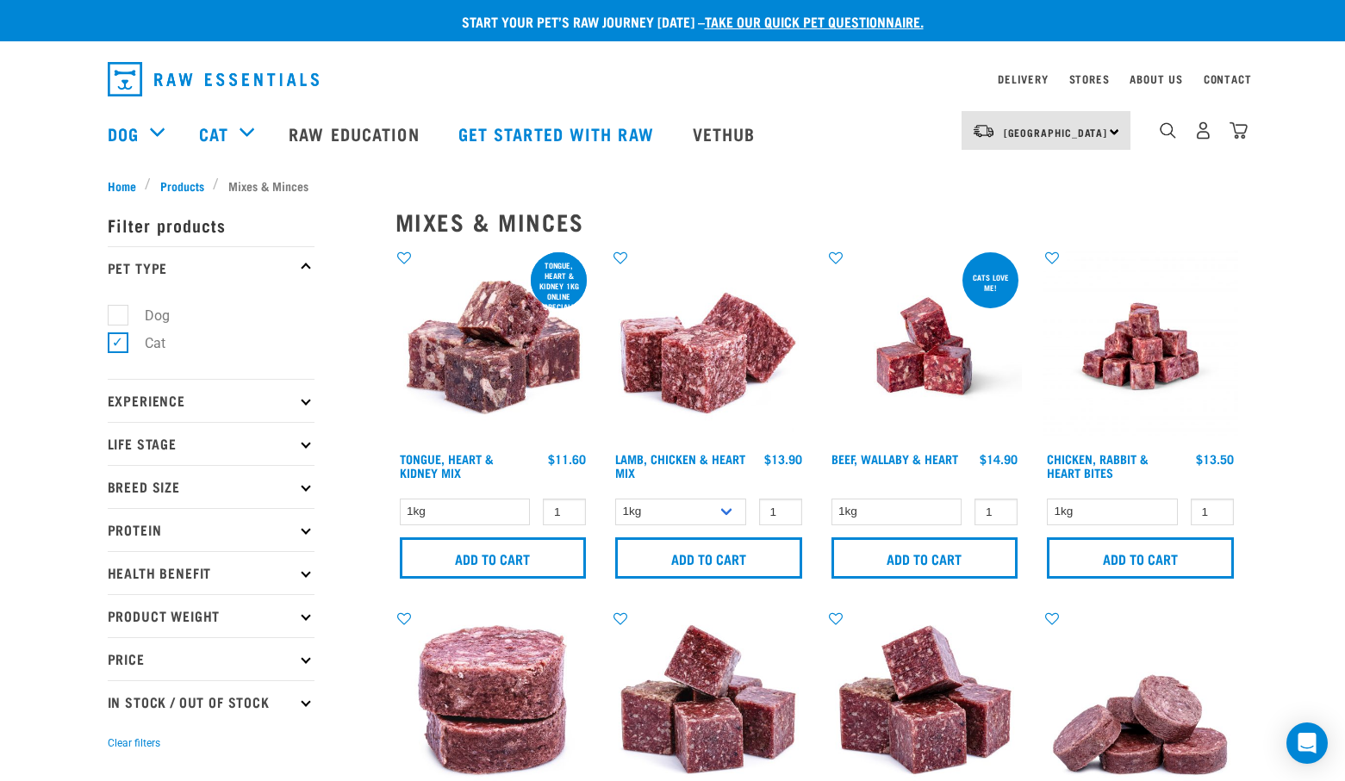
scroll to position [0, 0]
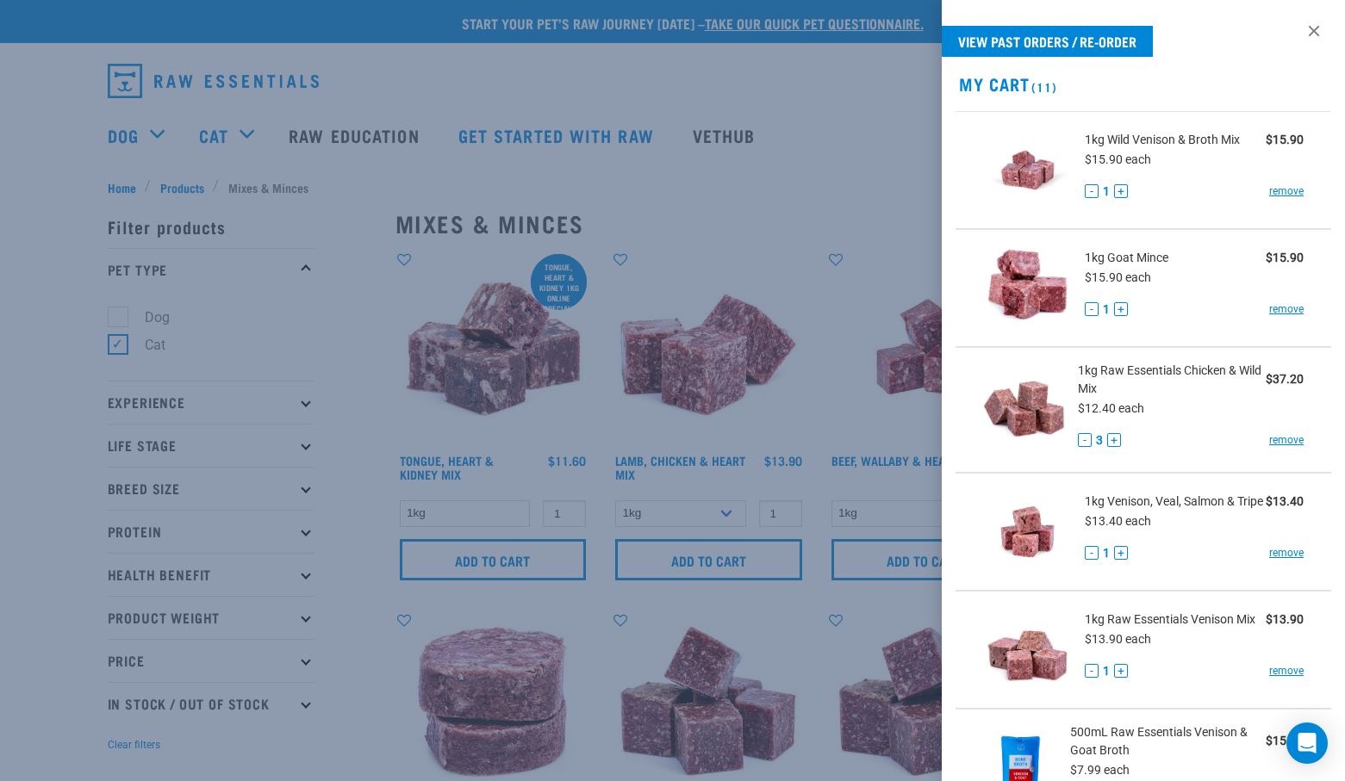
click at [726, 509] on div at bounding box center [672, 390] width 1345 height 781
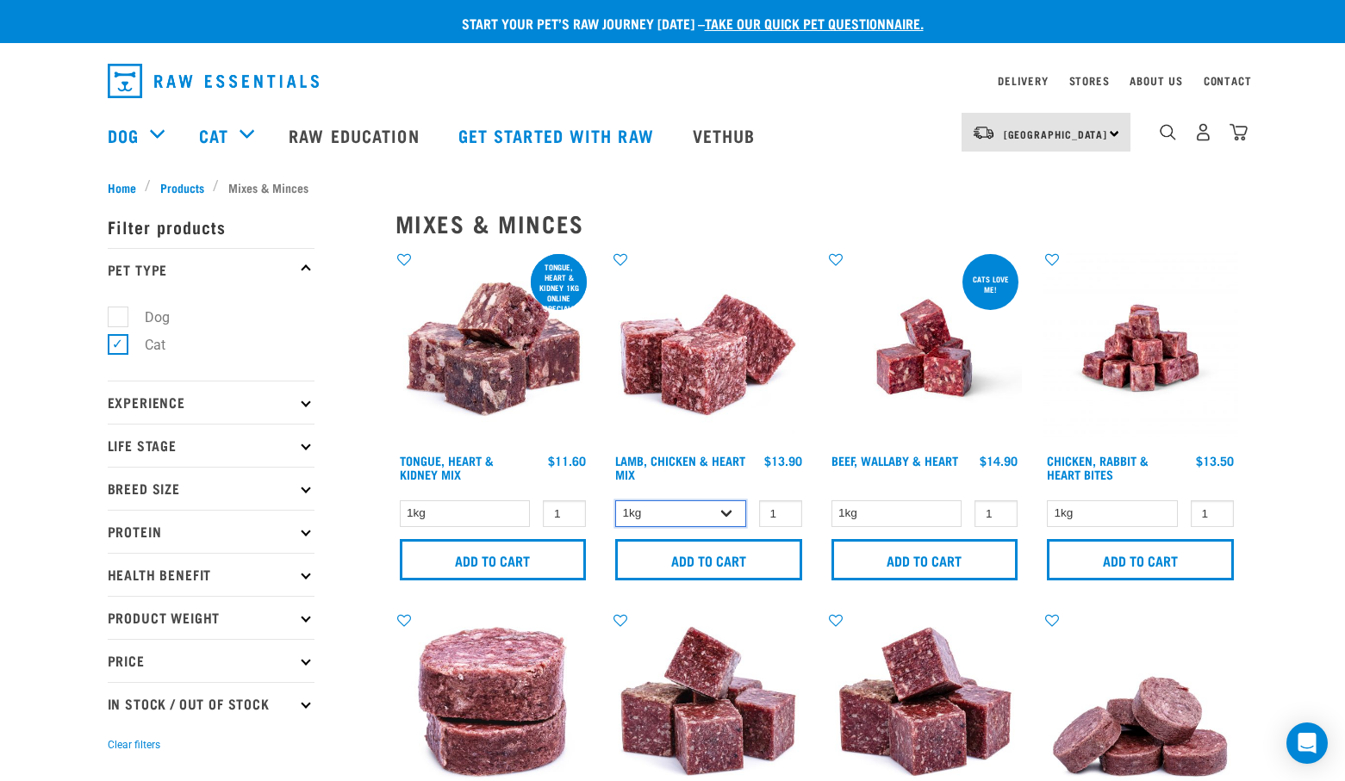
click at [727, 510] on select "1kg 3kg" at bounding box center [680, 513] width 131 height 27
select select "250"
click at [615, 500] on select "1kg 3kg" at bounding box center [680, 513] width 131 height 27
click at [117, 316] on label "Dog" at bounding box center [146, 318] width 59 height 22
click at [114, 316] on input "Dog" at bounding box center [113, 313] width 11 height 11
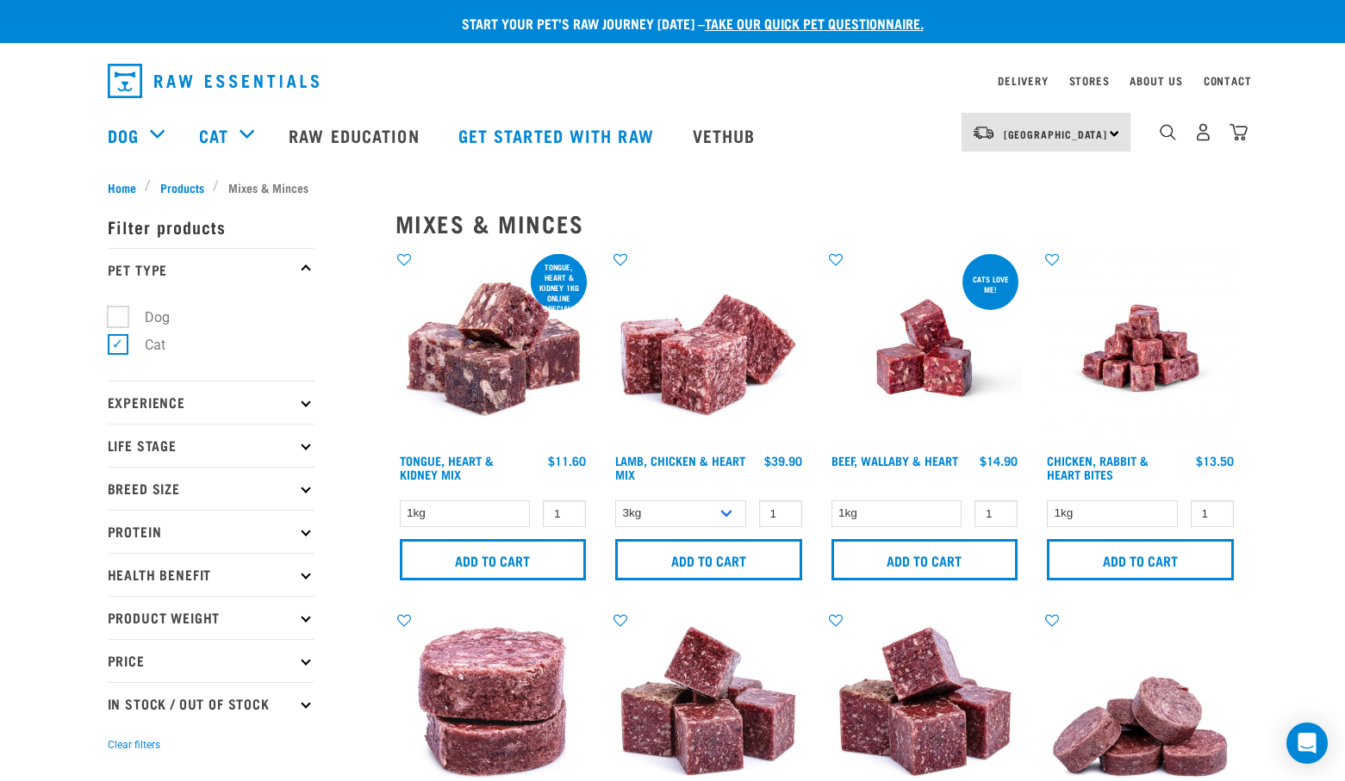
checkbox input "true"
click at [117, 346] on label "Cat" at bounding box center [144, 345] width 55 height 22
click at [108, 346] on input "Cat" at bounding box center [113, 342] width 11 height 11
checkbox input "false"
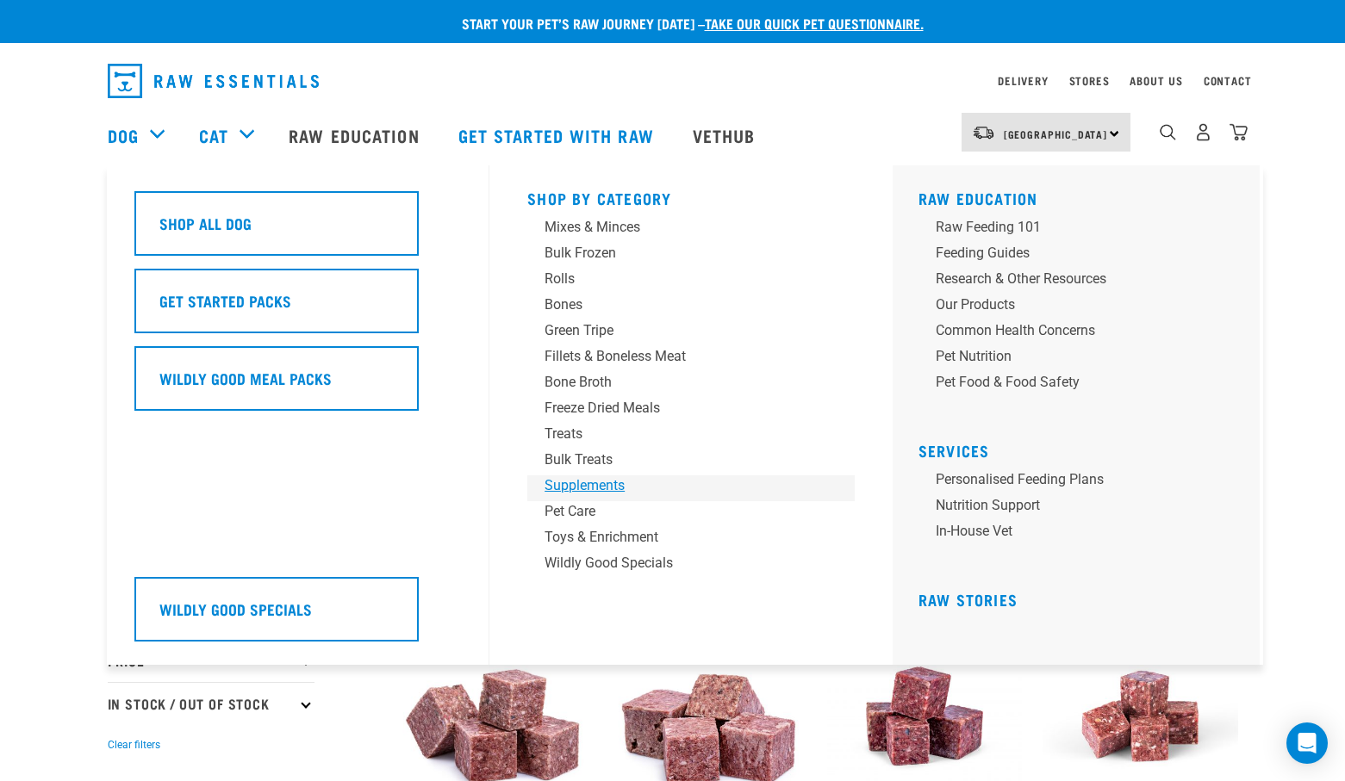
click at [589, 488] on div "Supplements" at bounding box center [678, 486] width 269 height 21
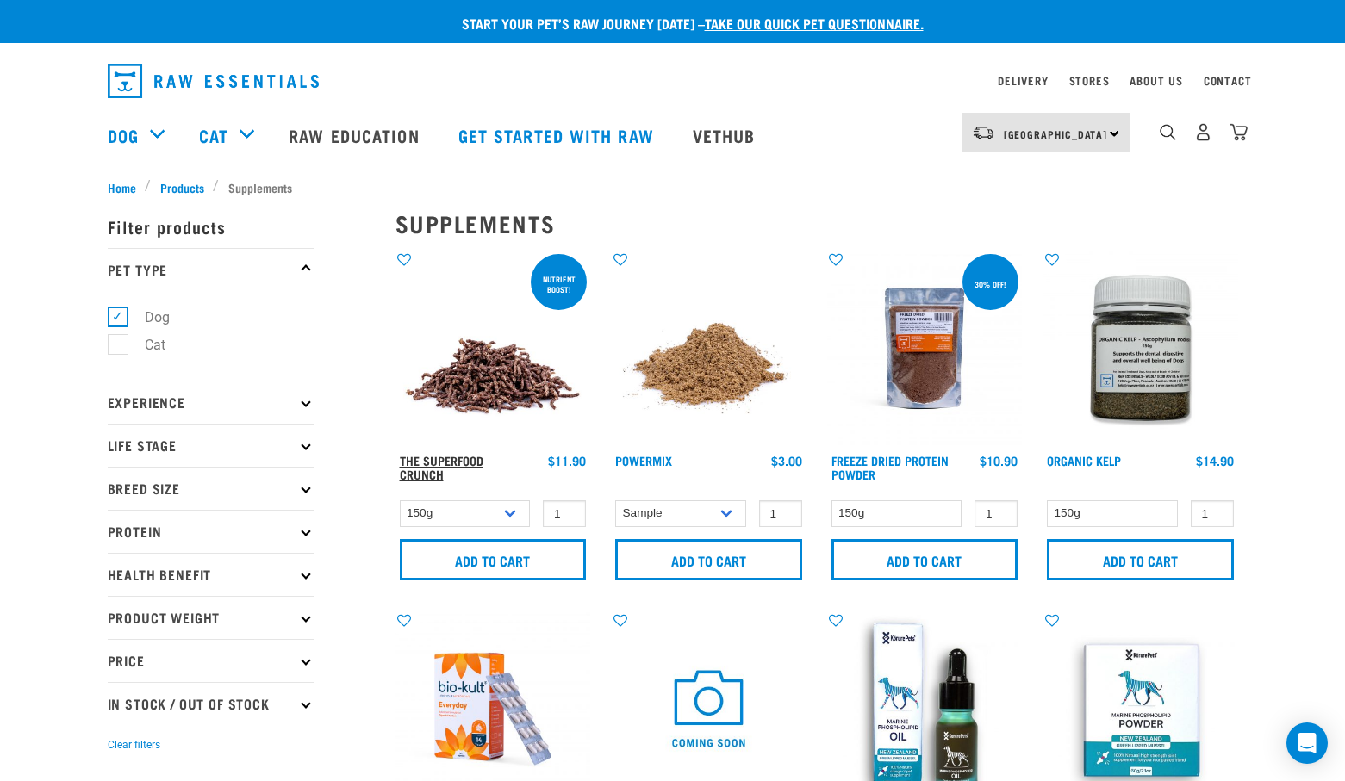
click at [446, 460] on link "The Superfood Crunch" at bounding box center [442, 467] width 84 height 20
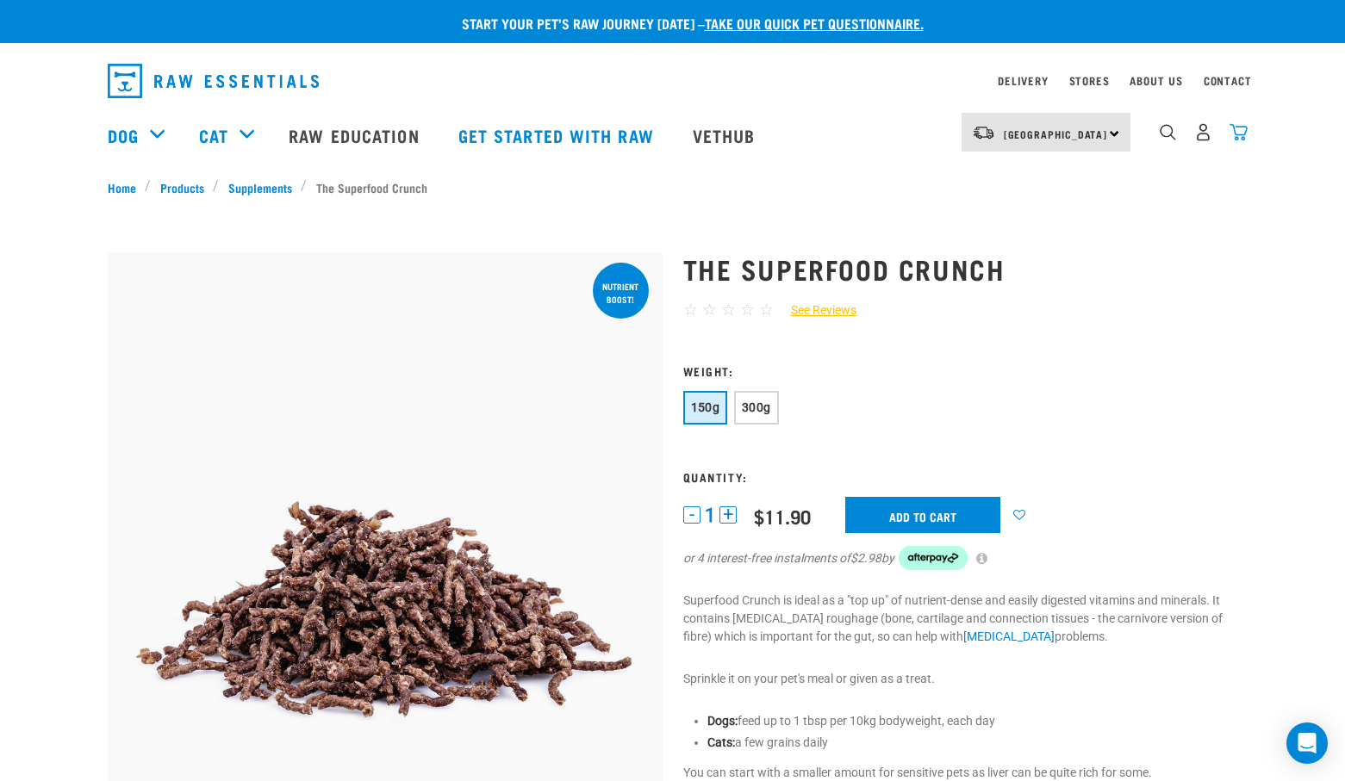
click at [1236, 137] on img "dropdown navigation" at bounding box center [1238, 132] width 18 height 18
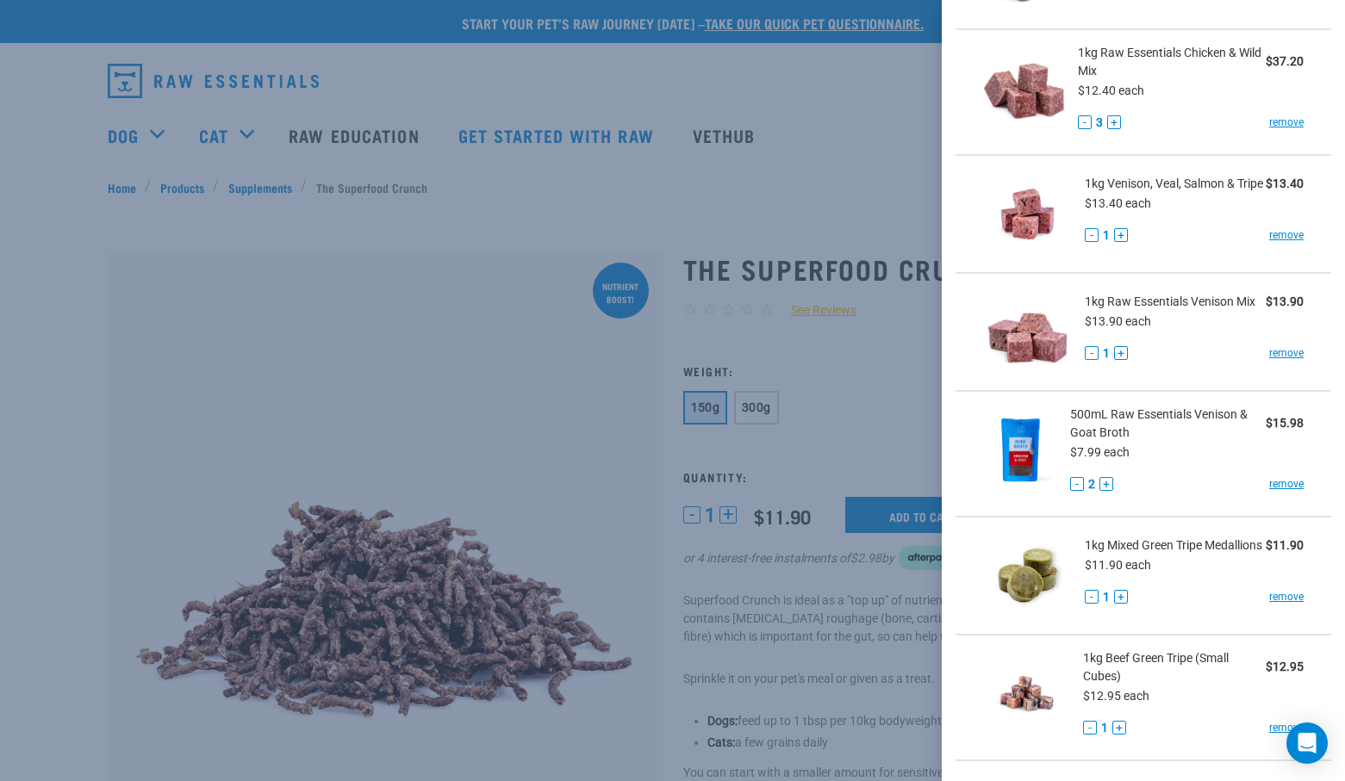
scroll to position [205, 0]
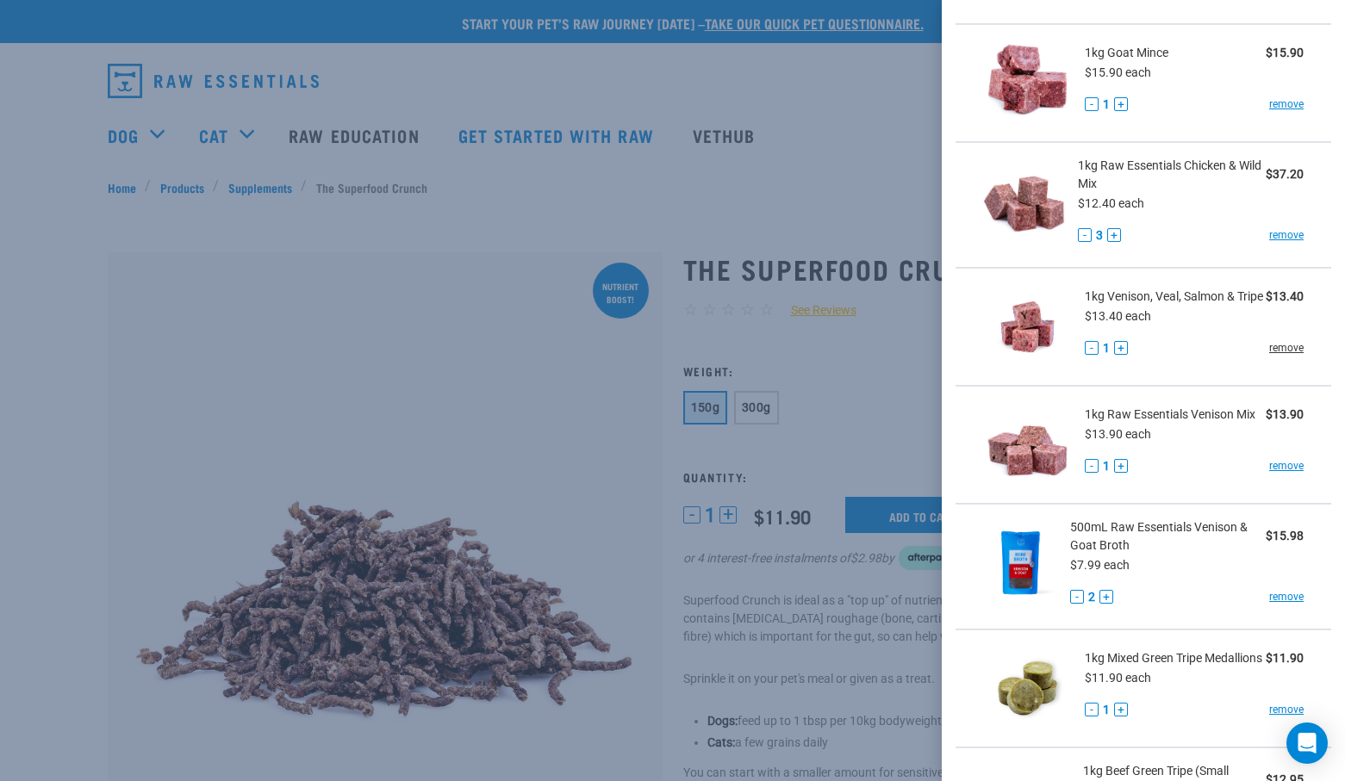
click at [1269, 356] on link "remove" at bounding box center [1286, 348] width 34 height 16
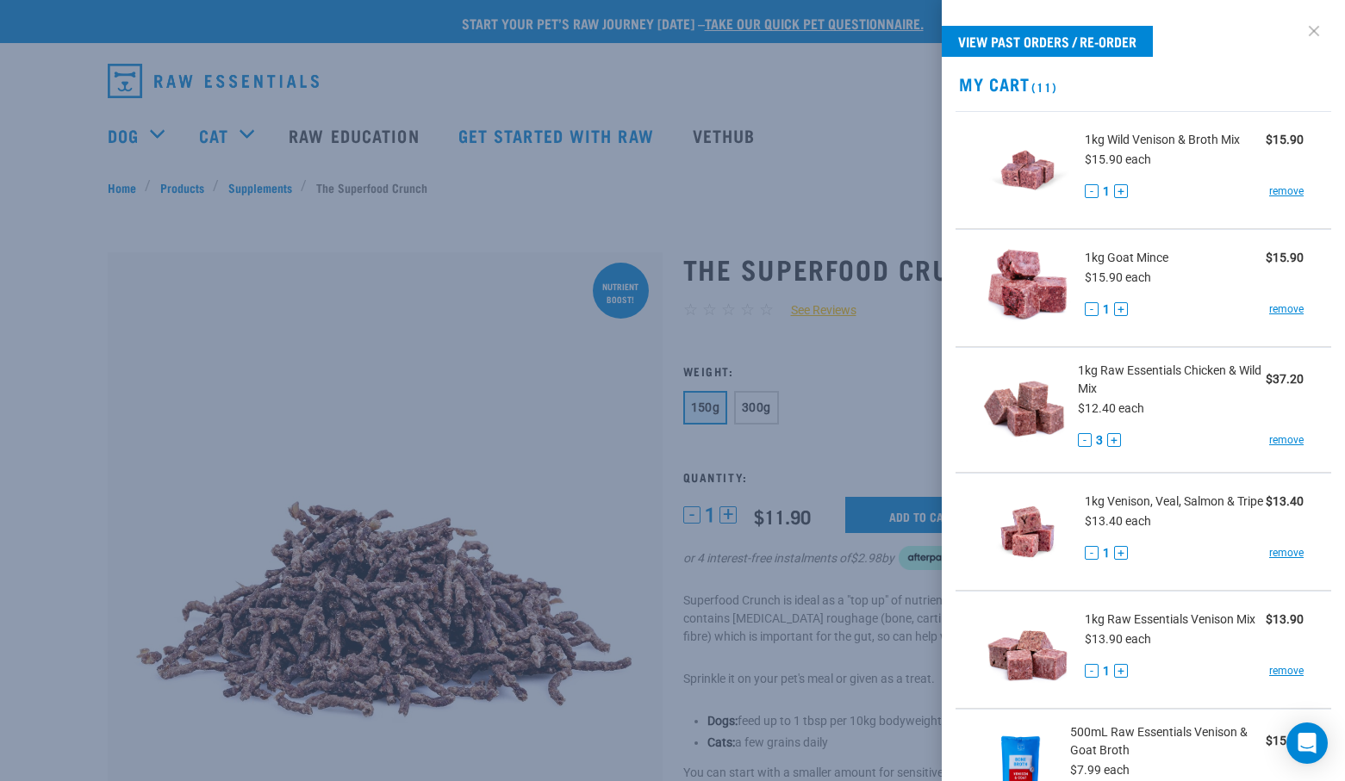
click at [1300, 32] on link at bounding box center [1314, 31] width 28 height 28
click at [1092, 43] on link "View past orders / re-order" at bounding box center [1047, 41] width 211 height 31
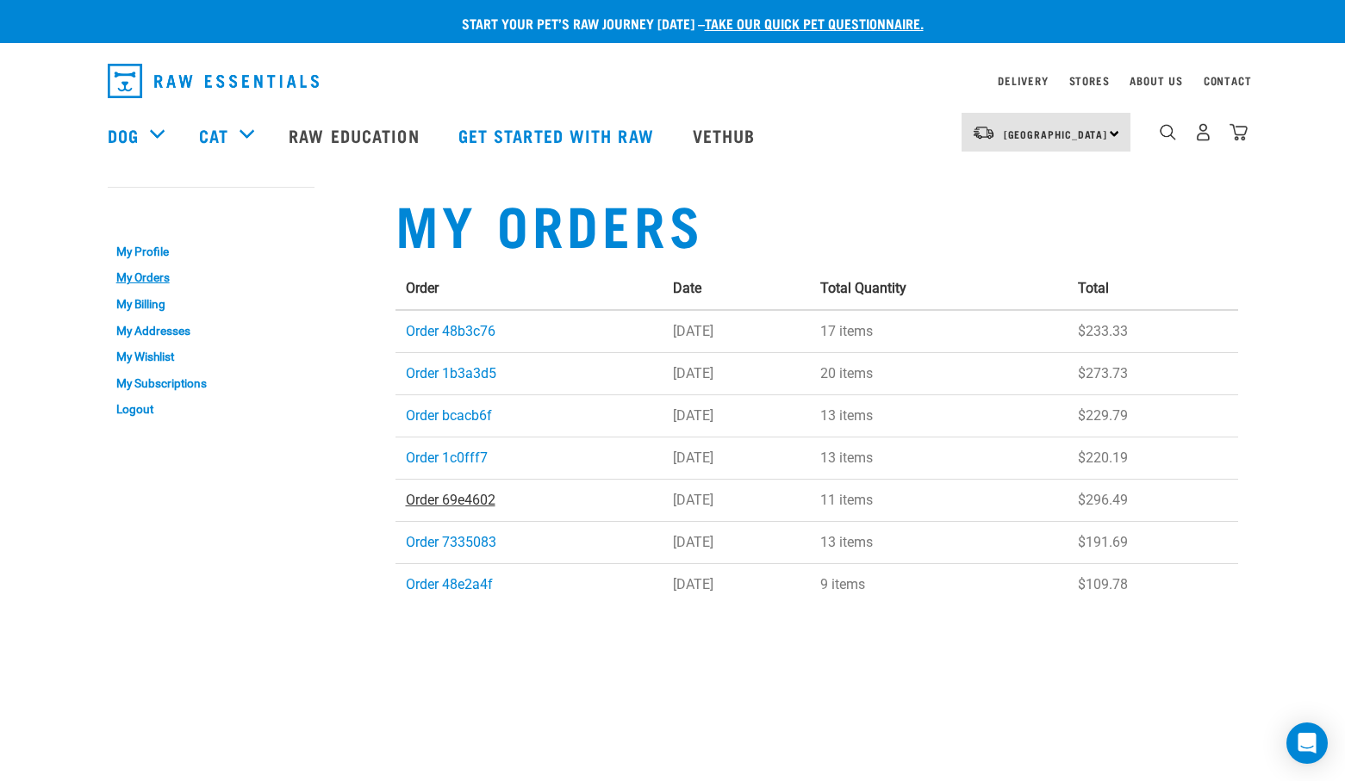
click at [447, 501] on link "Order 69e4602" at bounding box center [451, 500] width 90 height 16
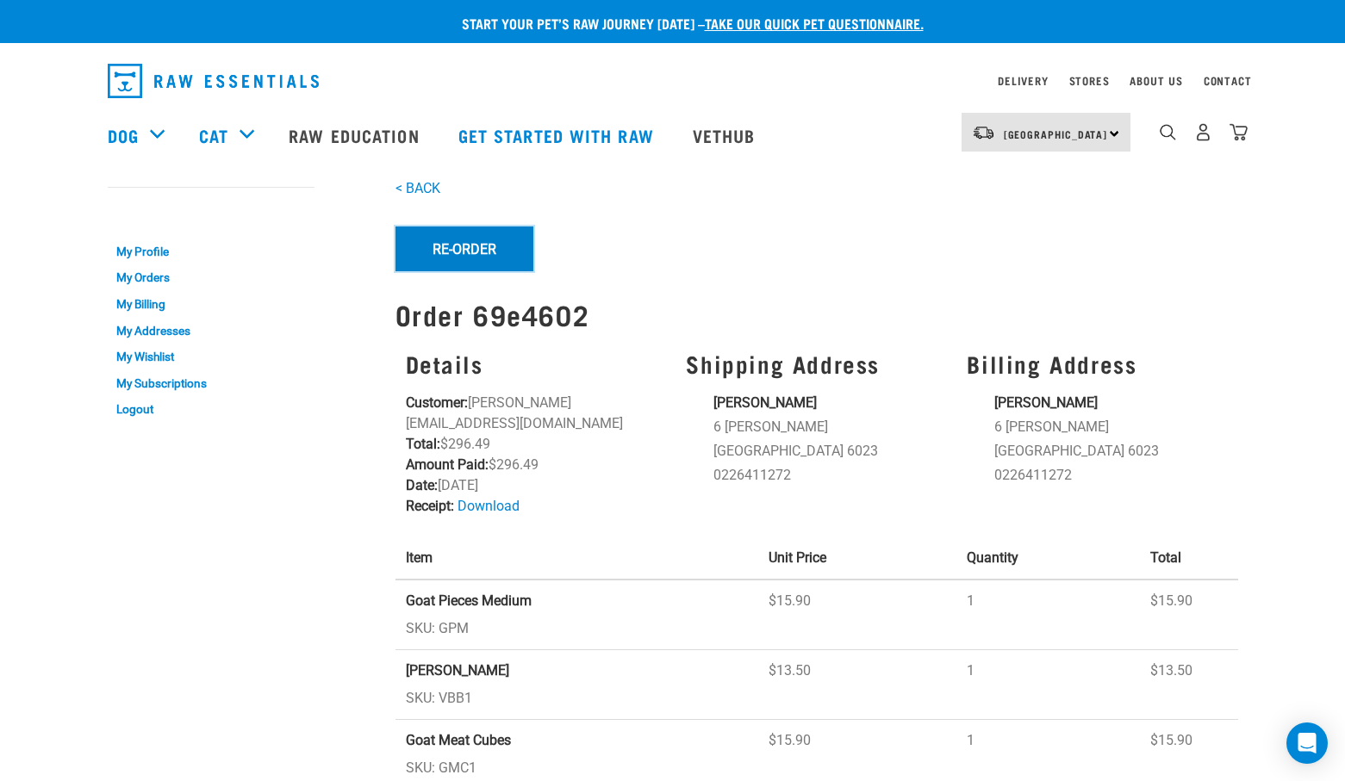
click at [482, 248] on button "Re-Order" at bounding box center [464, 249] width 138 height 45
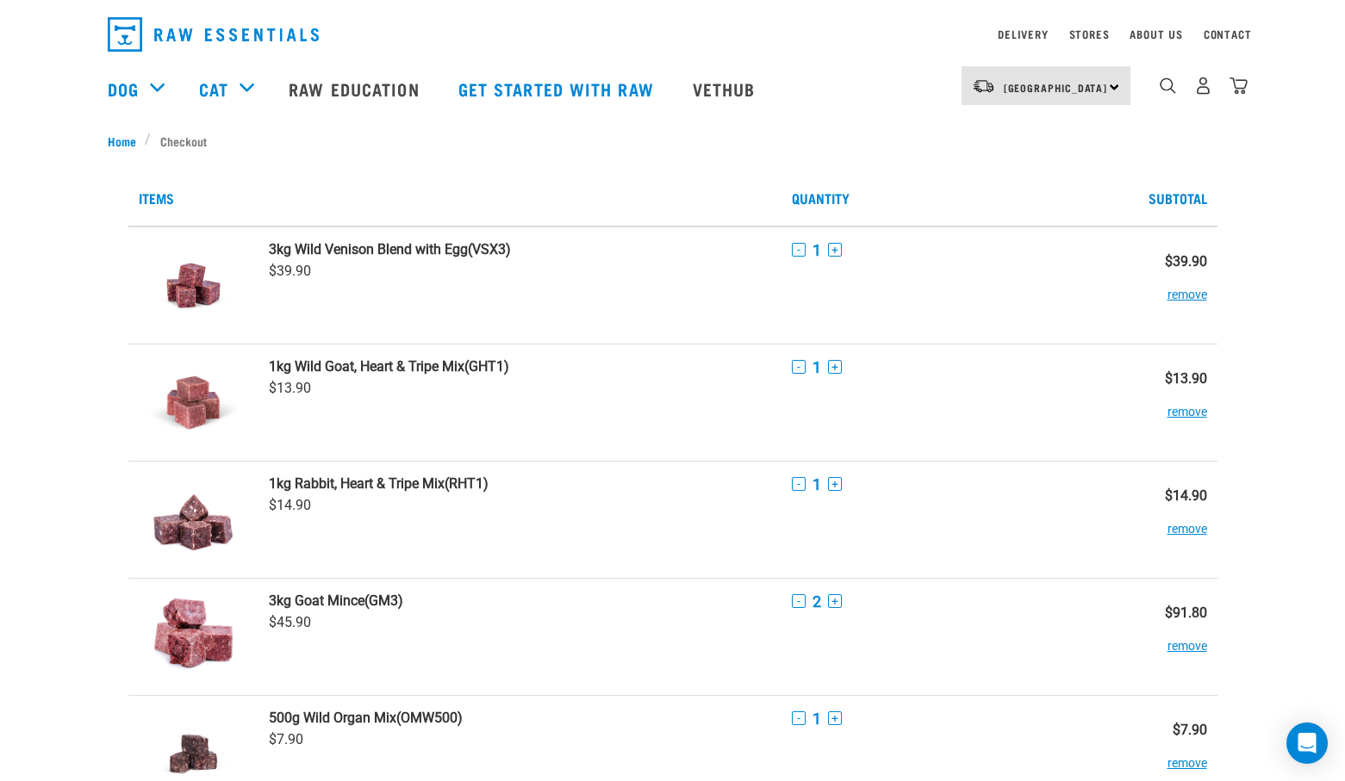
scroll to position [86, 0]
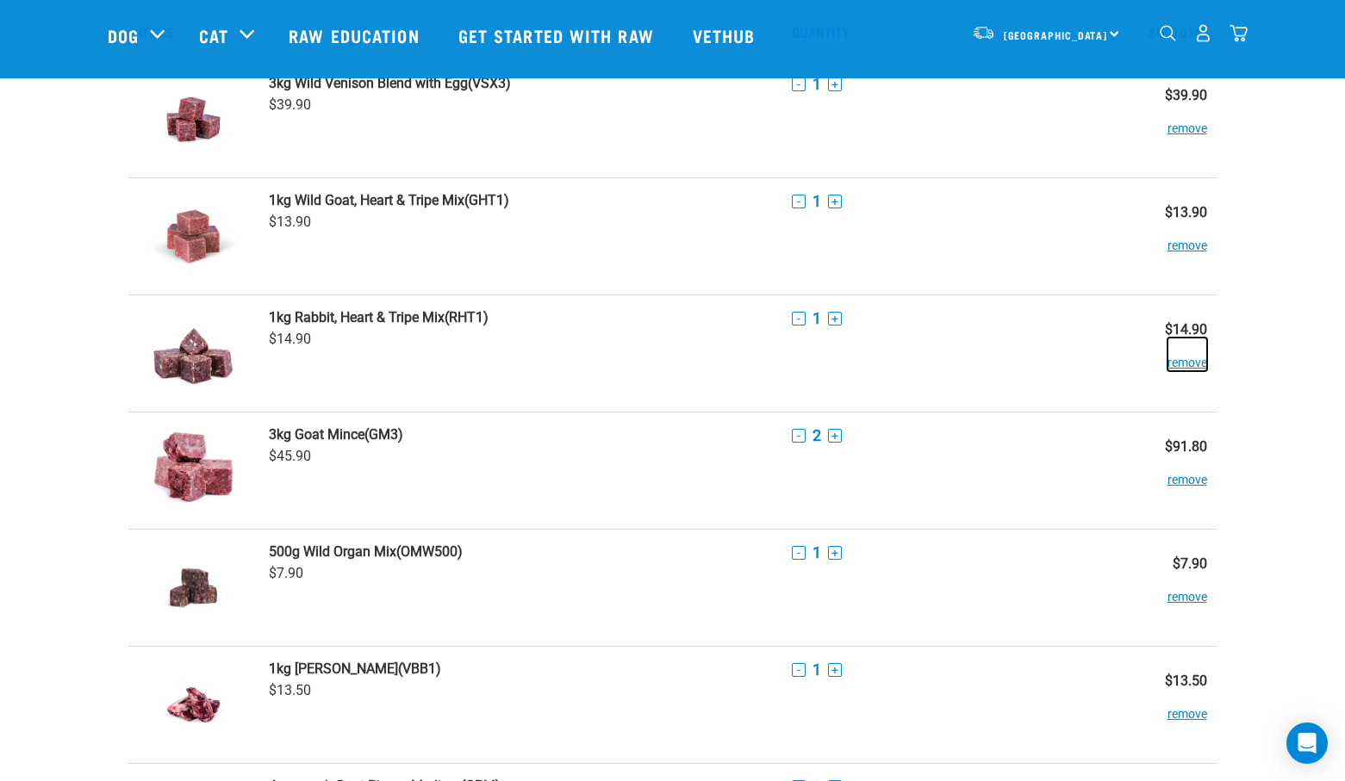
click at [1185, 365] on button "remove" at bounding box center [1187, 355] width 40 height 34
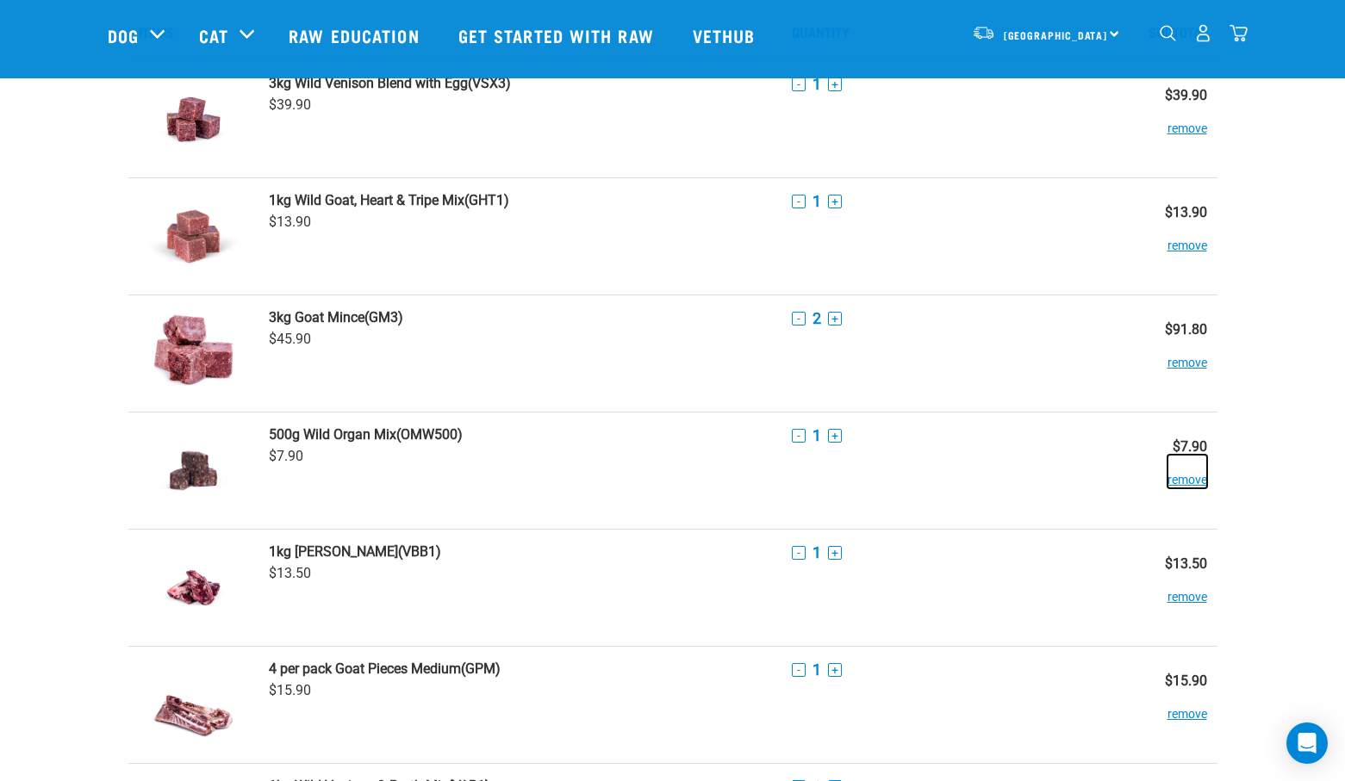
click at [1201, 463] on button "remove" at bounding box center [1187, 472] width 40 height 34
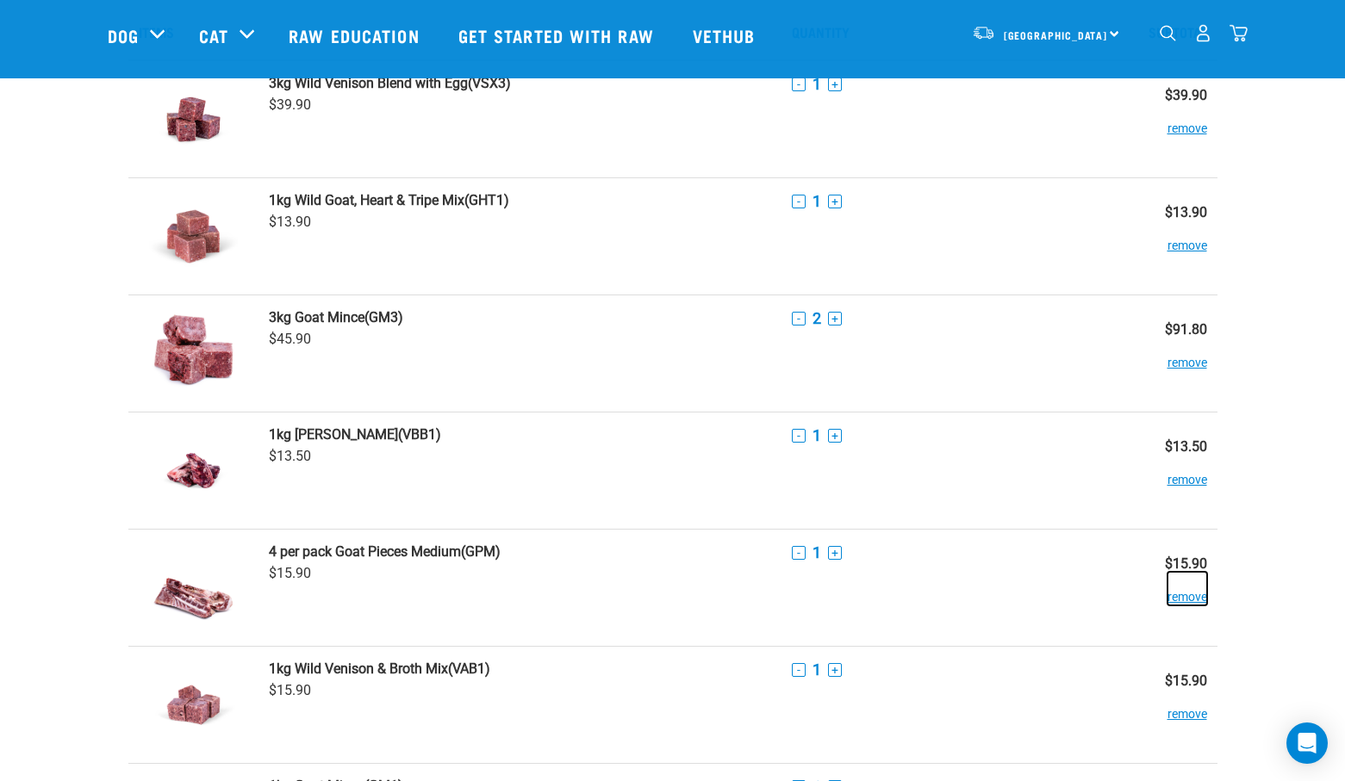
click at [1176, 600] on button "remove" at bounding box center [1187, 589] width 40 height 34
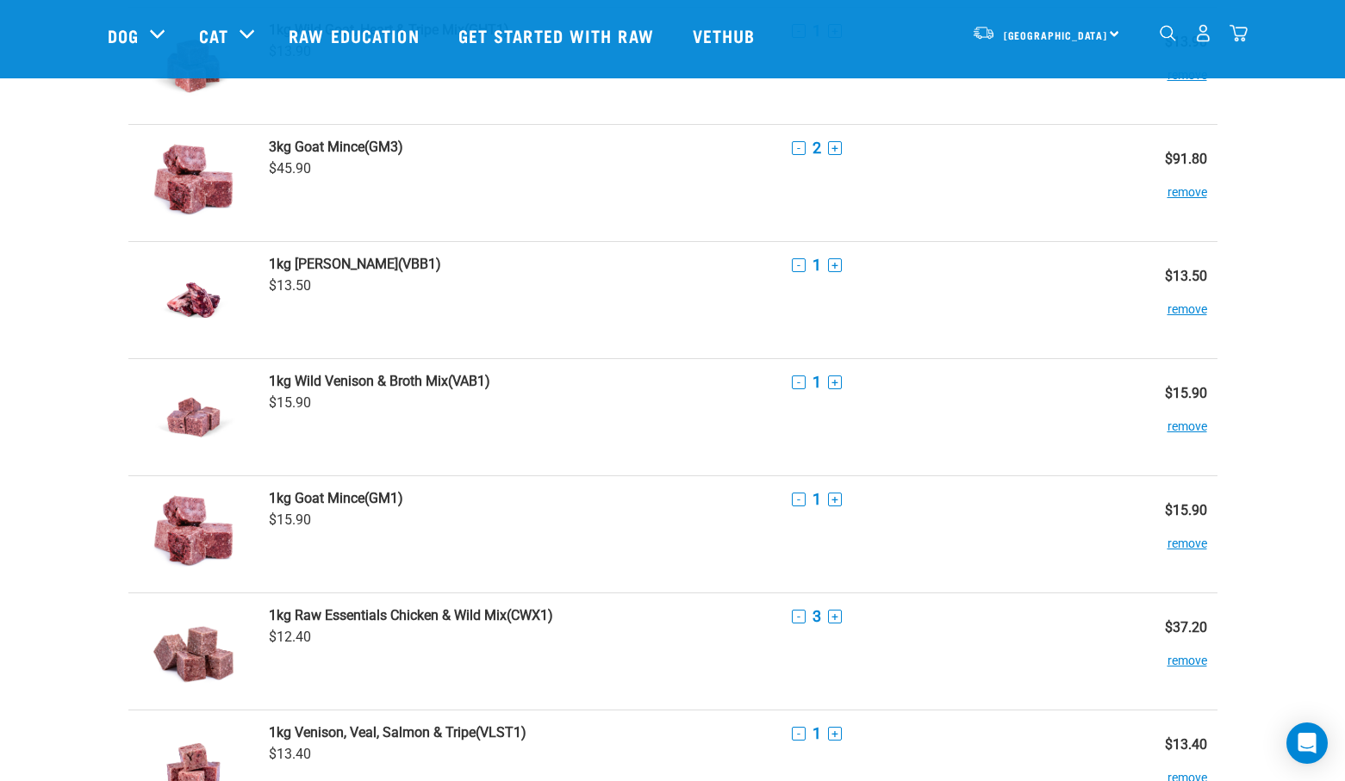
scroll to position [258, 0]
click at [1176, 309] on button "remove" at bounding box center [1187, 300] width 40 height 34
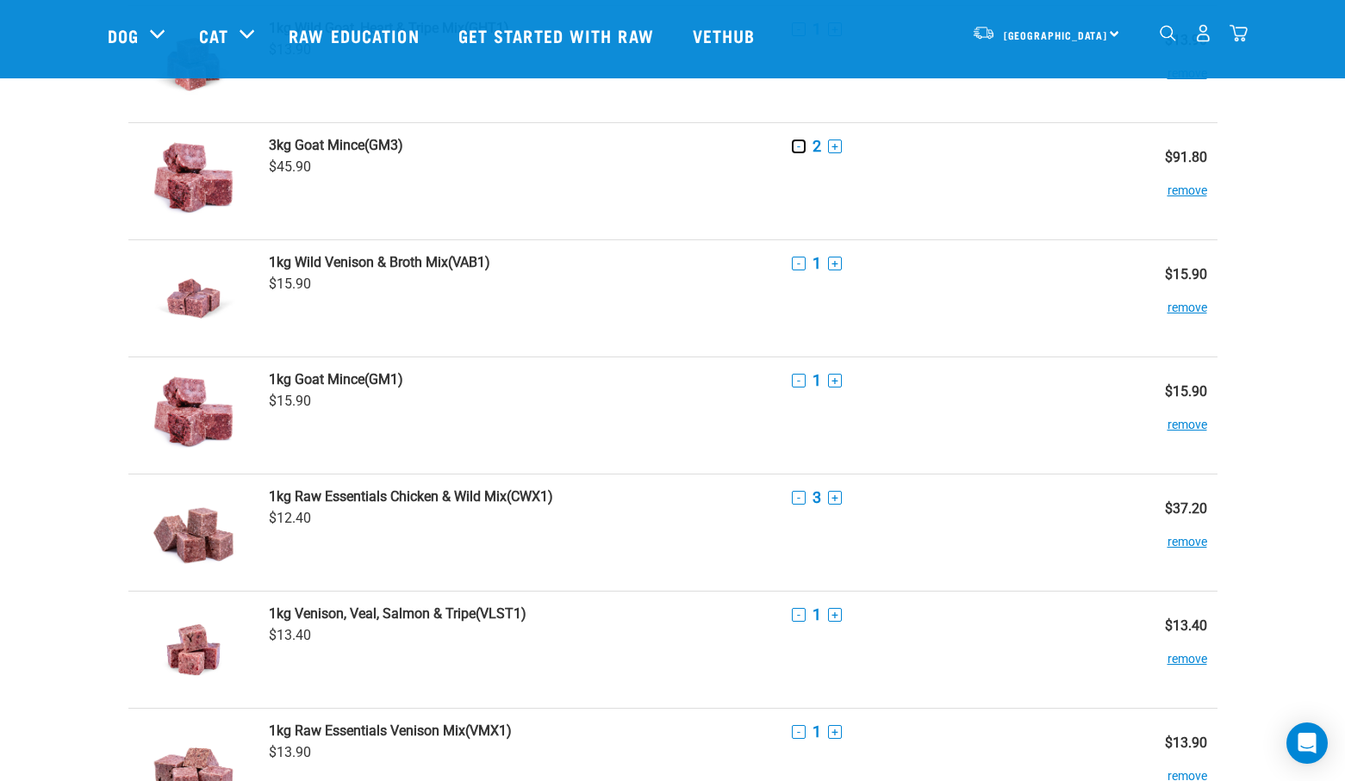
click at [798, 146] on button "-" at bounding box center [799, 147] width 14 height 14
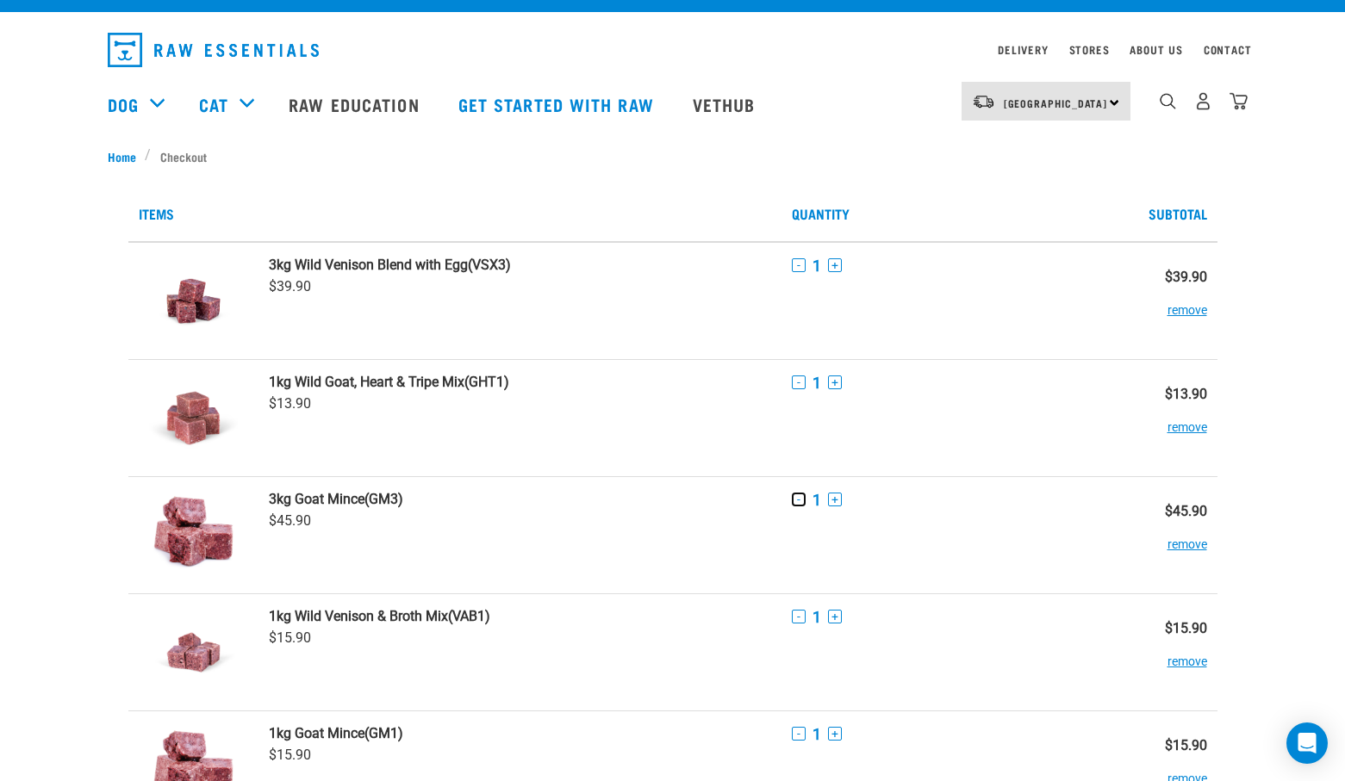
scroll to position [0, 0]
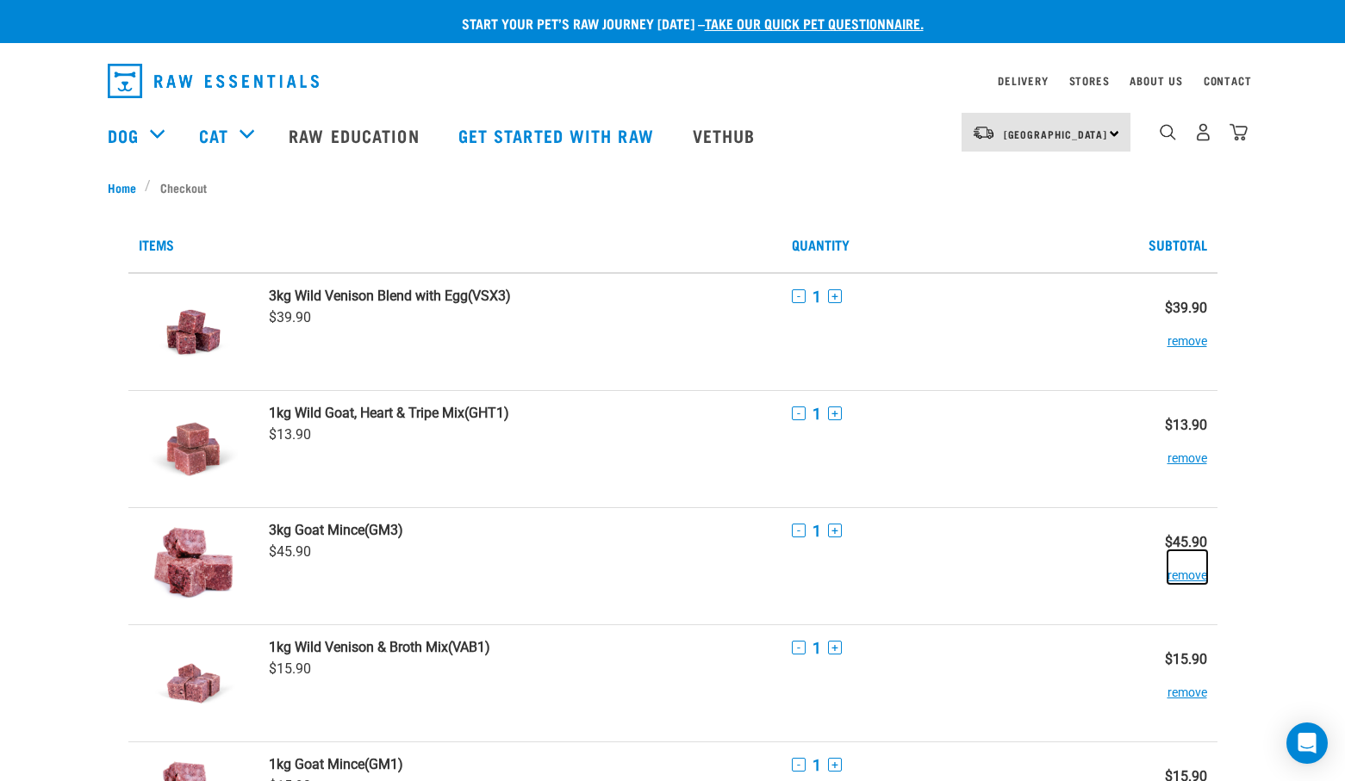
click at [1184, 577] on button "remove" at bounding box center [1187, 567] width 40 height 34
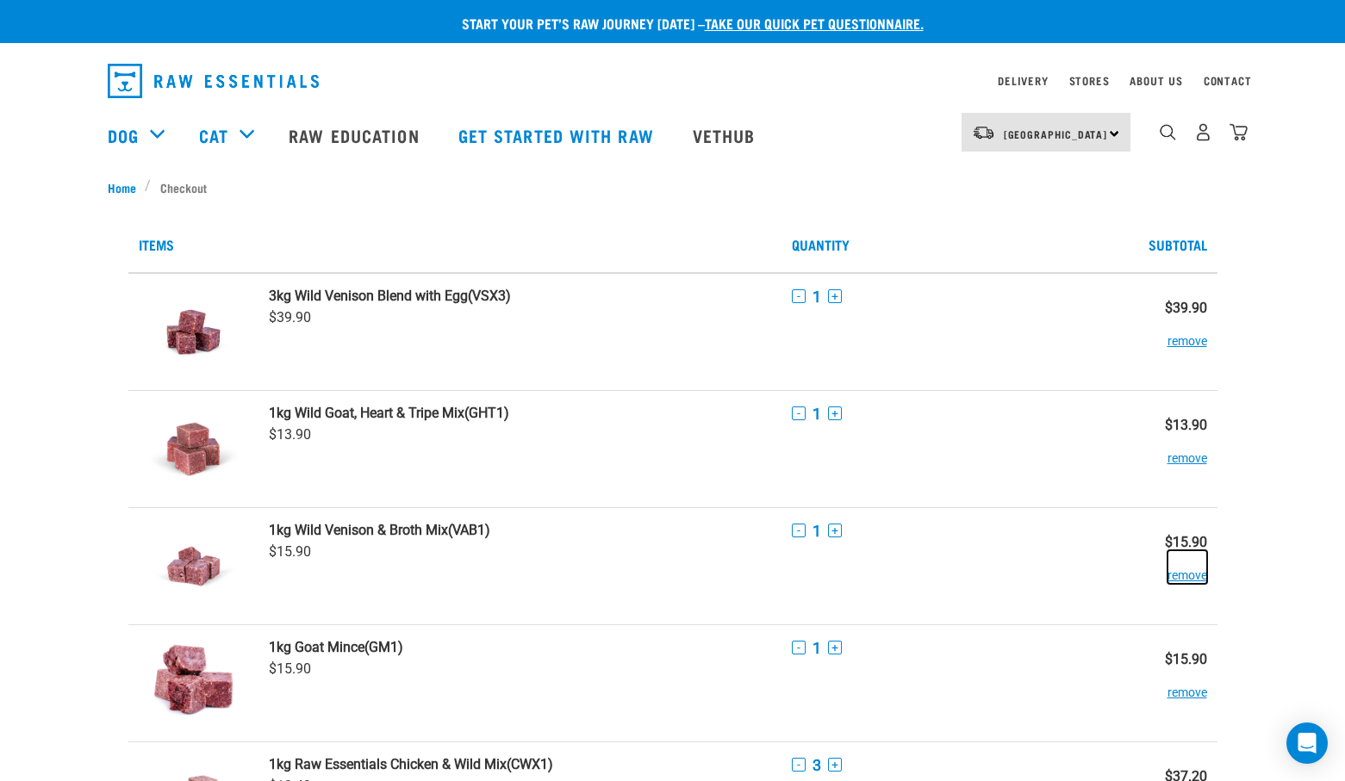
click at [1189, 574] on button "remove" at bounding box center [1187, 567] width 40 height 34
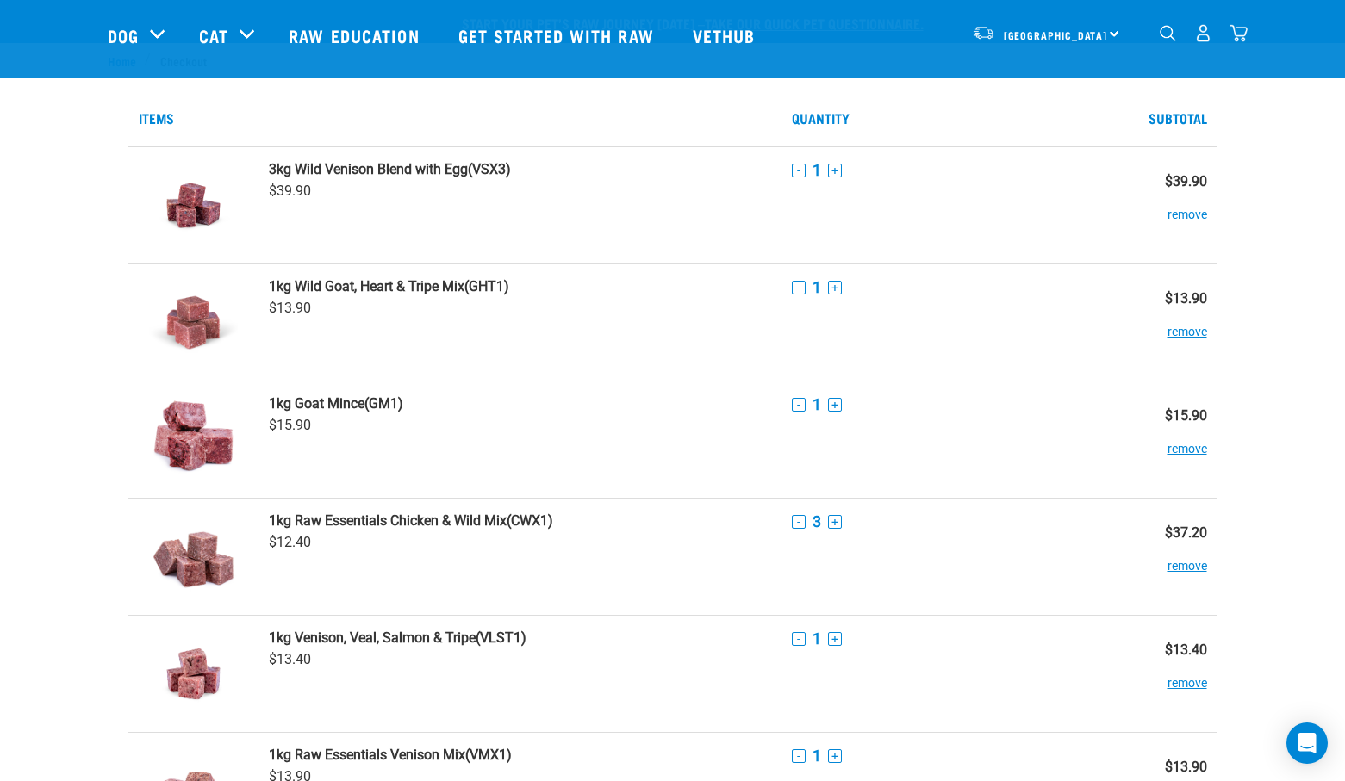
scroll to position [86, 0]
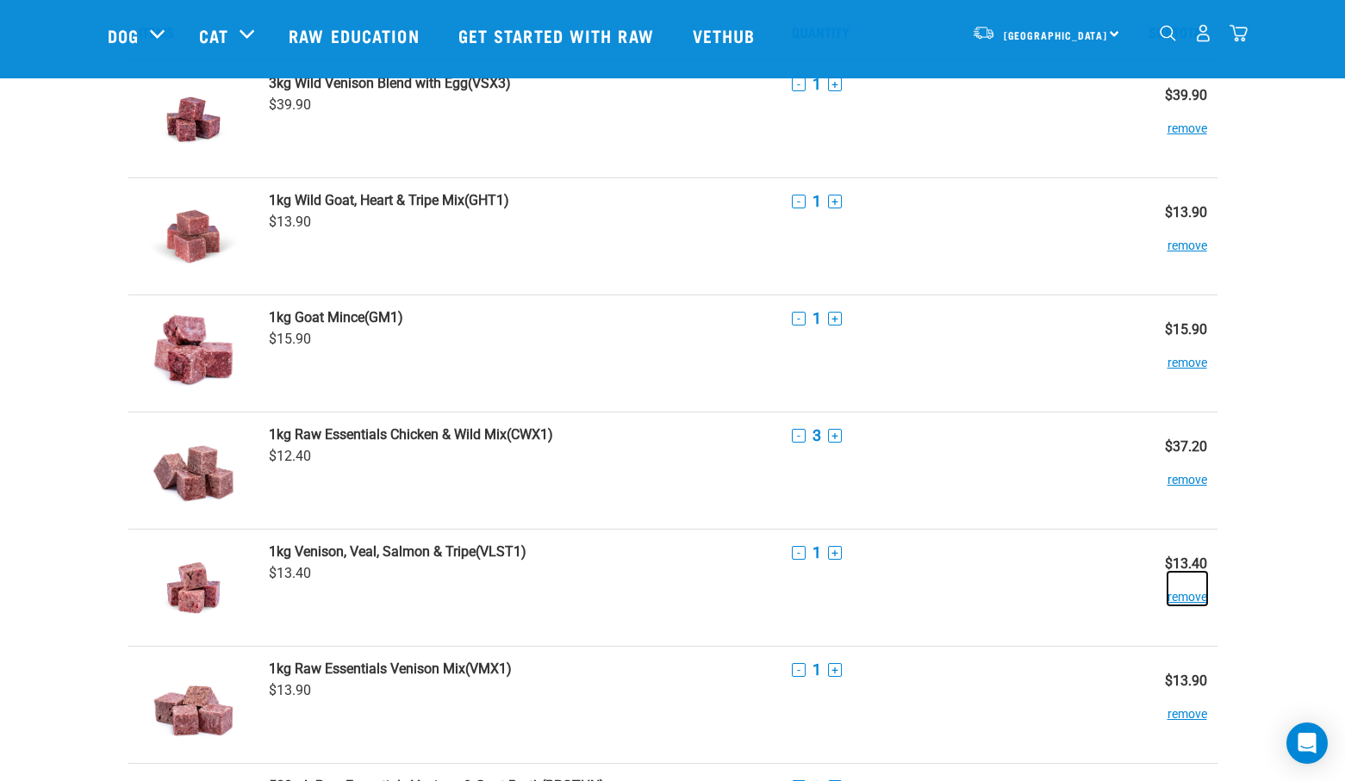
click at [1184, 597] on button "remove" at bounding box center [1187, 589] width 40 height 34
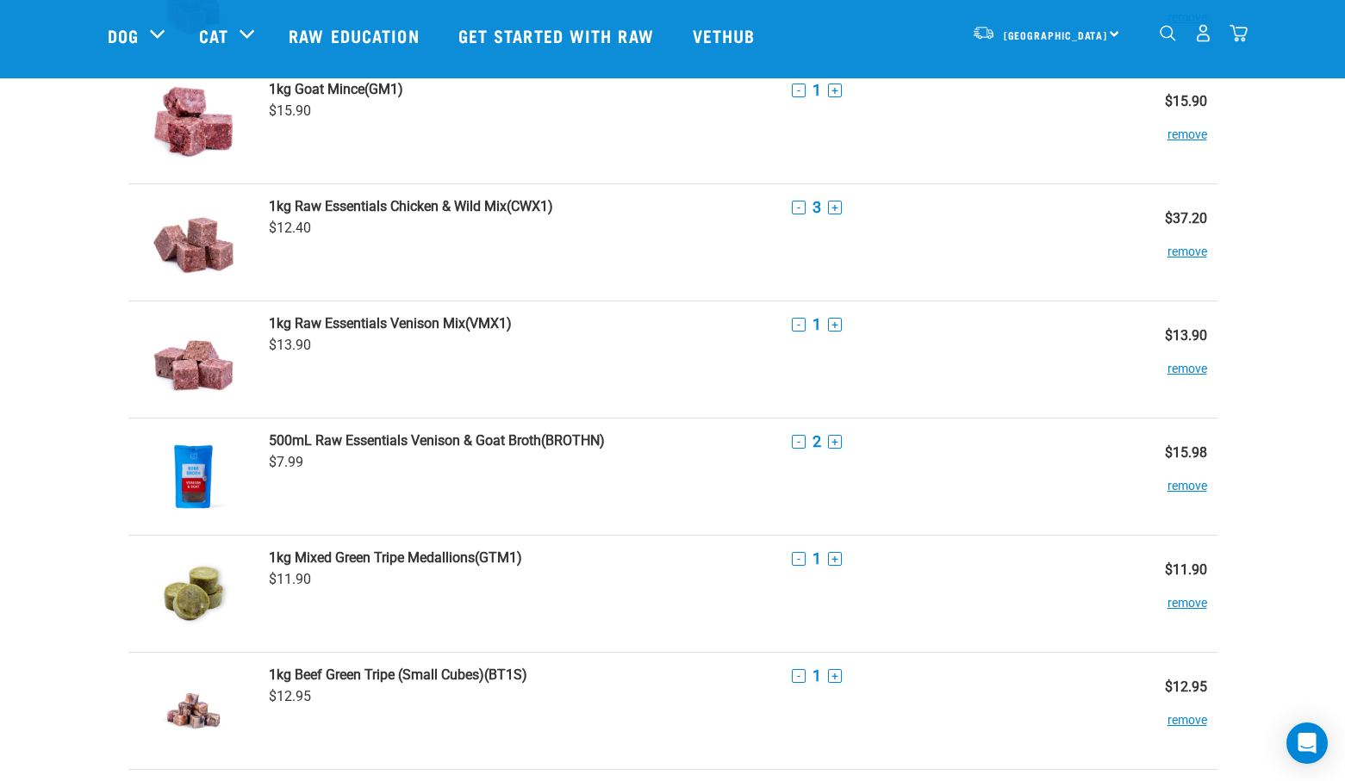
scroll to position [345, 0]
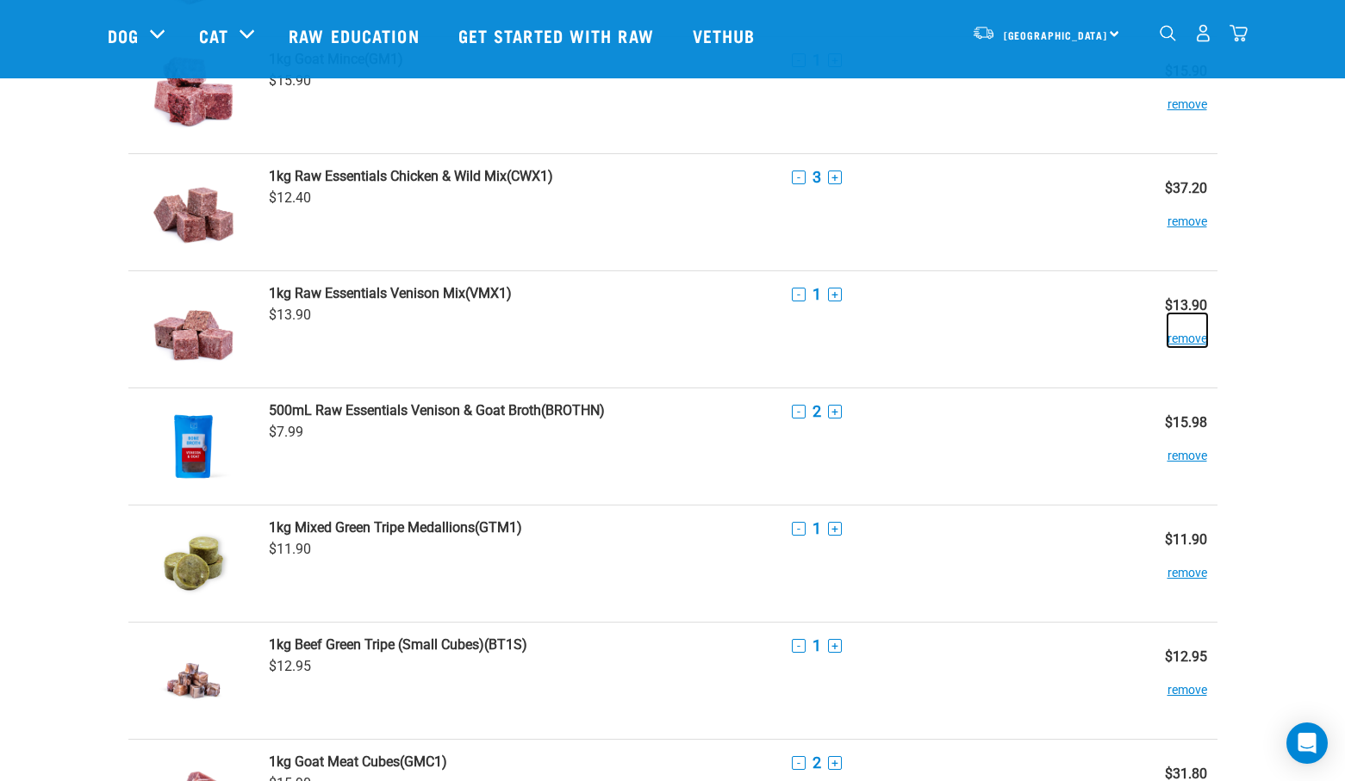
click at [1174, 339] on button "remove" at bounding box center [1187, 331] width 40 height 34
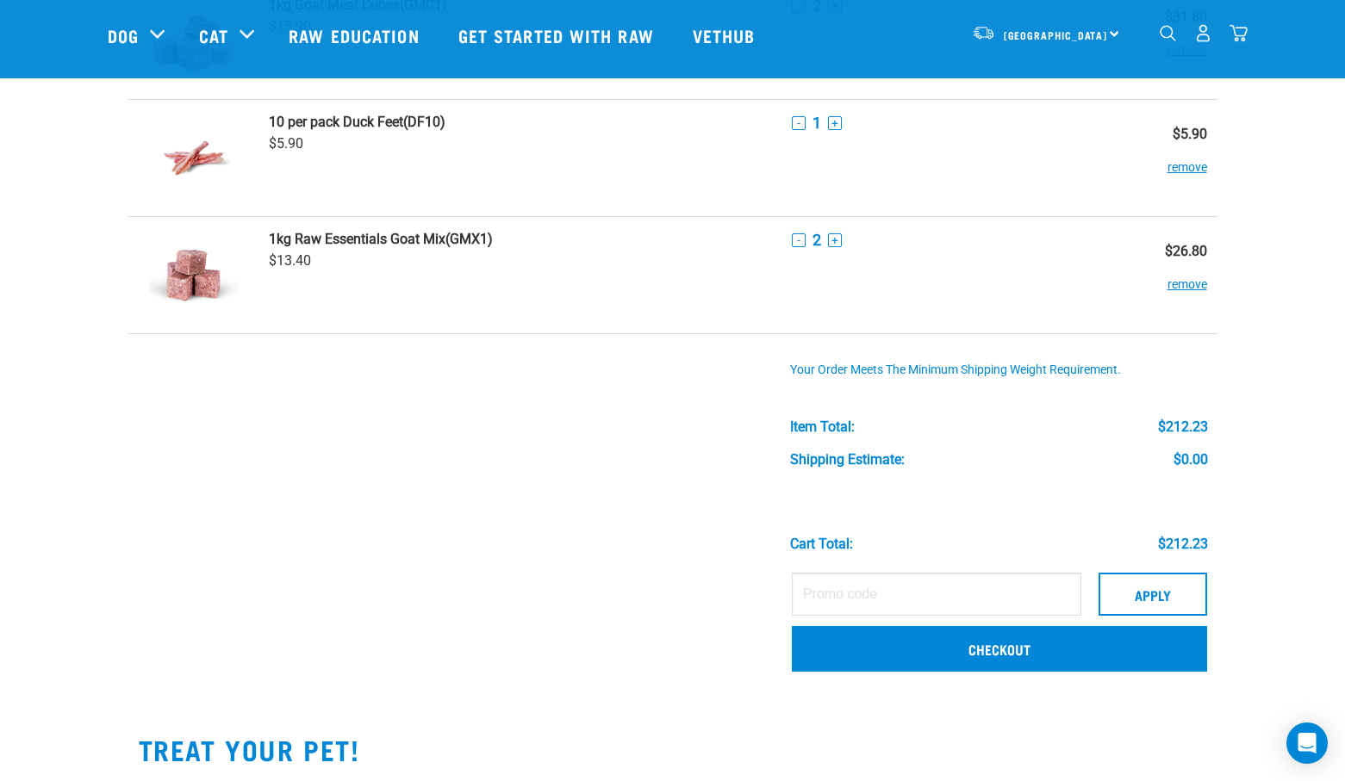
scroll to position [948, 0]
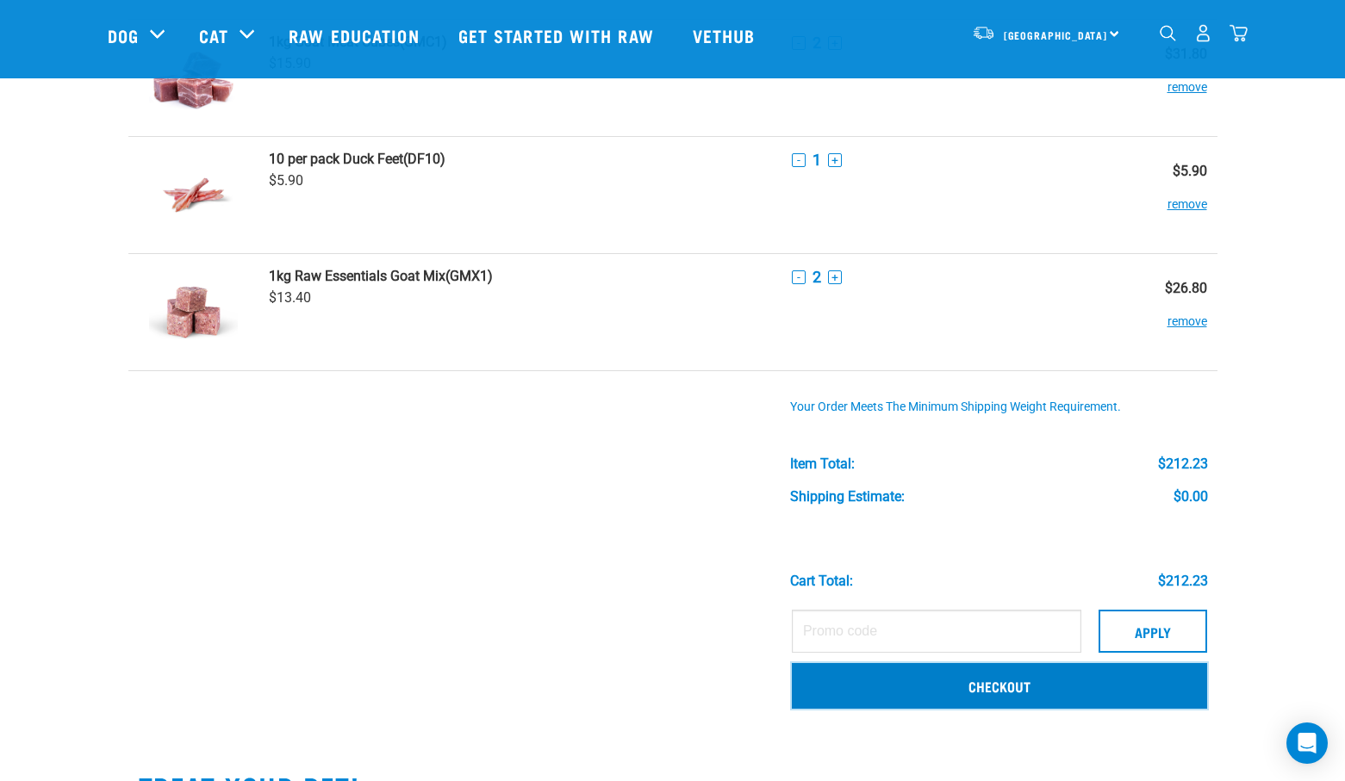
click at [1016, 692] on link "Checkout" at bounding box center [999, 685] width 415 height 45
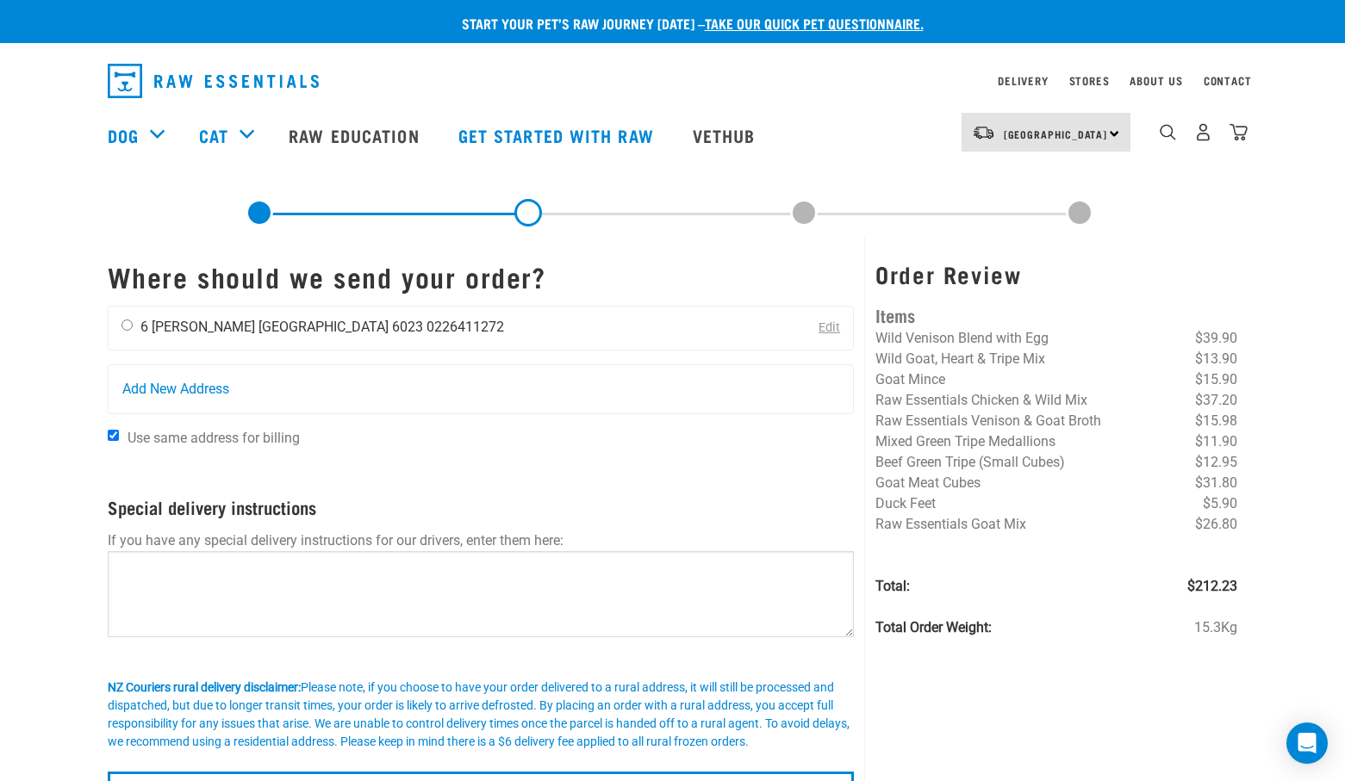
click at [126, 326] on input "radio" at bounding box center [126, 325] width 11 height 11
radio input "true"
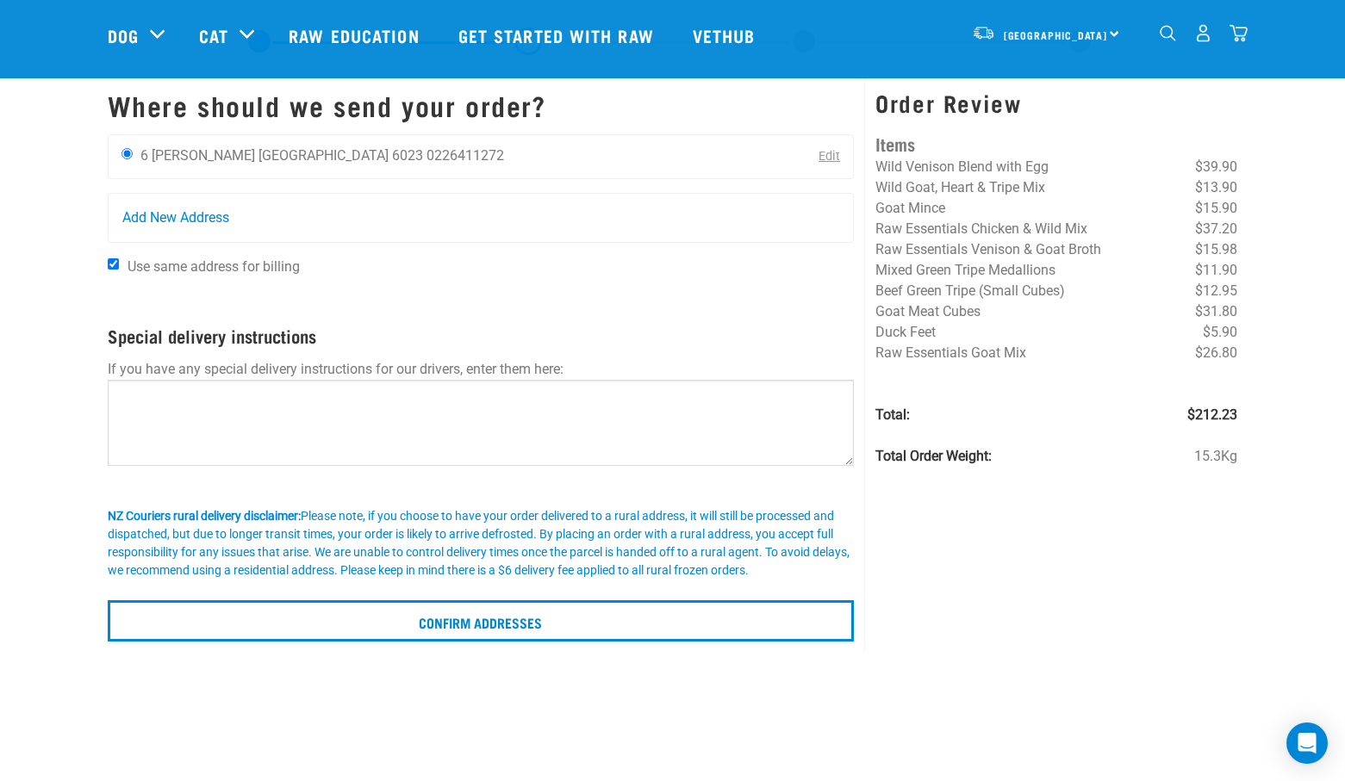
scroll to position [172, 0]
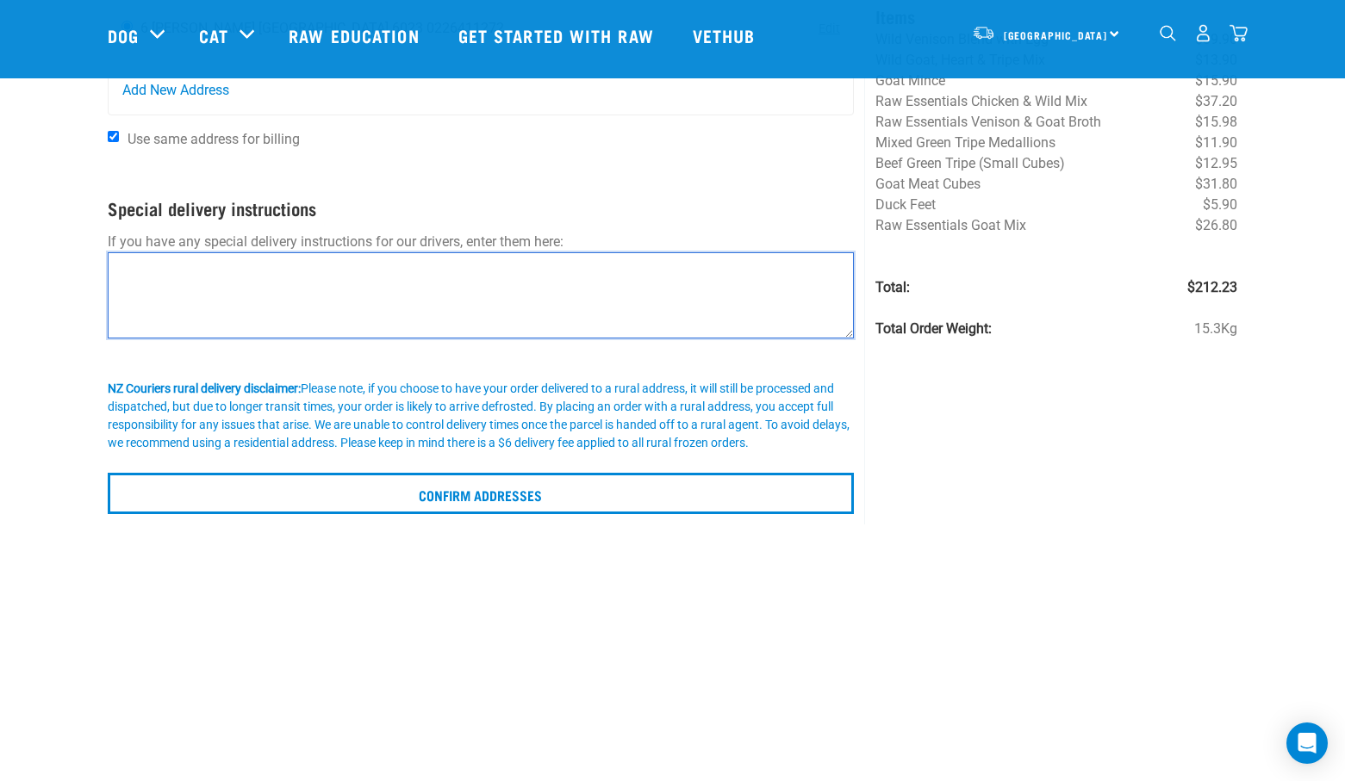
click at [472, 284] on textarea at bounding box center [481, 295] width 747 height 86
click at [266, 273] on textarea "Leave box in front of garge and then come up and knock on the door" at bounding box center [481, 295] width 747 height 86
drag, startPoint x: 546, startPoint y: 267, endPoint x: 429, endPoint y: 277, distance: 117.5
click at [429, 277] on textarea "Leave box in front of garage and then come up and knock on the door" at bounding box center [481, 295] width 747 height 86
click at [454, 269] on textarea "Leave box in front of garage and then come up and KNICK ON THE DOOR" at bounding box center [481, 295] width 747 height 86
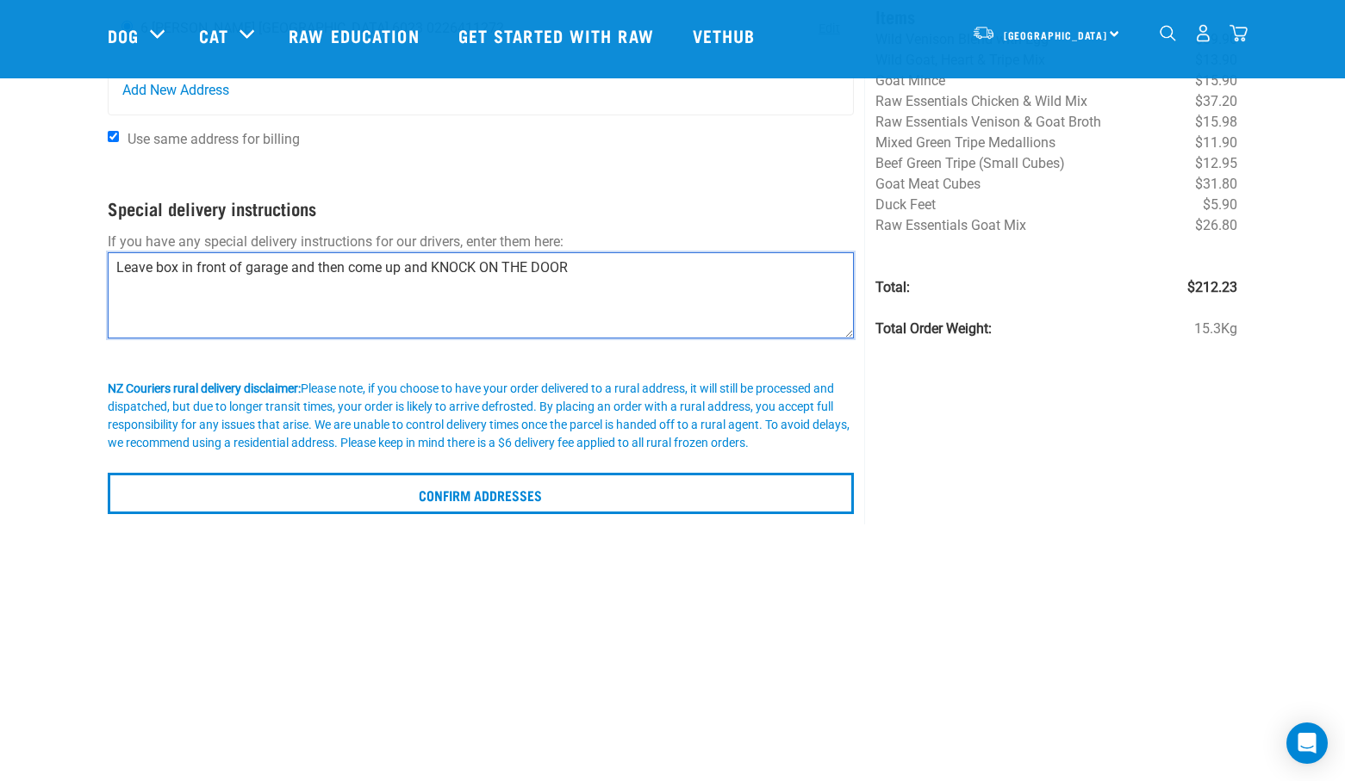
click at [593, 267] on textarea "Leave box in front of garage and then come up and KNOCK ON THE DOOR" at bounding box center [481, 295] width 747 height 86
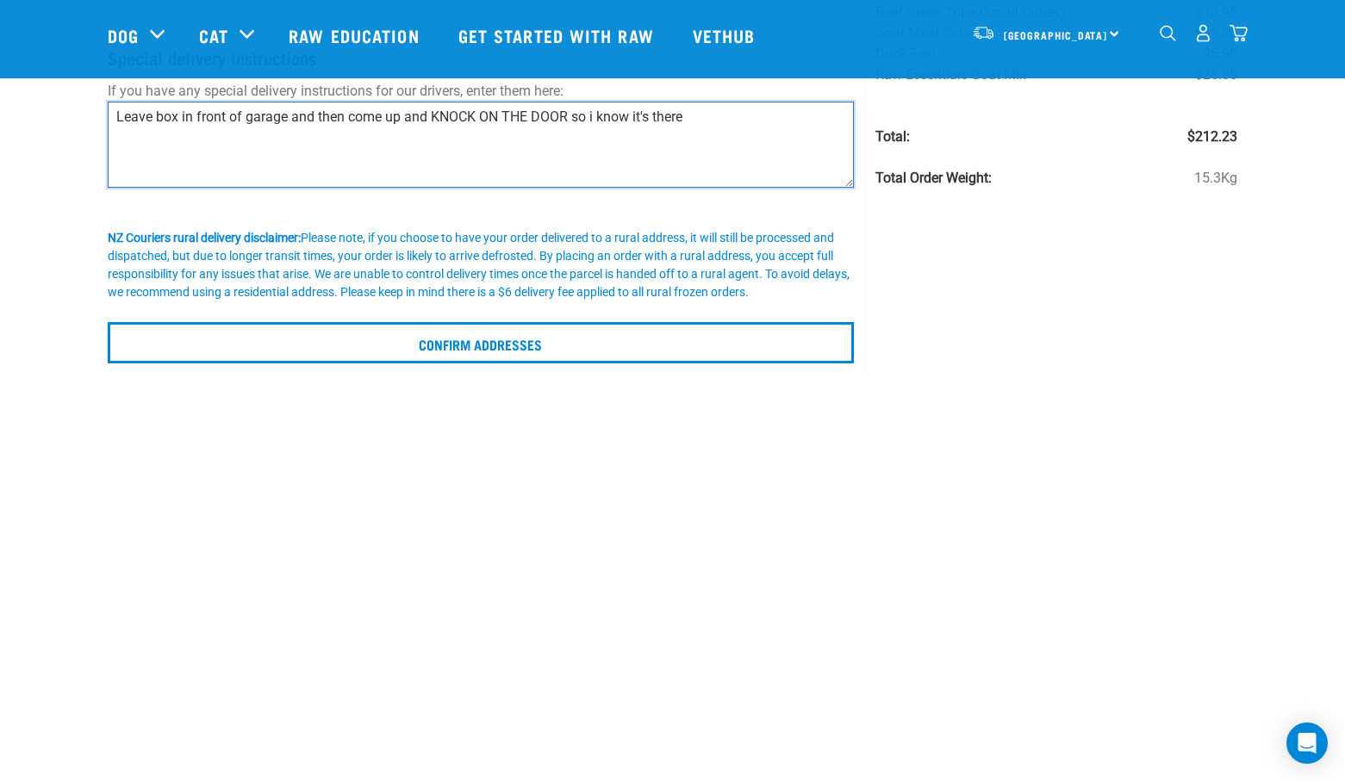
scroll to position [258, 0]
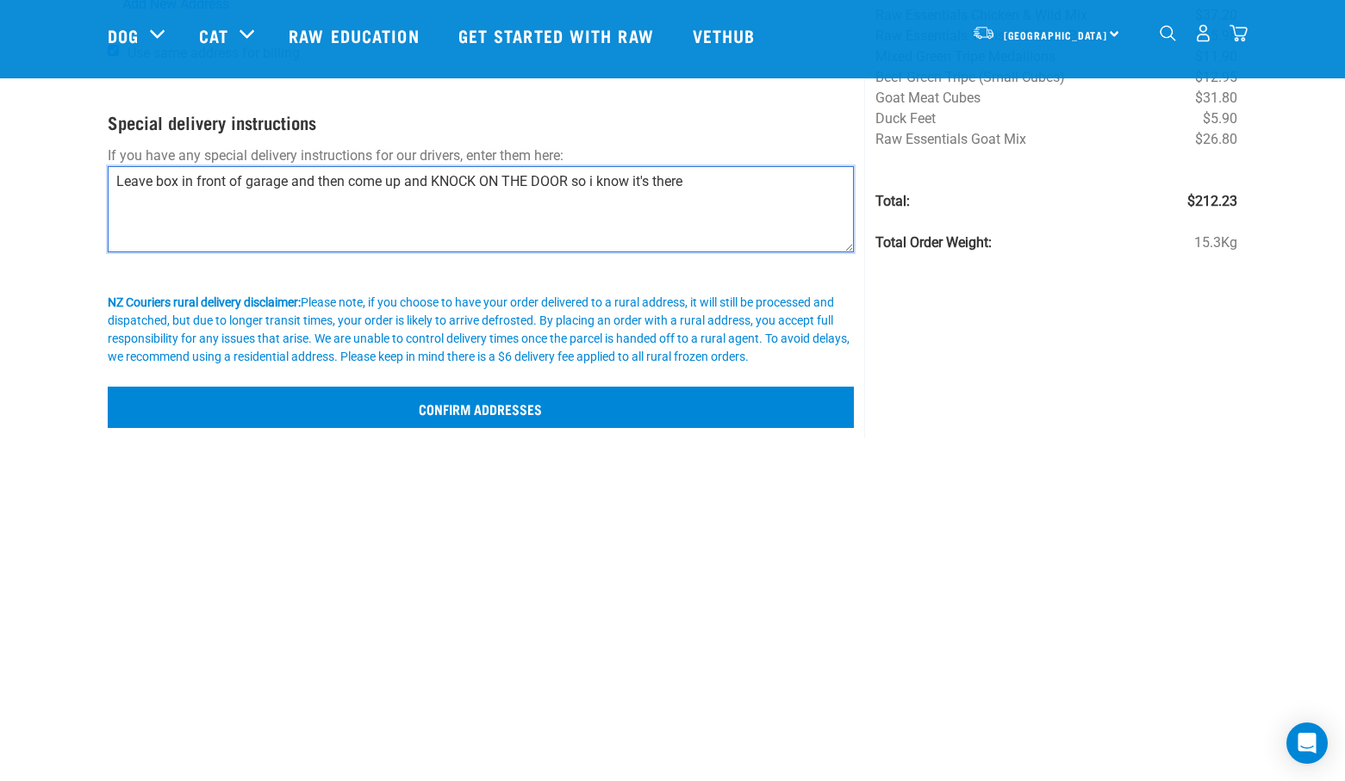
type textarea "Leave box in front of garage and then come up and KNOCK ON THE DOOR so i know i…"
click at [476, 413] on input "Confirm addresses" at bounding box center [481, 407] width 747 height 41
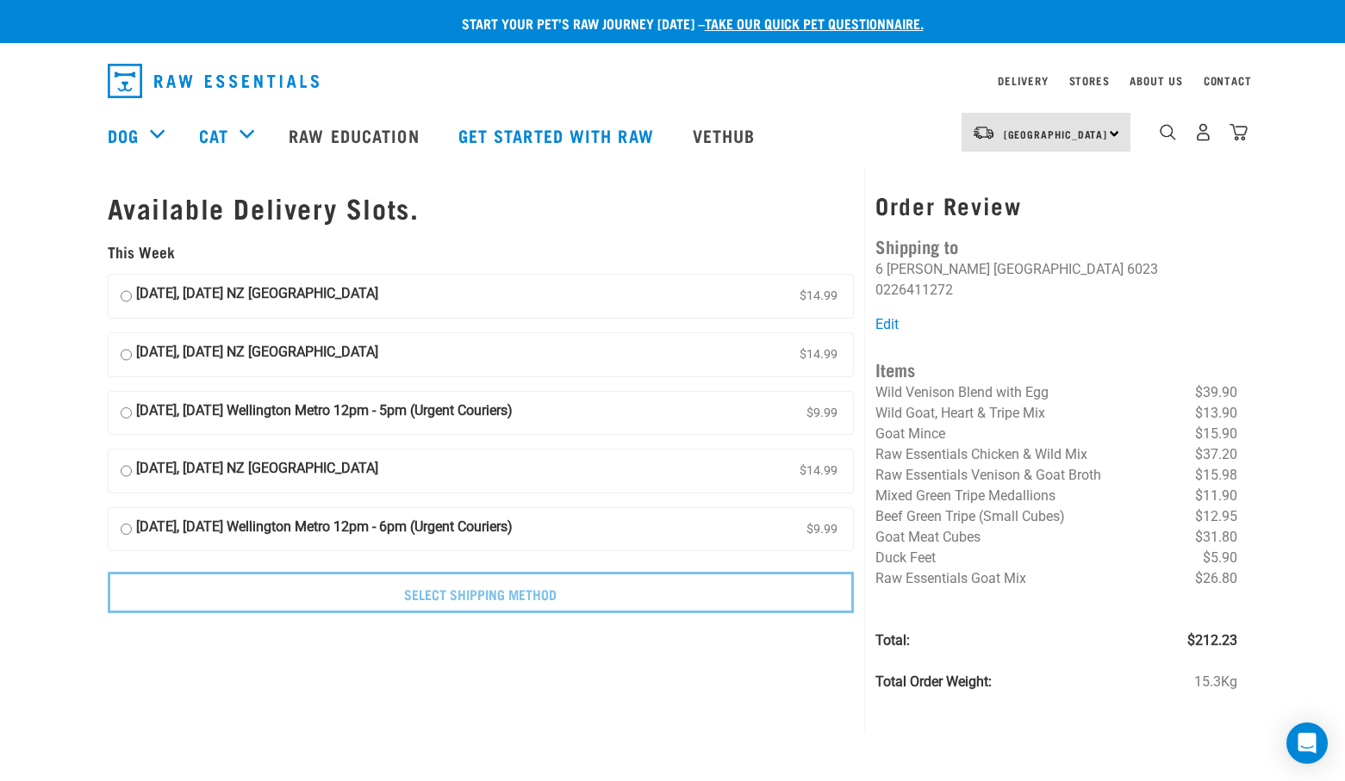
click at [129, 412] on input "21 August, Thursday Wellington Metro 12pm - 5pm (Urgent Couriers) $9.99" at bounding box center [126, 414] width 11 height 26
radio input "true"
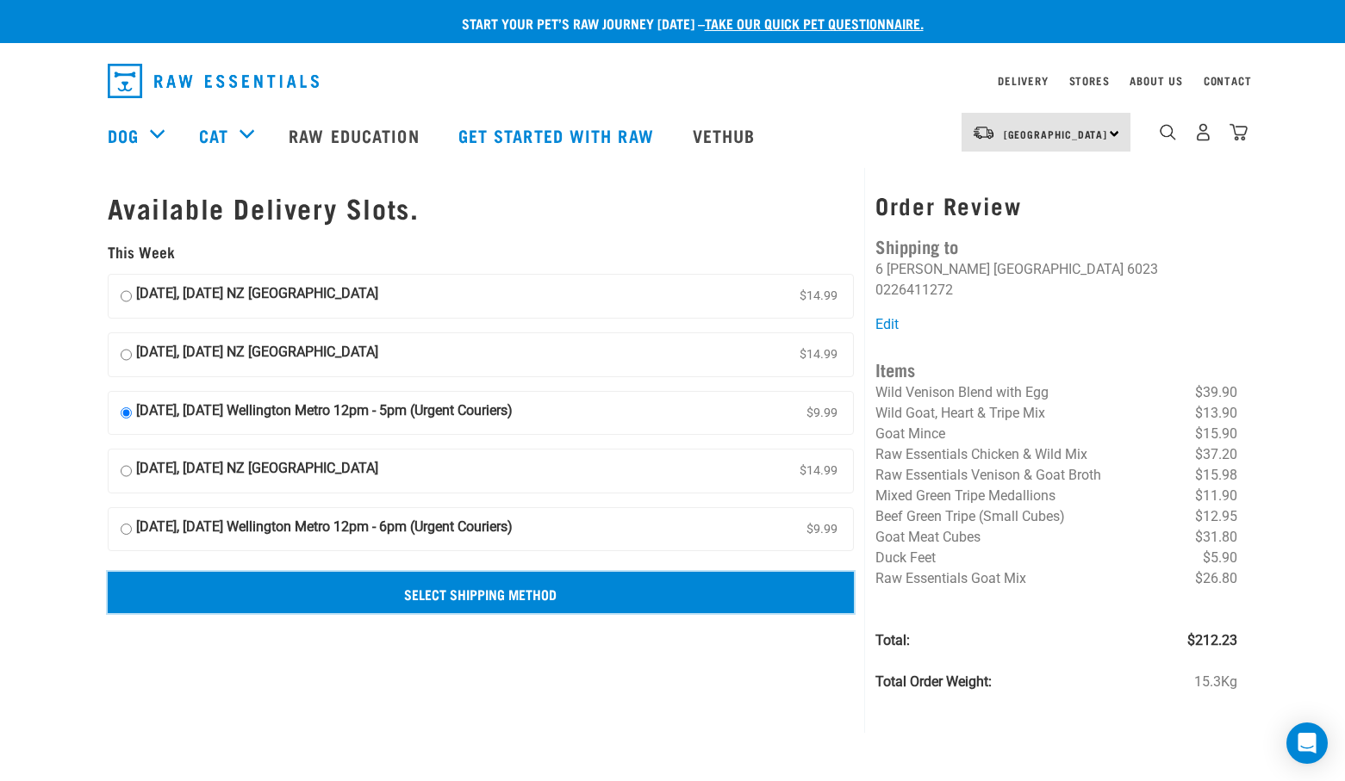
click at [530, 595] on input "Select Shipping Method" at bounding box center [481, 592] width 747 height 41
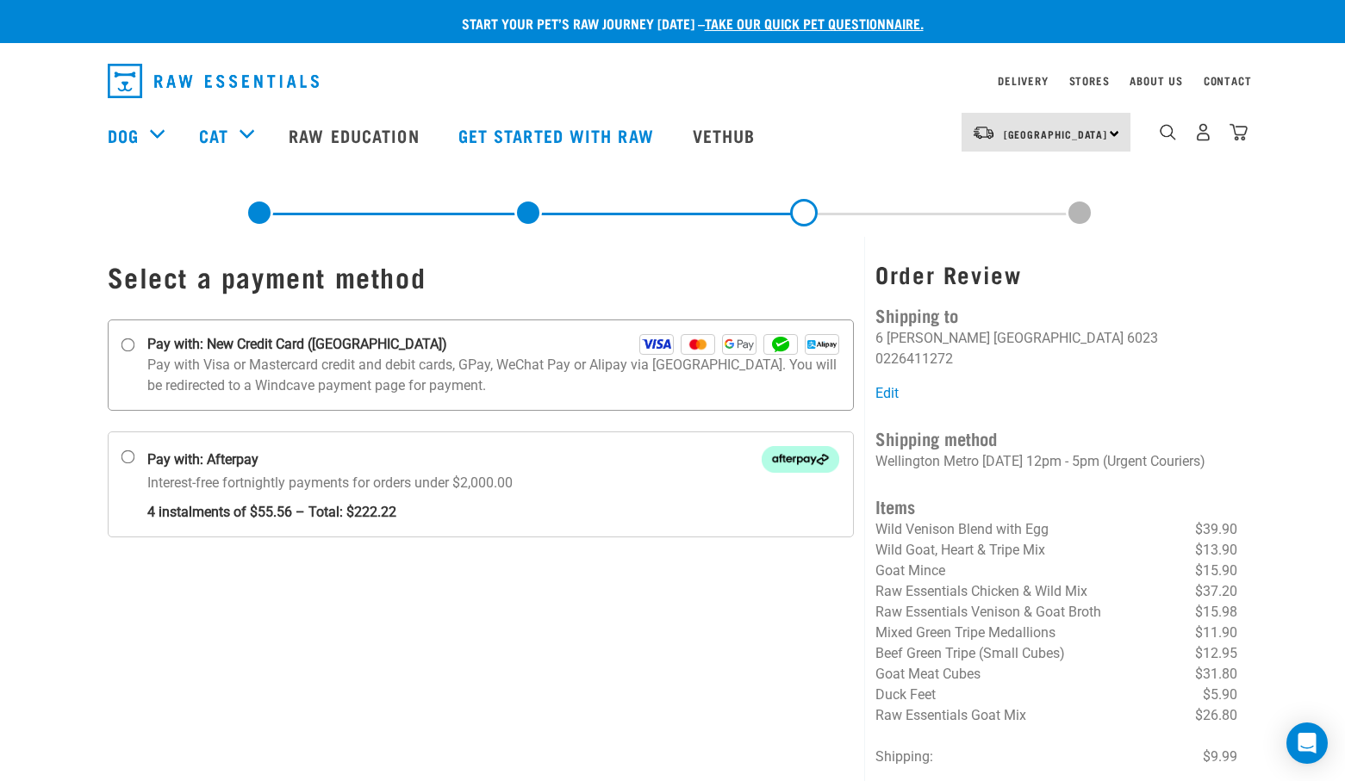
click at [234, 356] on p "Pay with Visa or Mastercard credit and debit cards, GPay, WeChat Pay or Alipay …" at bounding box center [493, 375] width 693 height 41
click at [134, 352] on input "Pay with: New Credit Card ([GEOGRAPHIC_DATA])" at bounding box center [128, 346] width 14 height 14
radio input "true"
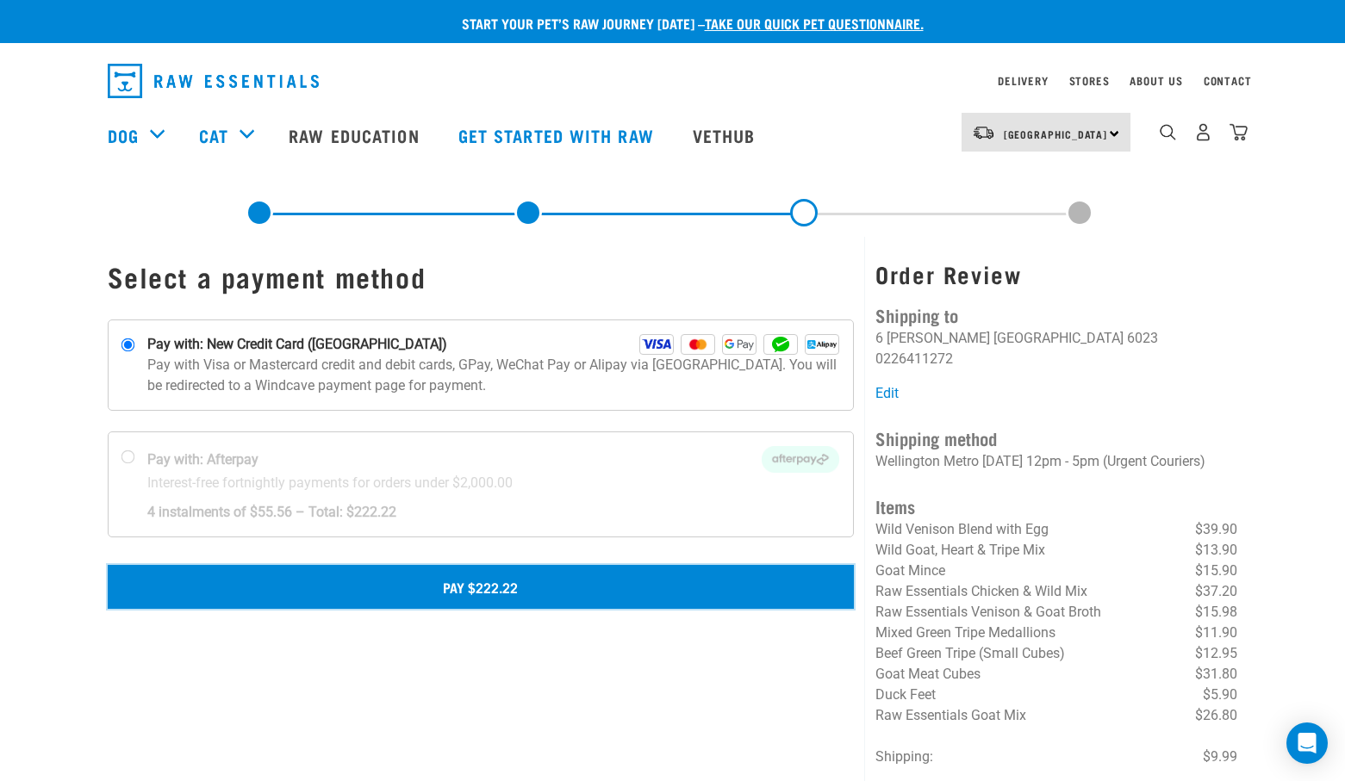
drag, startPoint x: 499, startPoint y: 588, endPoint x: 720, endPoint y: 629, distance: 225.1
click at [499, 588] on button "Pay $222.22" at bounding box center [481, 586] width 747 height 43
